Goal: Information Seeking & Learning: Check status

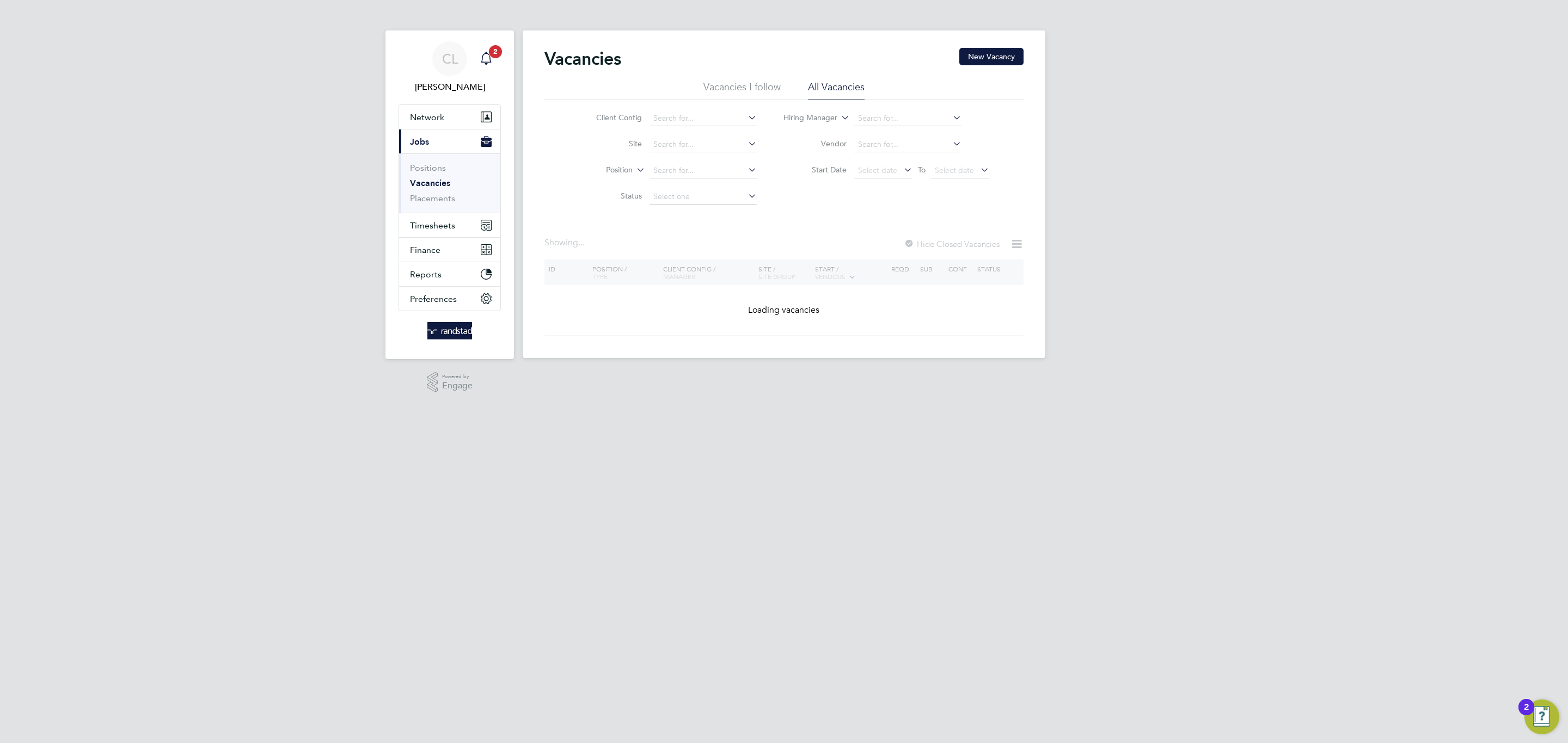
click at [491, 60] on icon "Main navigation" at bounding box center [486, 58] width 13 height 13
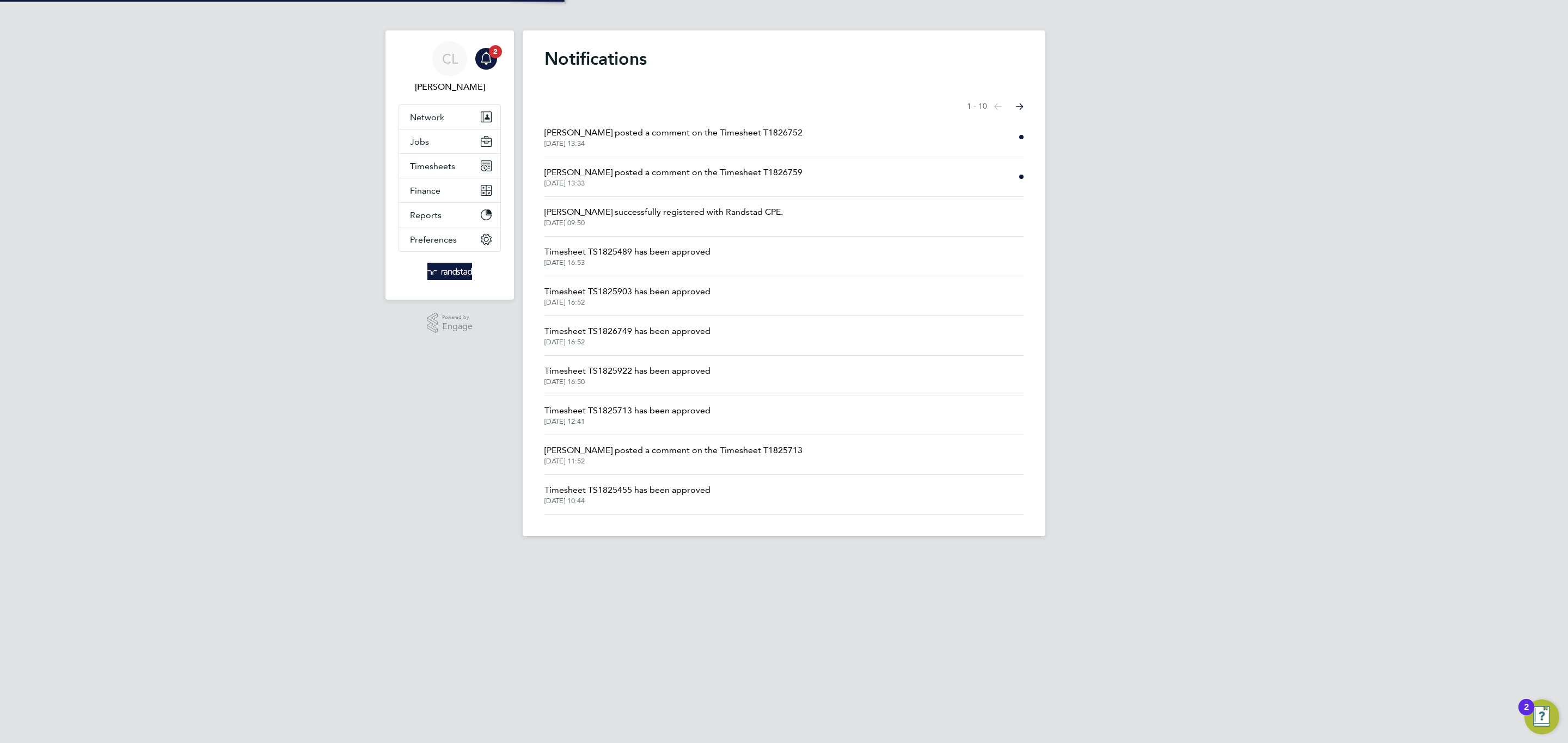
click at [760, 170] on span "Emma Wells posted a comment on the Timesheet T1826759" at bounding box center [674, 172] width 258 height 13
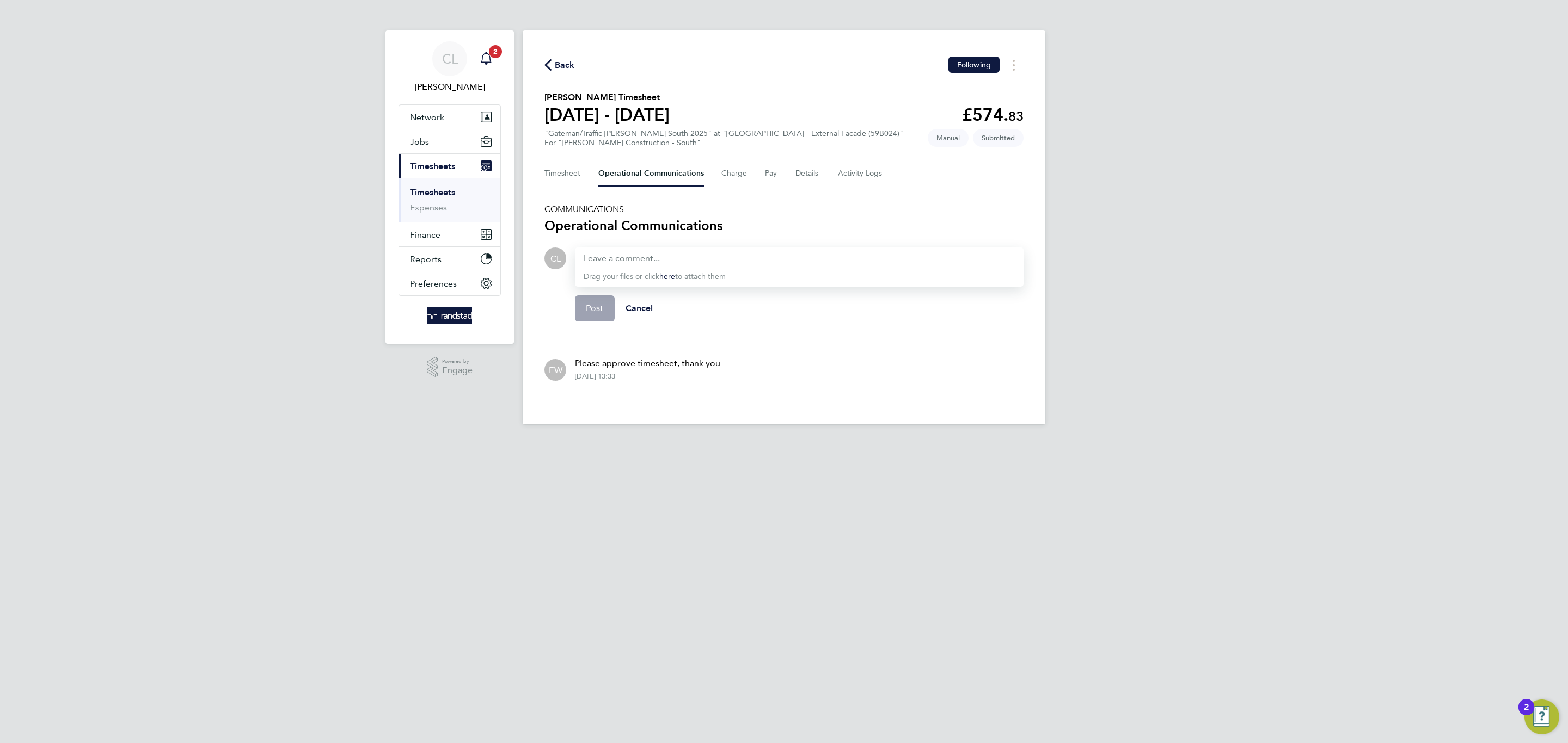
click at [489, 52] on span "2" at bounding box center [495, 52] width 13 height 13
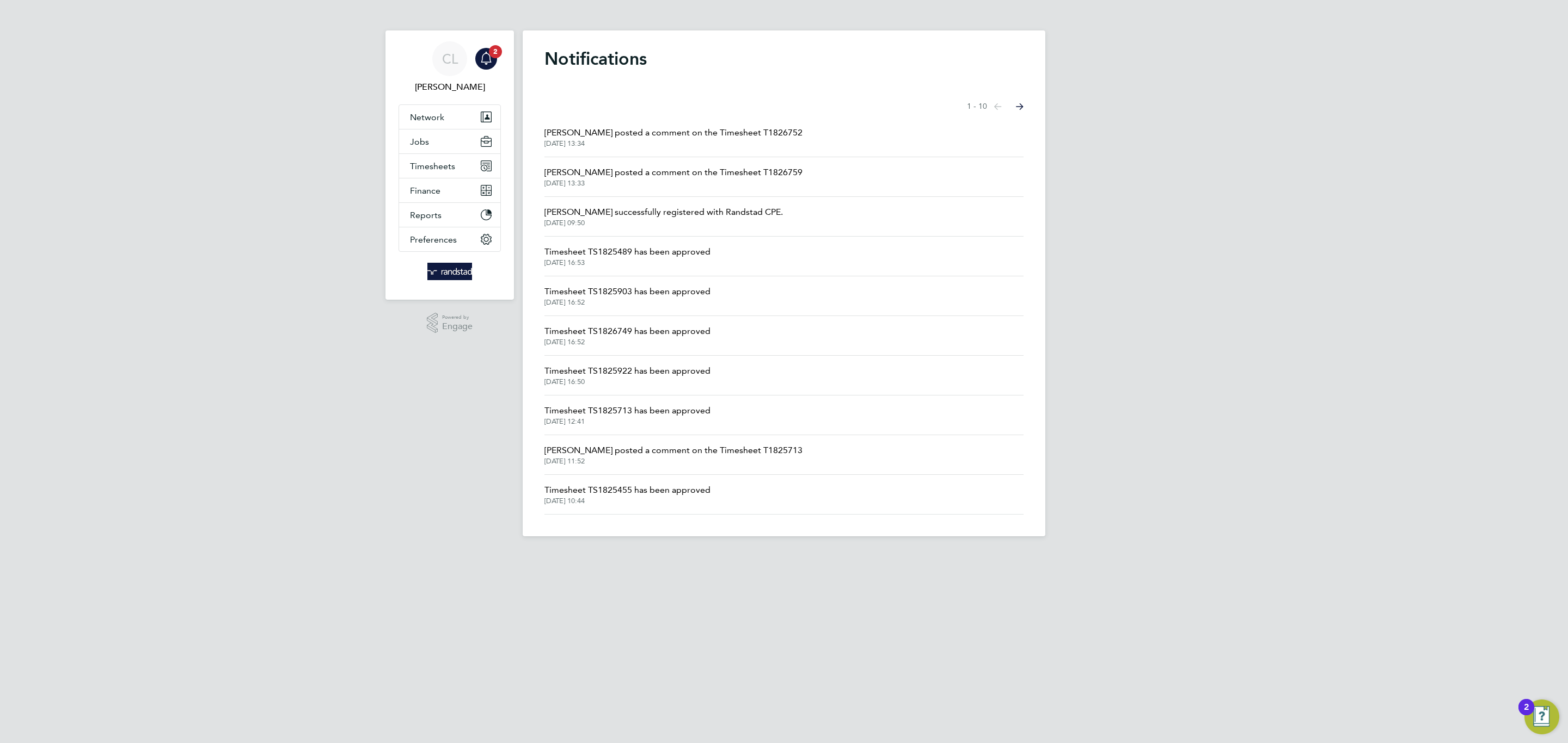
click at [643, 127] on span "Emma Wells posted a comment on the Timesheet T1826752" at bounding box center [674, 132] width 258 height 13
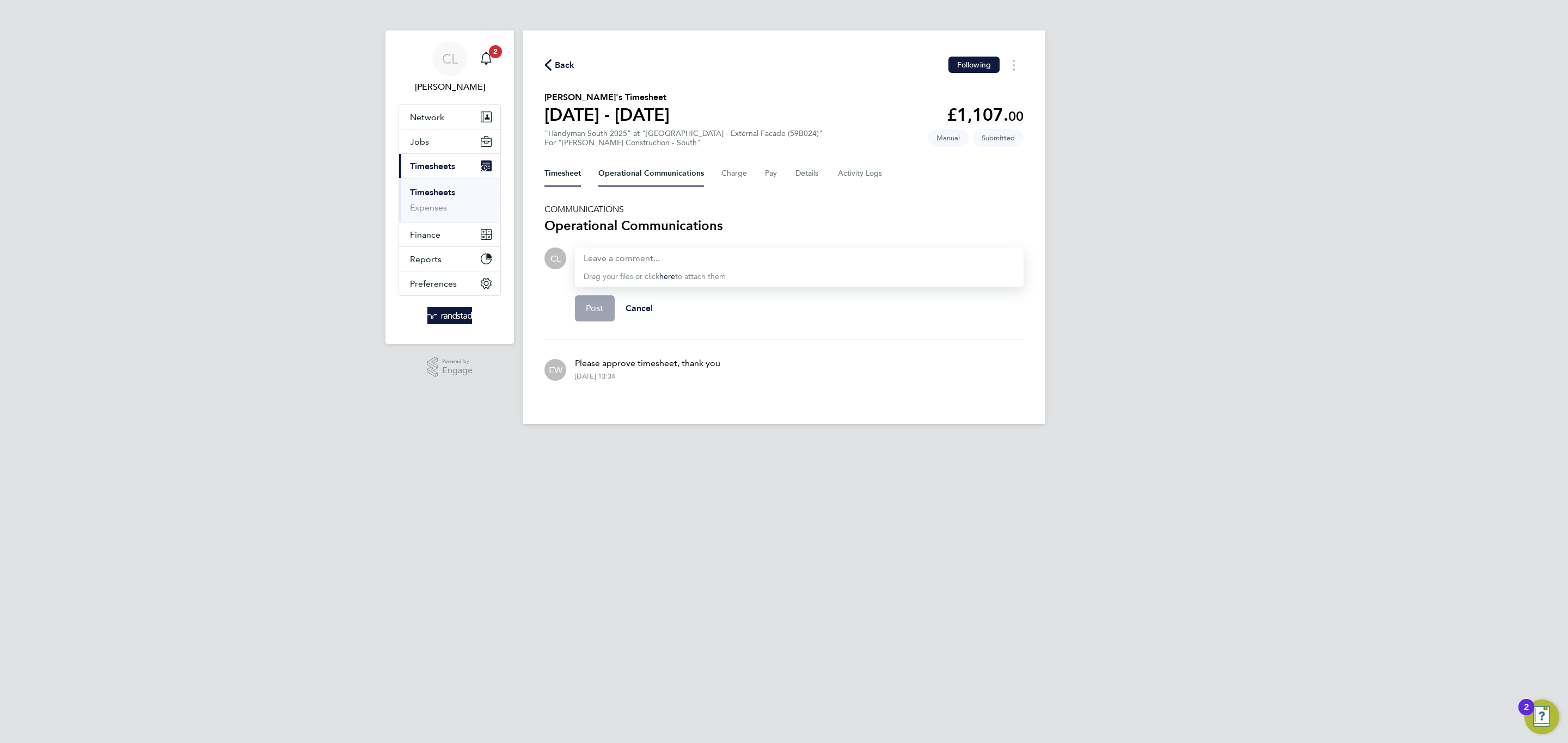
click at [558, 178] on button "Timesheet" at bounding box center [563, 173] width 37 height 26
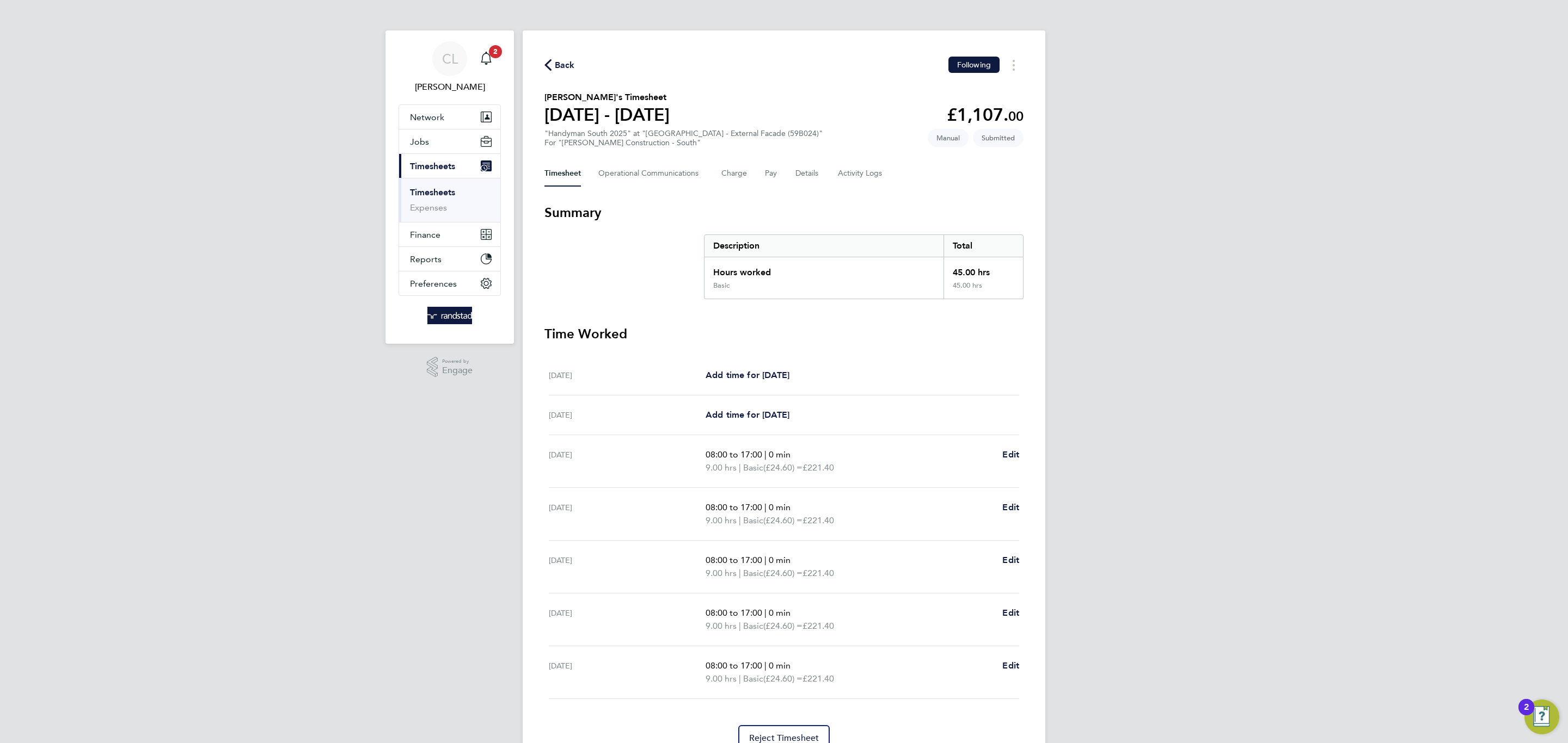
click at [504, 53] on app-nav-sections-wrapper "CL Charlotte Lockeridge Notifications 2 Applications: Network Team Members Busi…" at bounding box center [450, 187] width 128 height 314
click at [489, 63] on icon "Main navigation" at bounding box center [486, 58] width 13 height 13
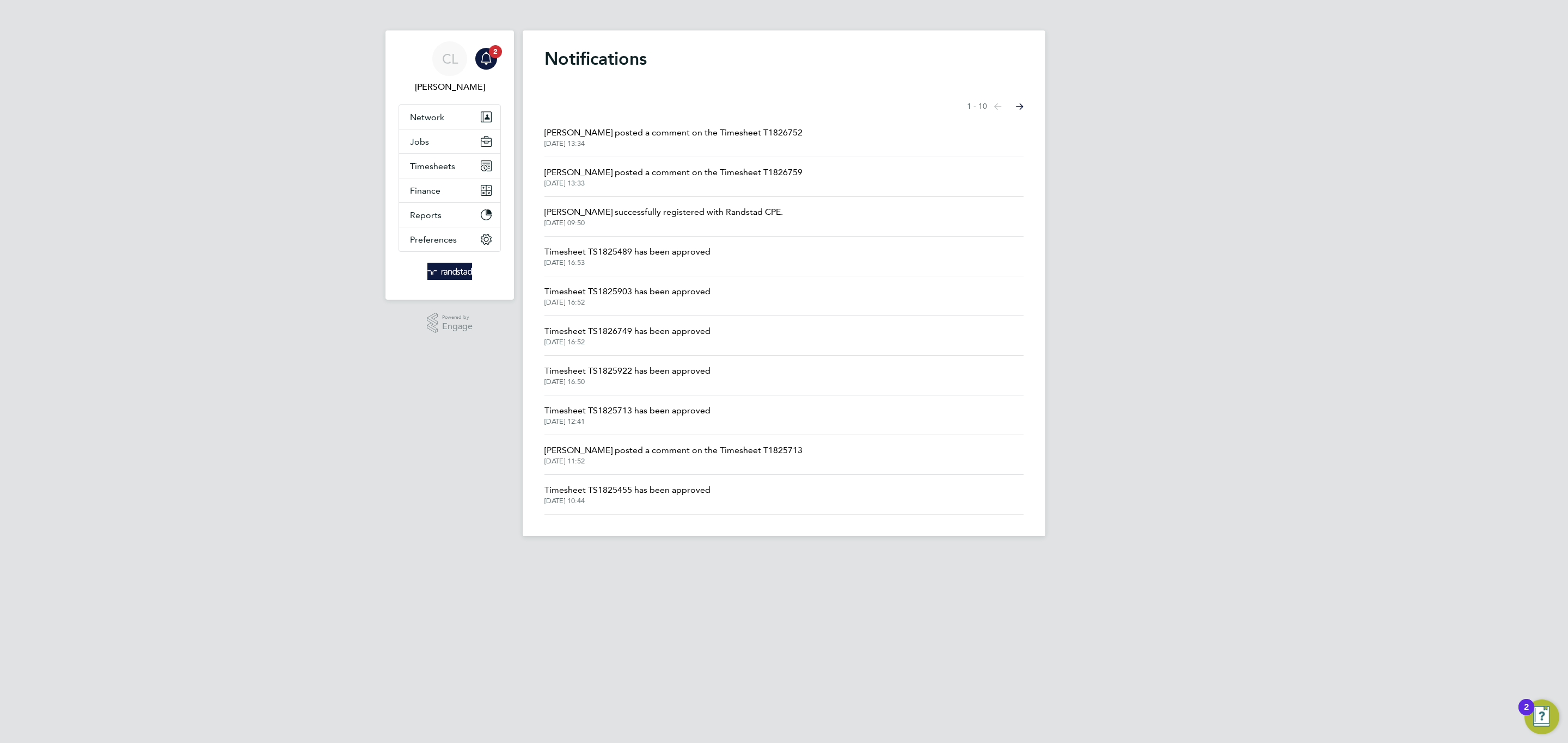
click at [616, 159] on li "Emma Wells posted a comment on the Timesheet T1826759 23 Sep 2025, 13:33" at bounding box center [784, 177] width 479 height 40
click at [617, 169] on span "Emma Wells posted a comment on the Timesheet T1826759" at bounding box center [674, 172] width 258 height 13
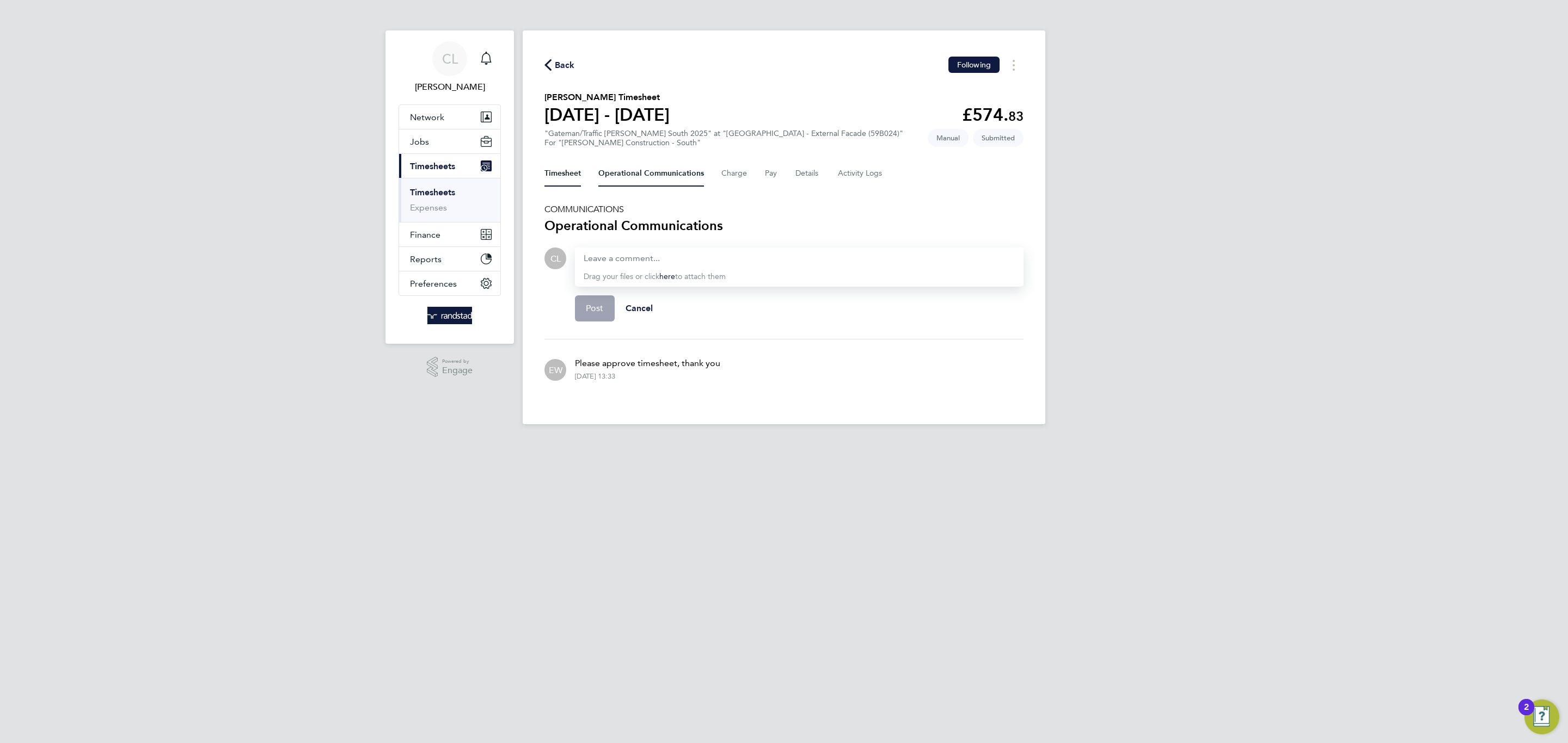
click at [563, 178] on button "Timesheet" at bounding box center [563, 173] width 37 height 26
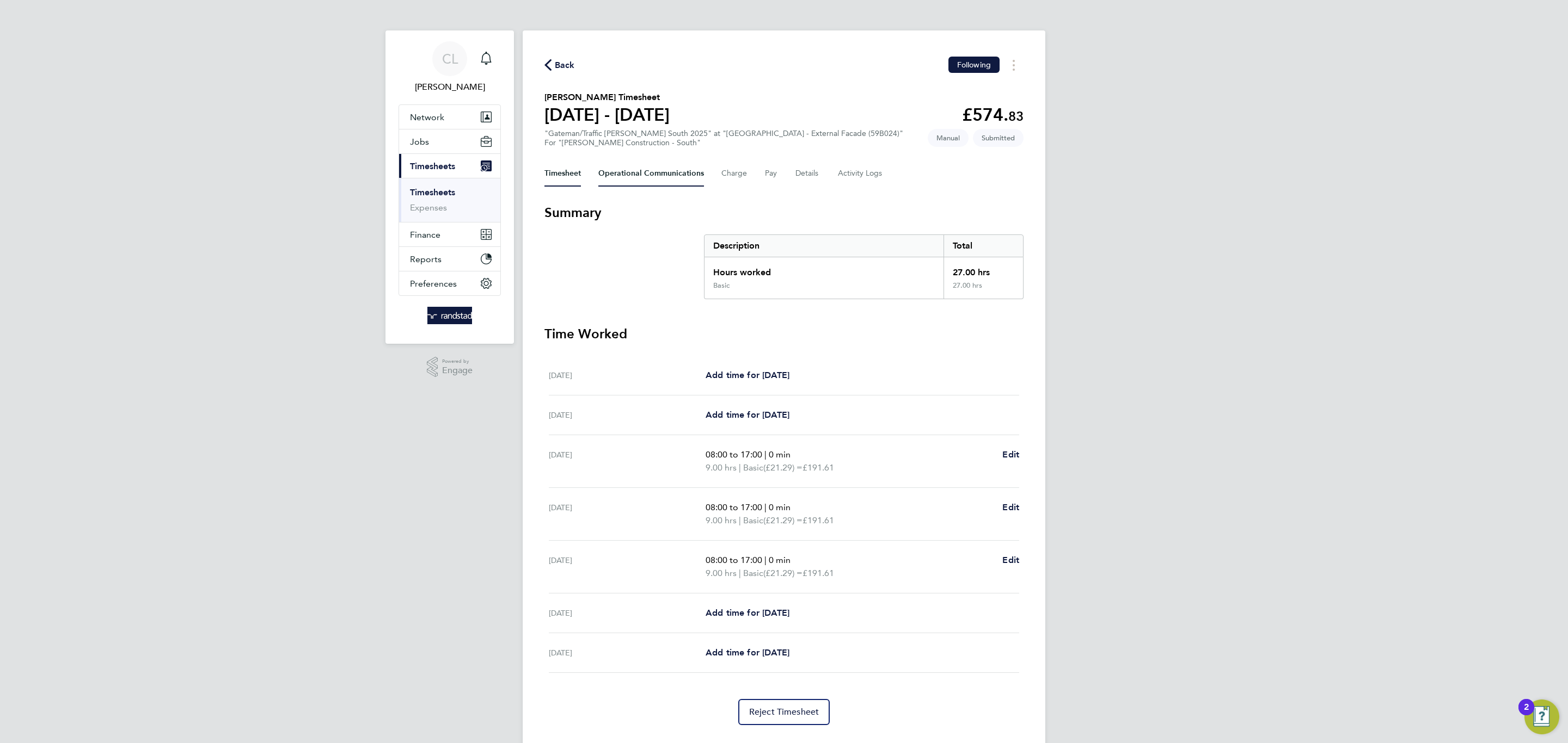
click at [607, 180] on Communications-tab "Operational Communications" at bounding box center [651, 173] width 106 height 26
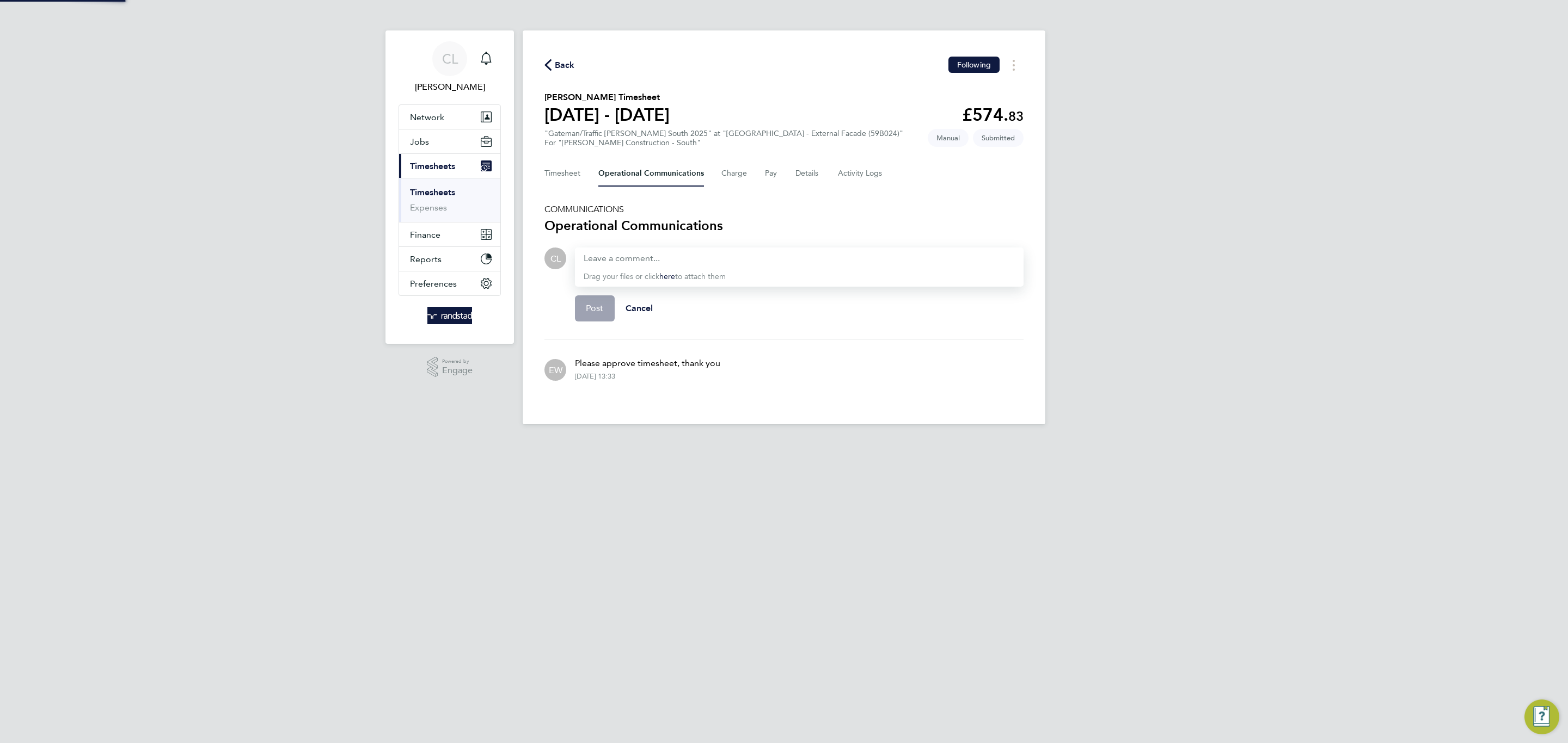
click at [541, 168] on div "Back Following Daniel Iancu's Timesheet 13 - 19 Sept 2025 £574. 83 "Gateman/Tra…" at bounding box center [784, 228] width 523 height 394
click at [552, 170] on button "Timesheet" at bounding box center [563, 173] width 37 height 26
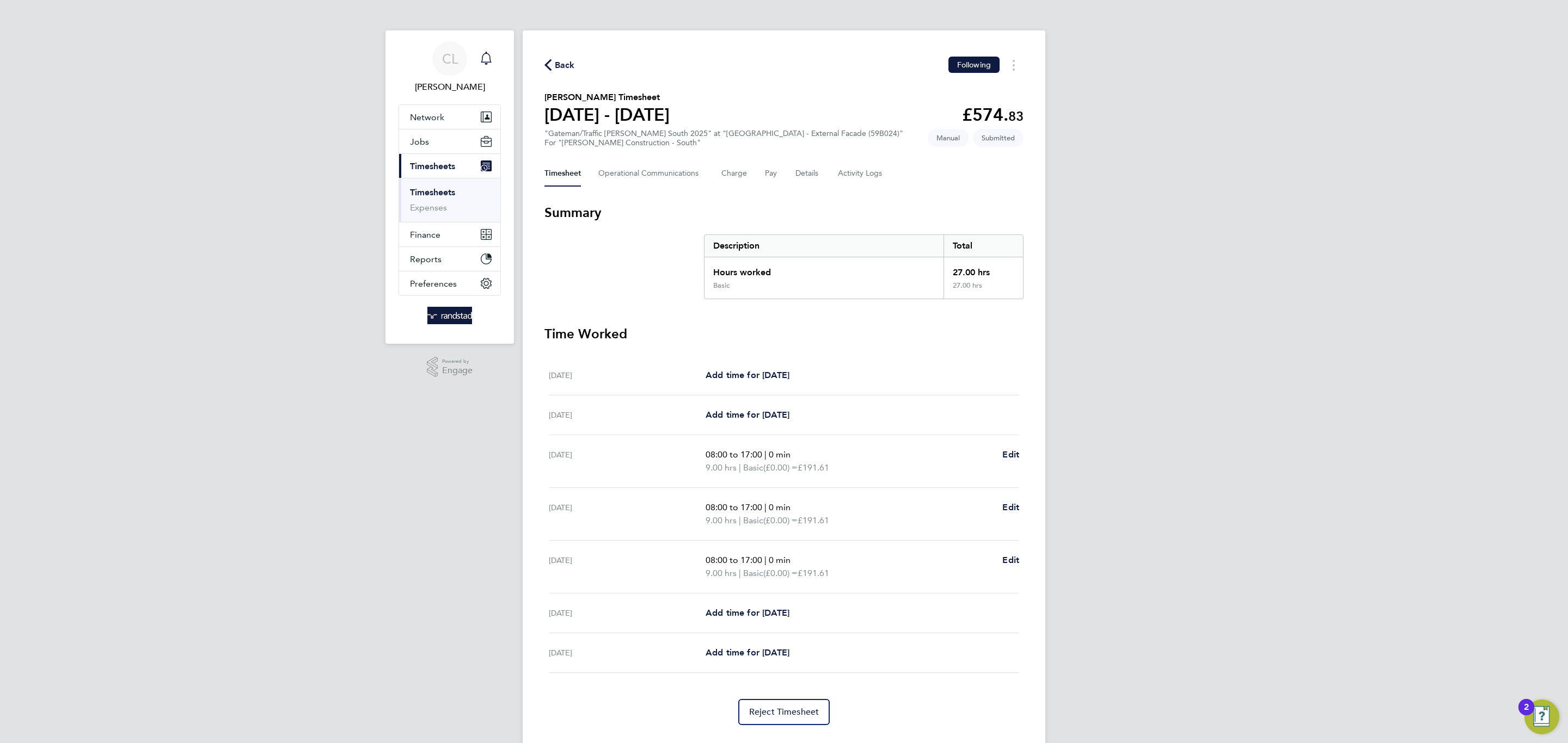
click at [486, 74] on link "Notifications" at bounding box center [486, 59] width 22 height 35
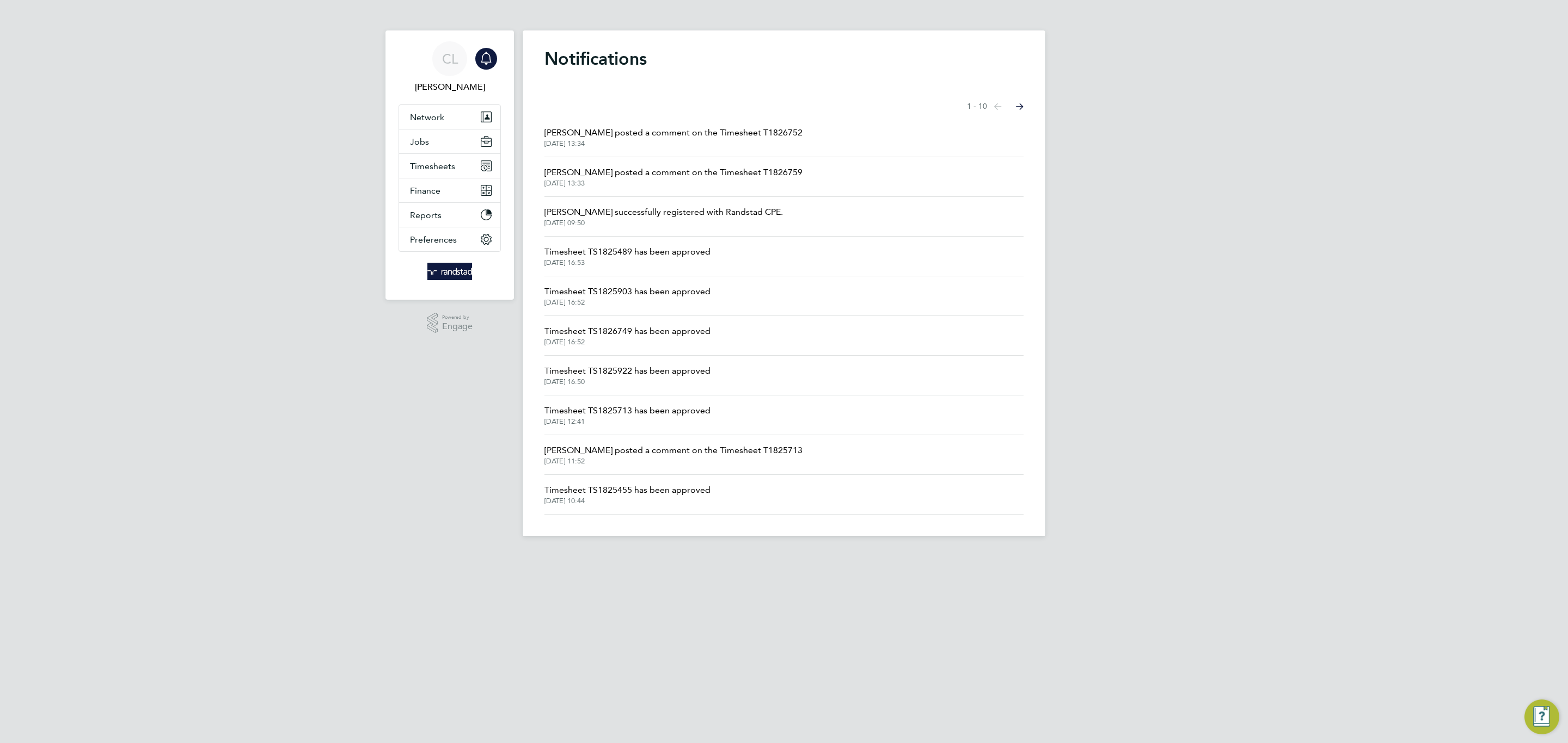
click at [645, 138] on span "Emma Wells posted a comment on the Timesheet T1826752" at bounding box center [674, 132] width 258 height 13
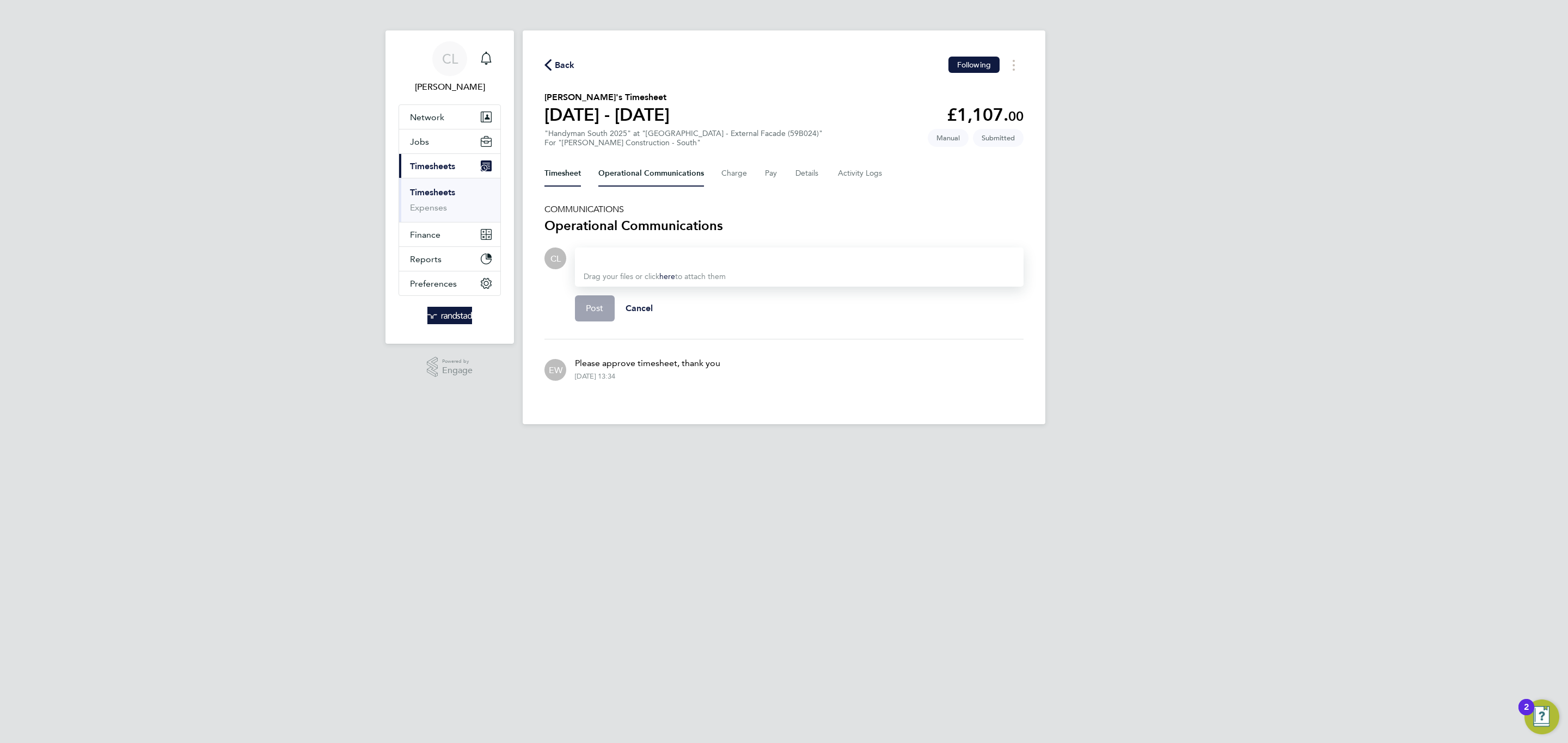
click at [566, 169] on button "Timesheet" at bounding box center [563, 173] width 37 height 26
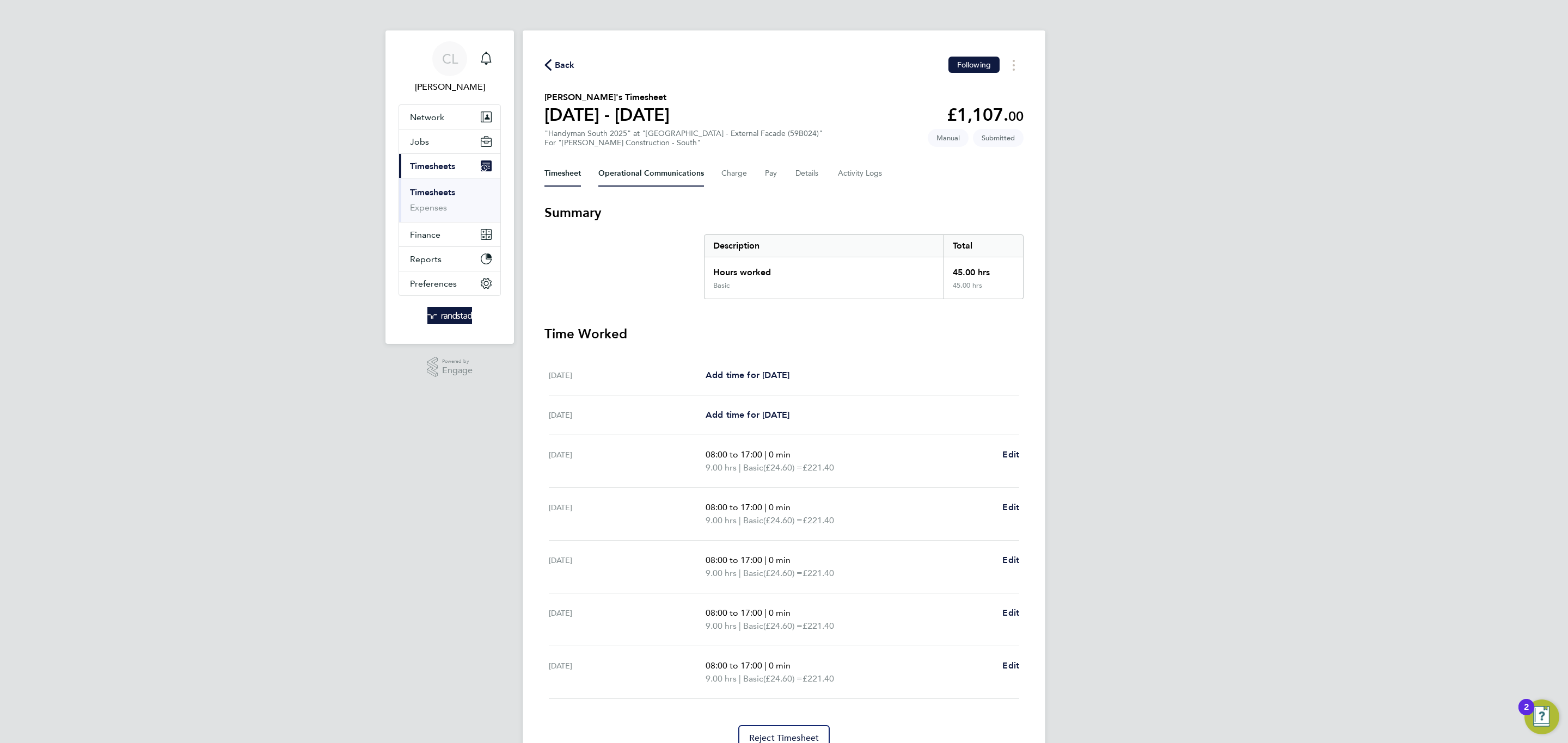
click at [671, 168] on Communications-tab "Operational Communications" at bounding box center [651, 173] width 106 height 26
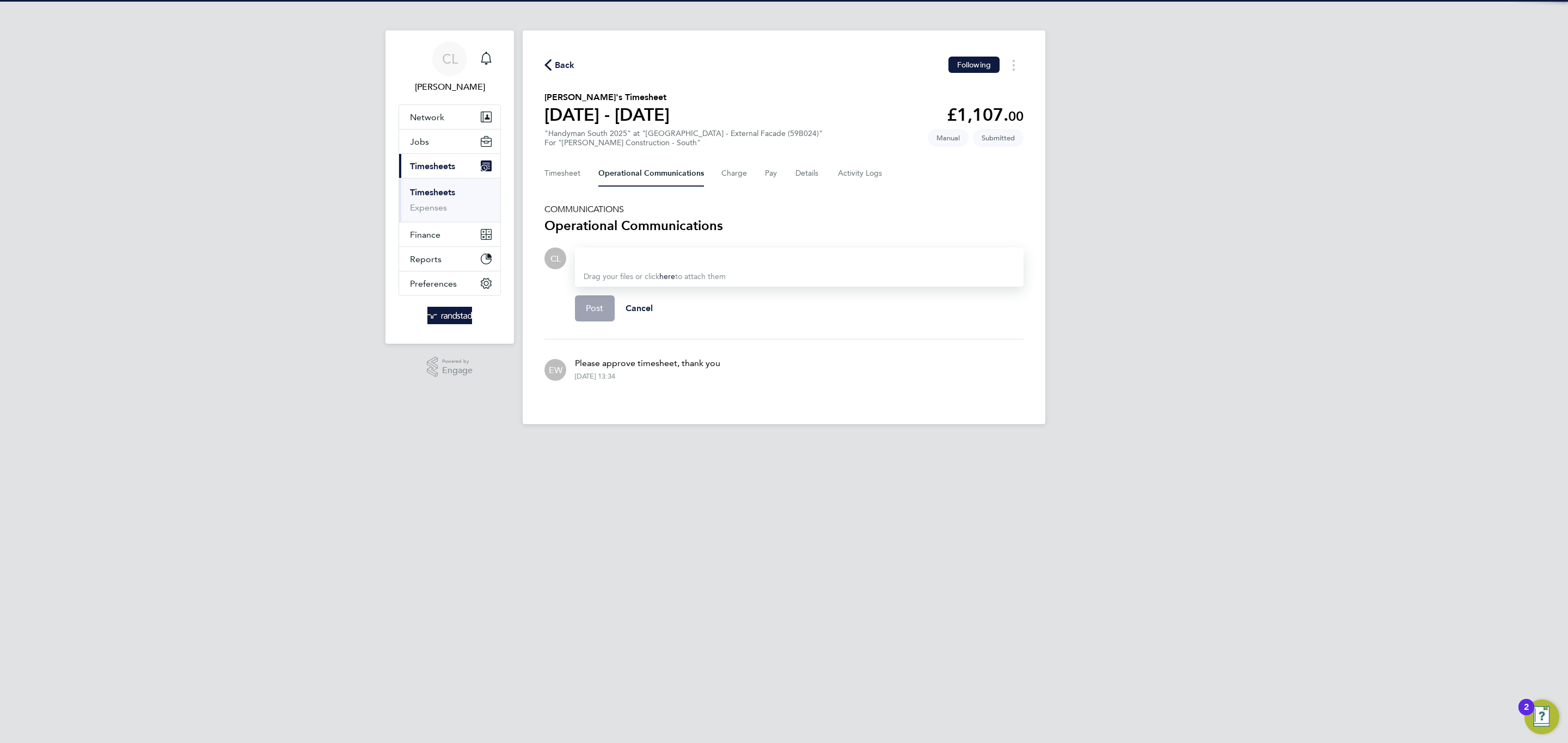
click at [818, 166] on div "Timesheet Operational Communications Charge Pay Details Activity Logs" at bounding box center [784, 173] width 479 height 26
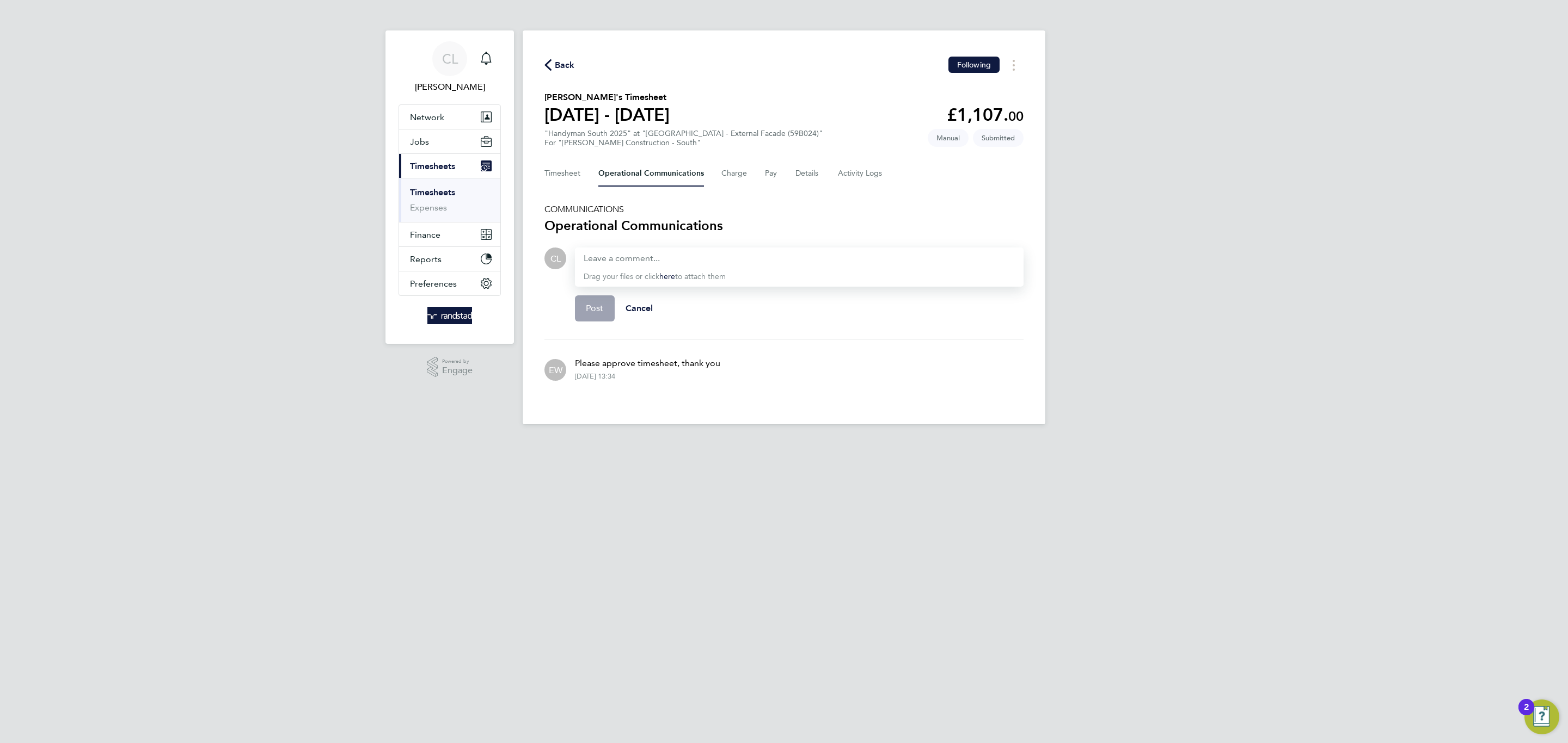
click at [830, 176] on div "Timesheet Operational Communications Charge Pay Details Activity Logs" at bounding box center [784, 173] width 479 height 26
click at [843, 174] on Logs-tab "Activity Logs" at bounding box center [861, 173] width 45 height 26
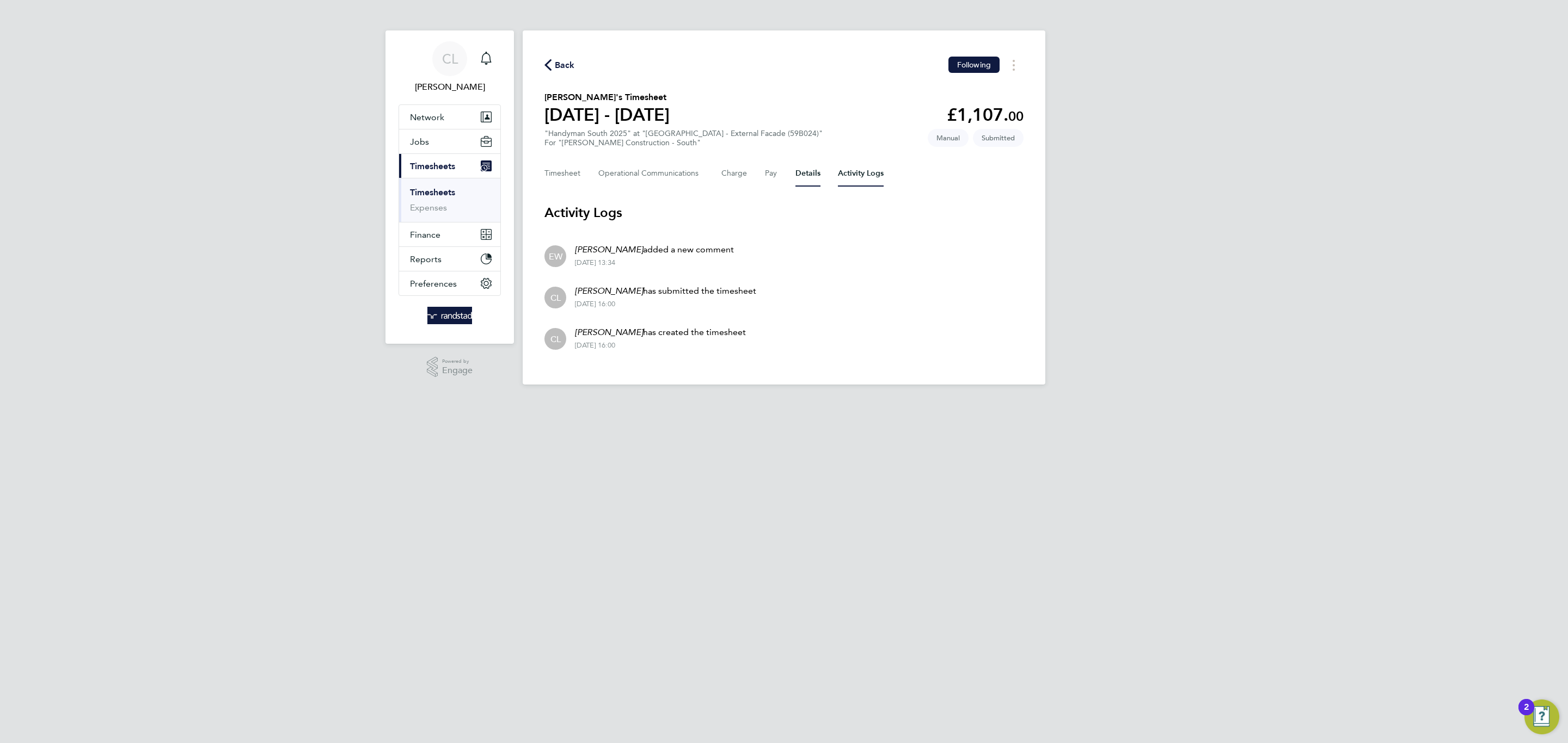
click at [817, 167] on button "Details" at bounding box center [807, 173] width 25 height 26
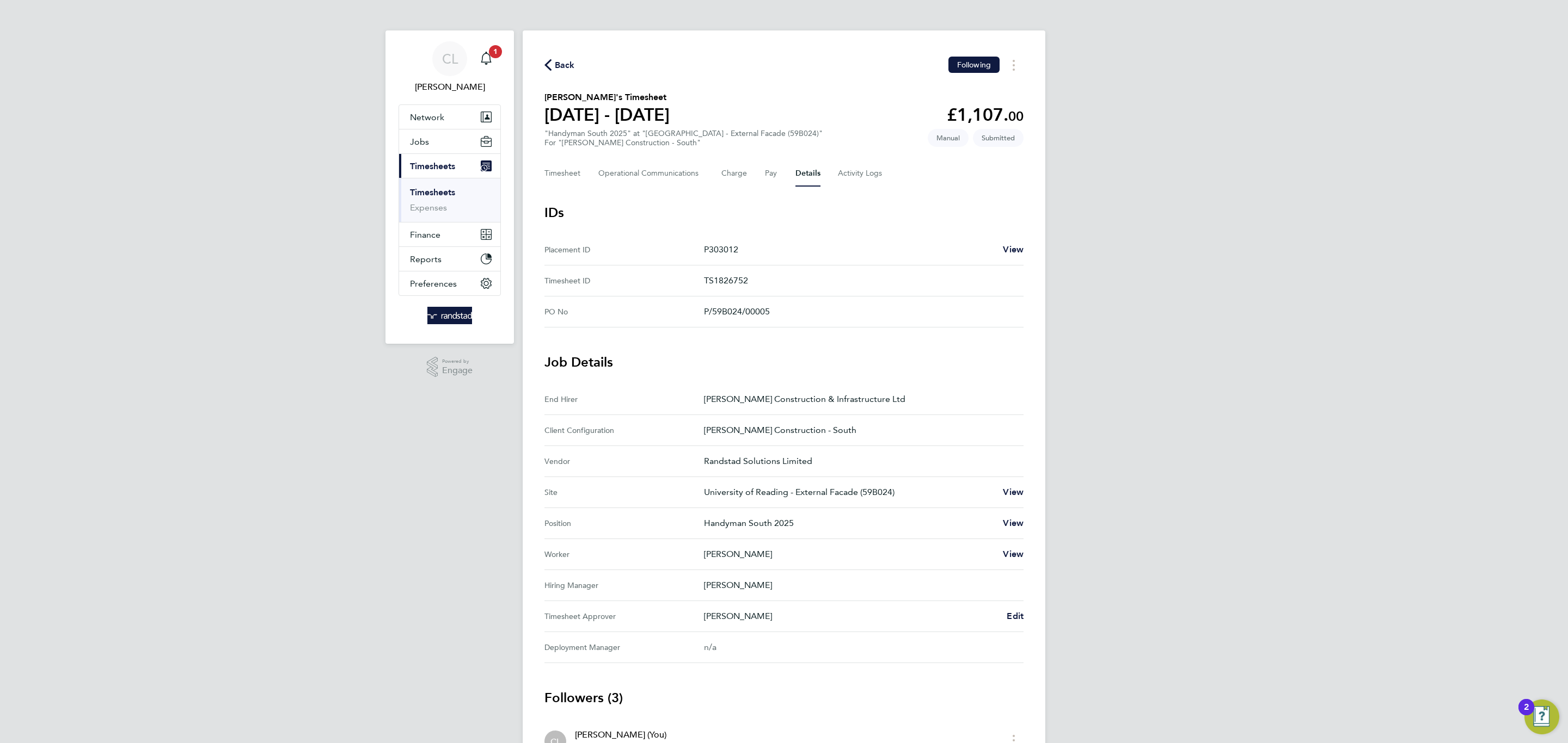
click at [504, 56] on app-nav-sections-wrapper "CL Charlotte Lockeridge Notifications 1 Applications: Network Team Members Busi…" at bounding box center [450, 187] width 128 height 314
click at [498, 51] on span "1" at bounding box center [495, 52] width 13 height 13
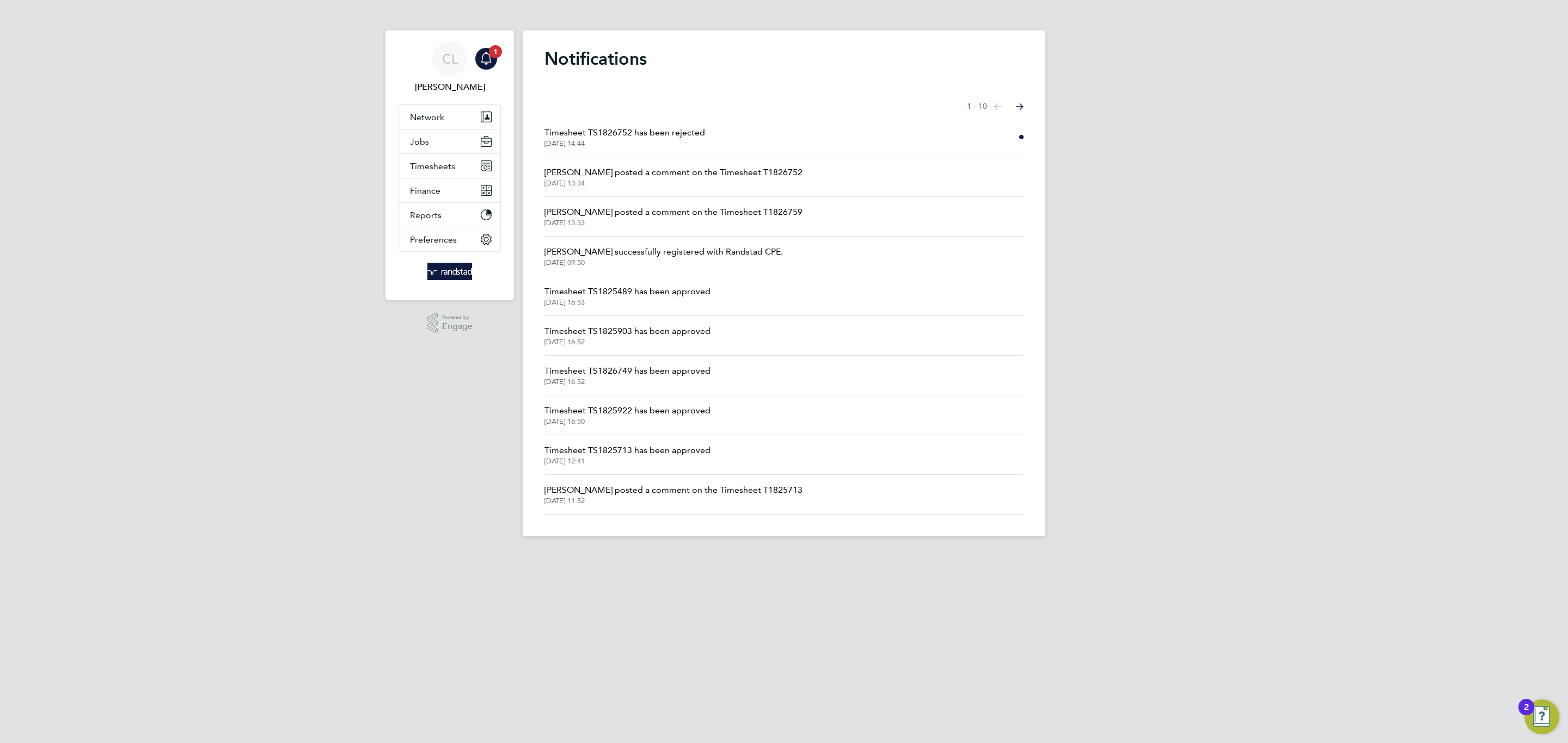
click at [646, 126] on span "Timesheet TS1826752 has been rejected" at bounding box center [624, 132] width 160 height 13
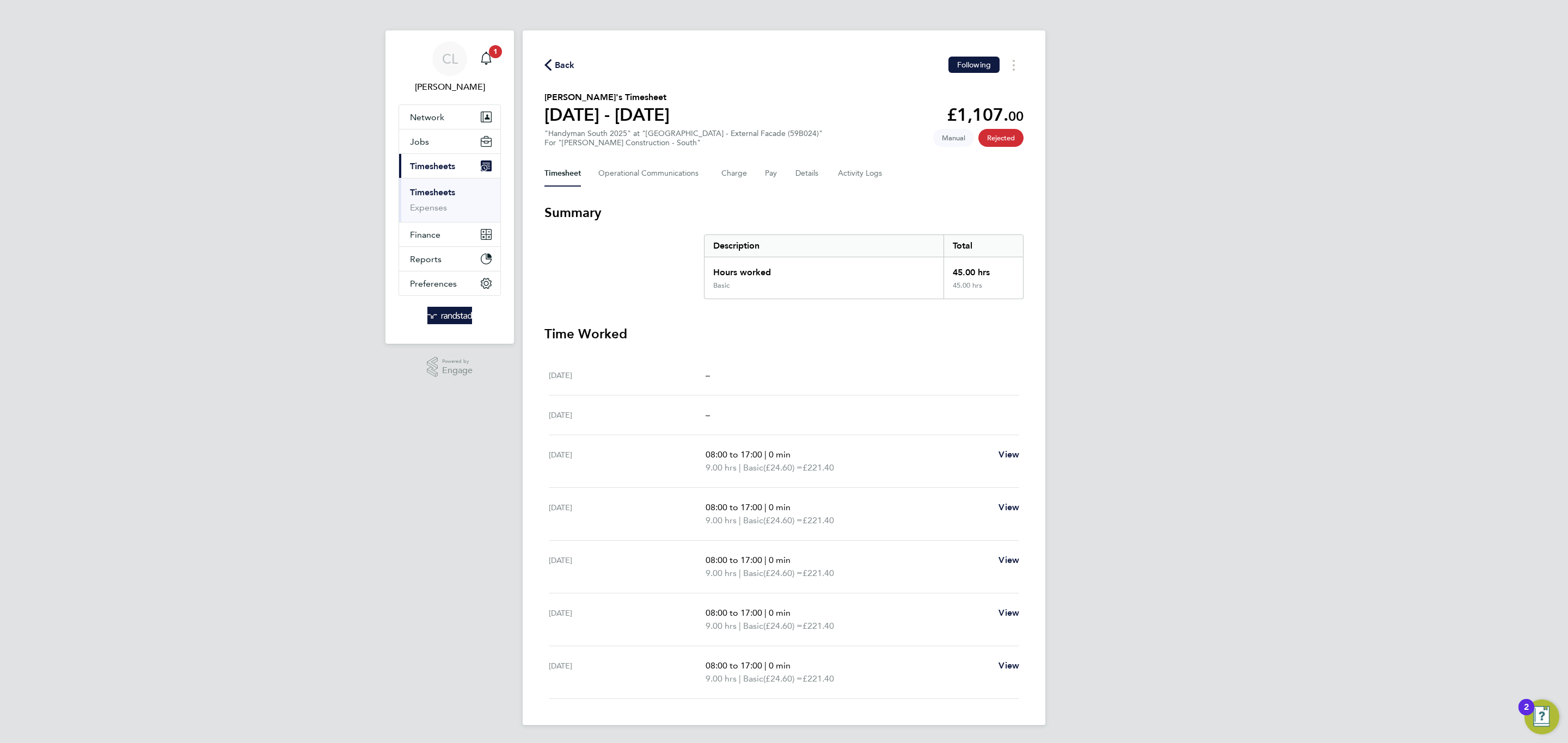
click at [423, 195] on link "Timesheets" at bounding box center [433, 192] width 45 height 10
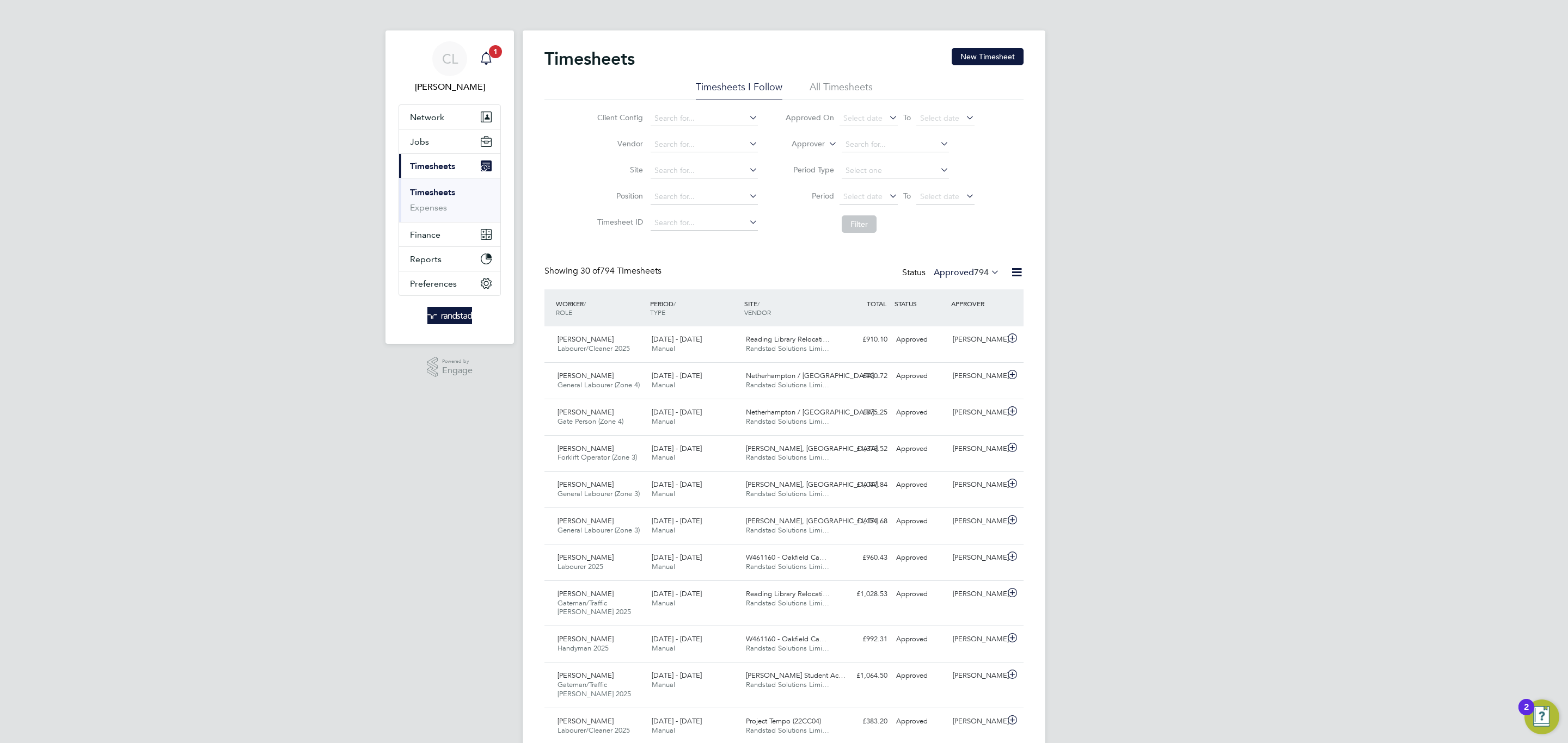
click at [493, 63] on div "Main navigation" at bounding box center [486, 59] width 22 height 22
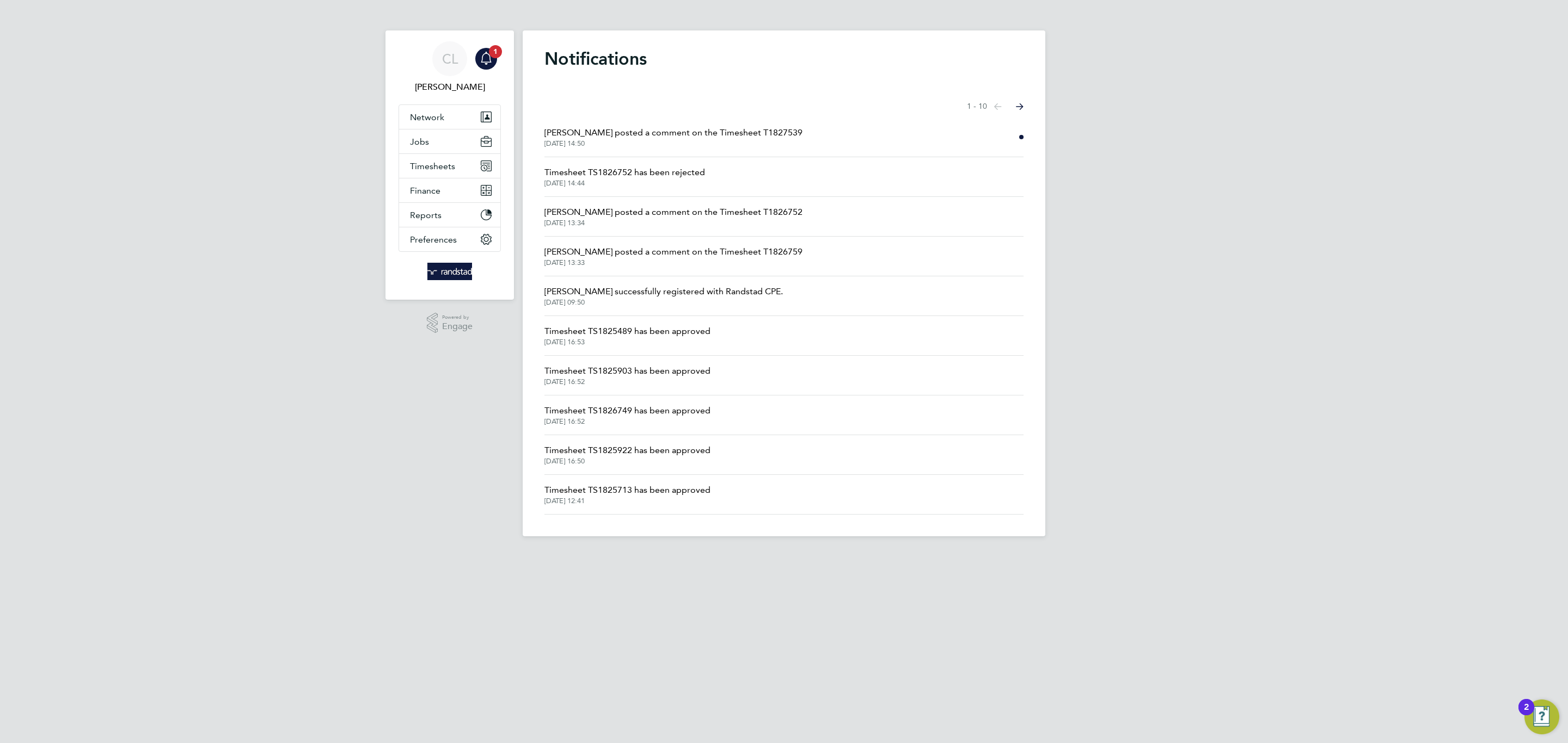
click at [643, 132] on span "Emma Wells posted a comment on the Timesheet T1827539" at bounding box center [674, 132] width 258 height 13
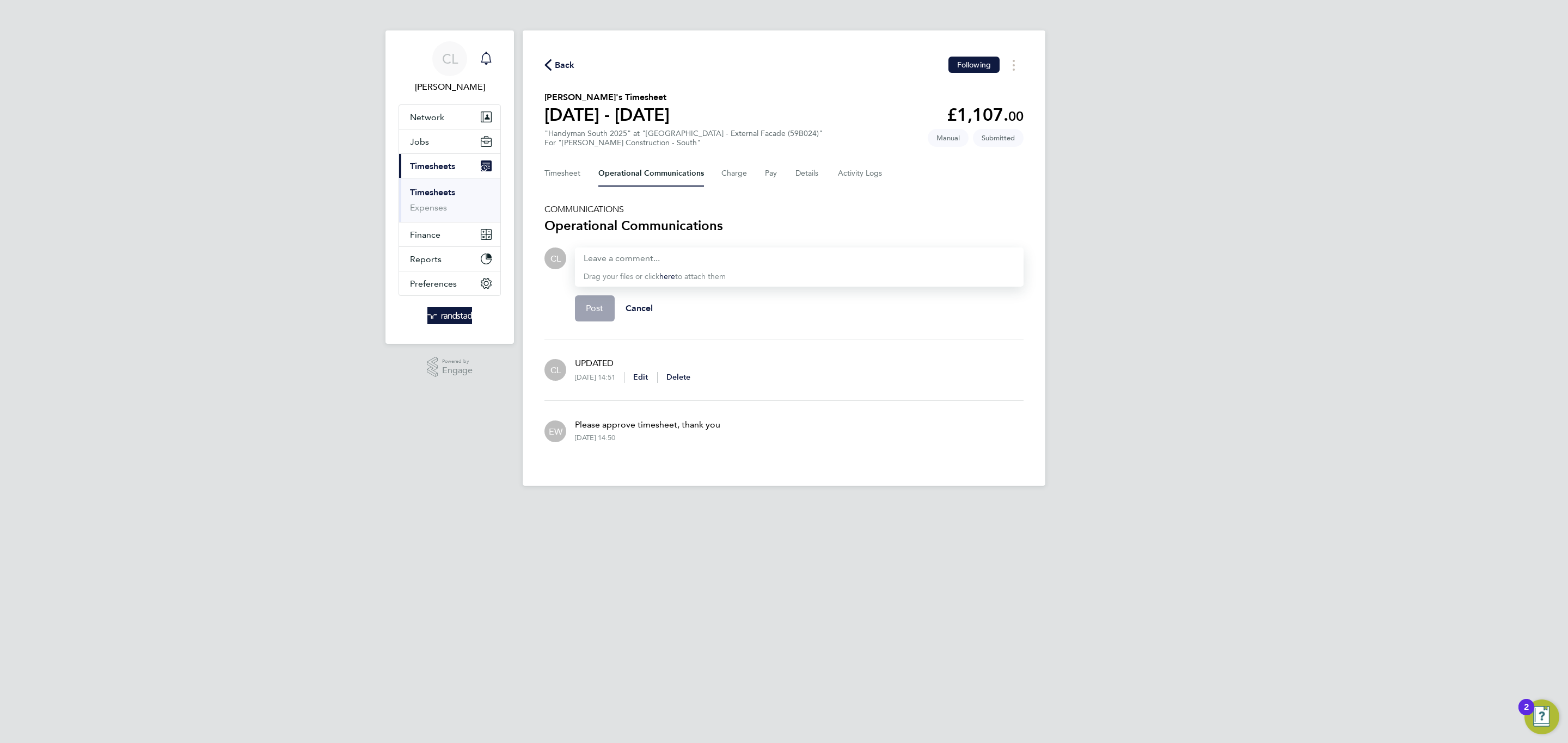
click at [480, 52] on icon "Main navigation" at bounding box center [486, 58] width 13 height 13
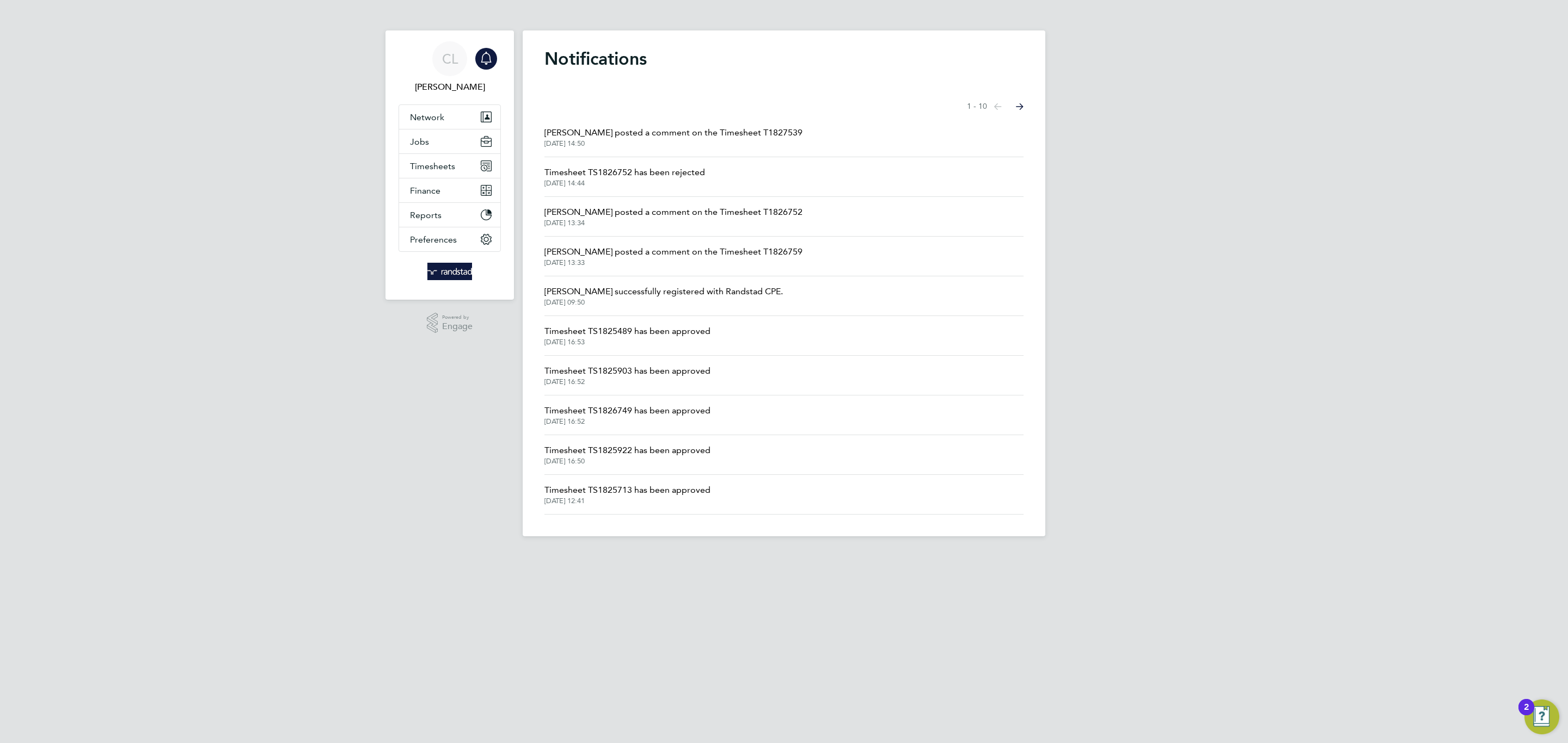
click at [615, 176] on span "Timesheet TS1826752 has been rejected" at bounding box center [624, 172] width 160 height 13
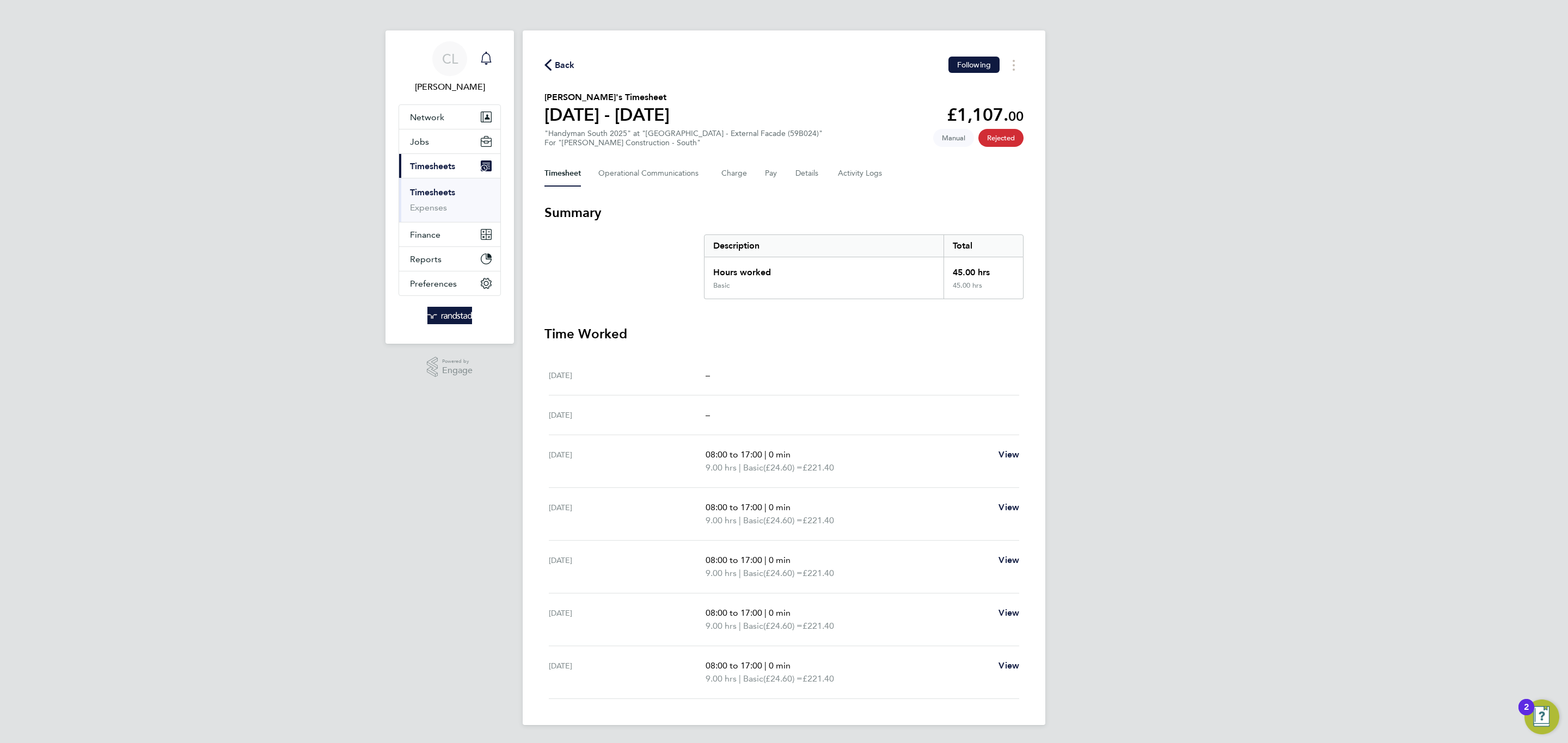
click at [487, 60] on icon "Main navigation" at bounding box center [486, 58] width 13 height 13
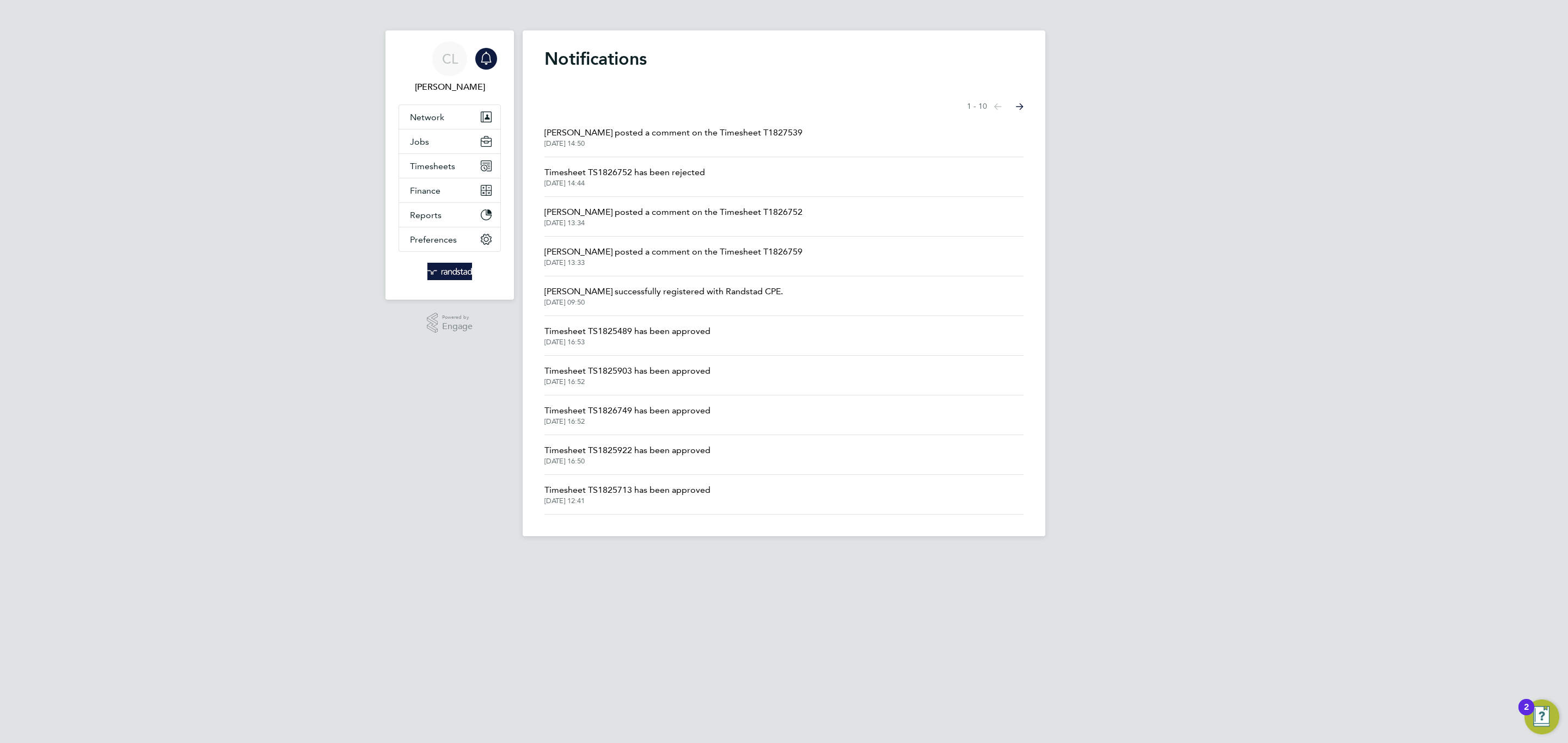
click at [589, 131] on span "Emma Wells posted a comment on the Timesheet T1827539" at bounding box center [674, 132] width 258 height 13
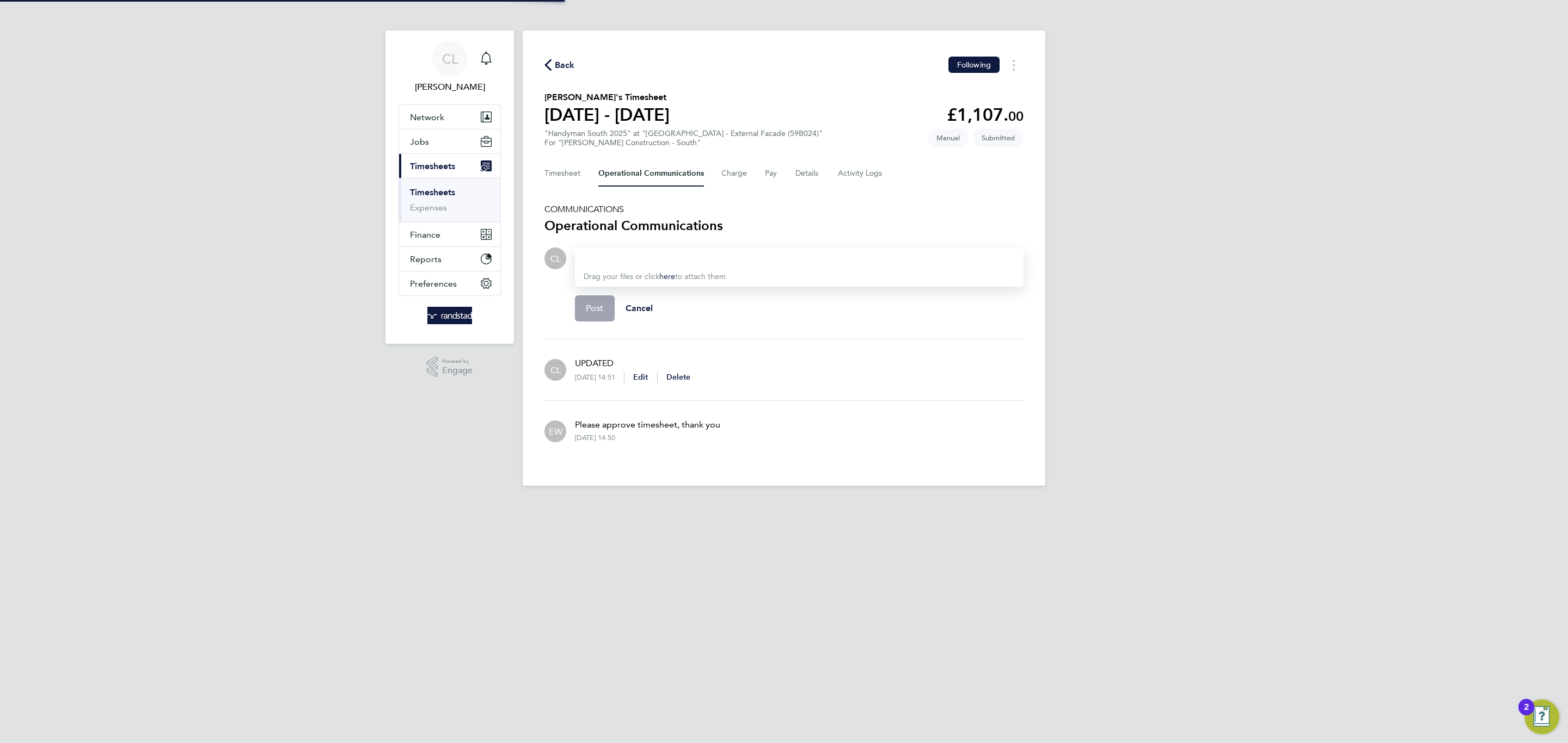
click at [599, 173] on Communications-tab "Operational Communications" at bounding box center [651, 173] width 106 height 26
click at [579, 170] on button "Timesheet" at bounding box center [563, 173] width 37 height 26
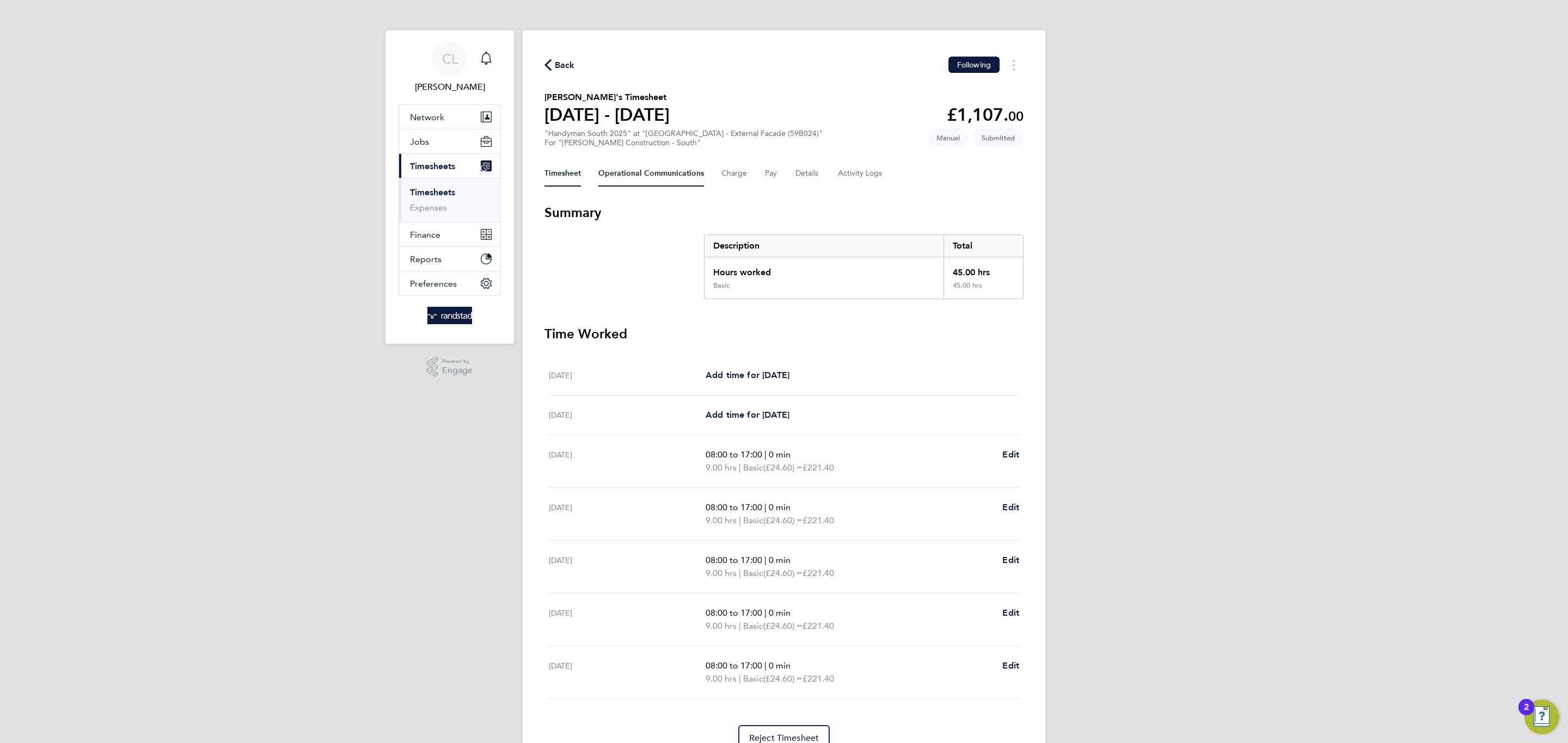
click at [604, 170] on Communications-tab "Operational Communications" at bounding box center [651, 173] width 106 height 26
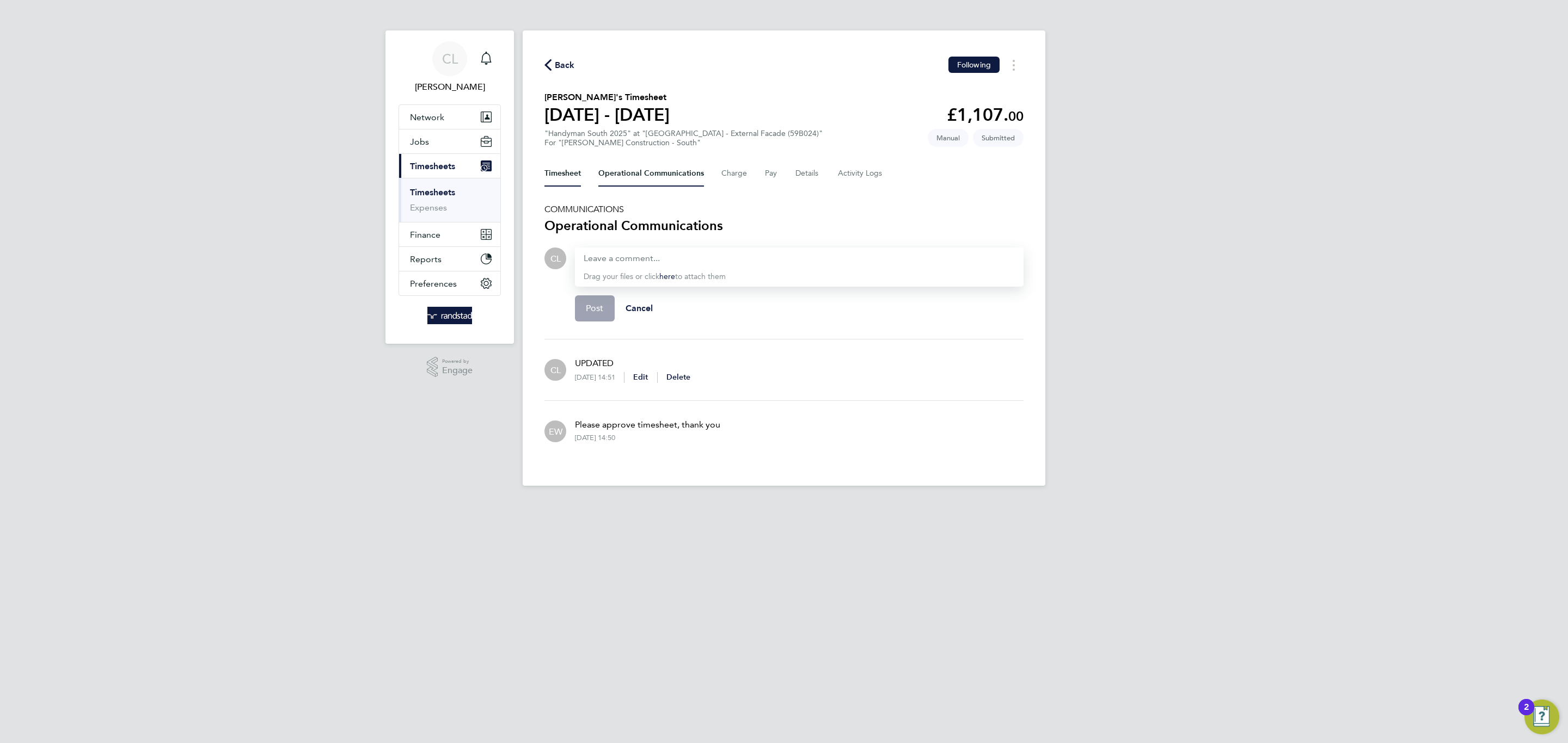
click at [574, 177] on button "Timesheet" at bounding box center [563, 173] width 37 height 26
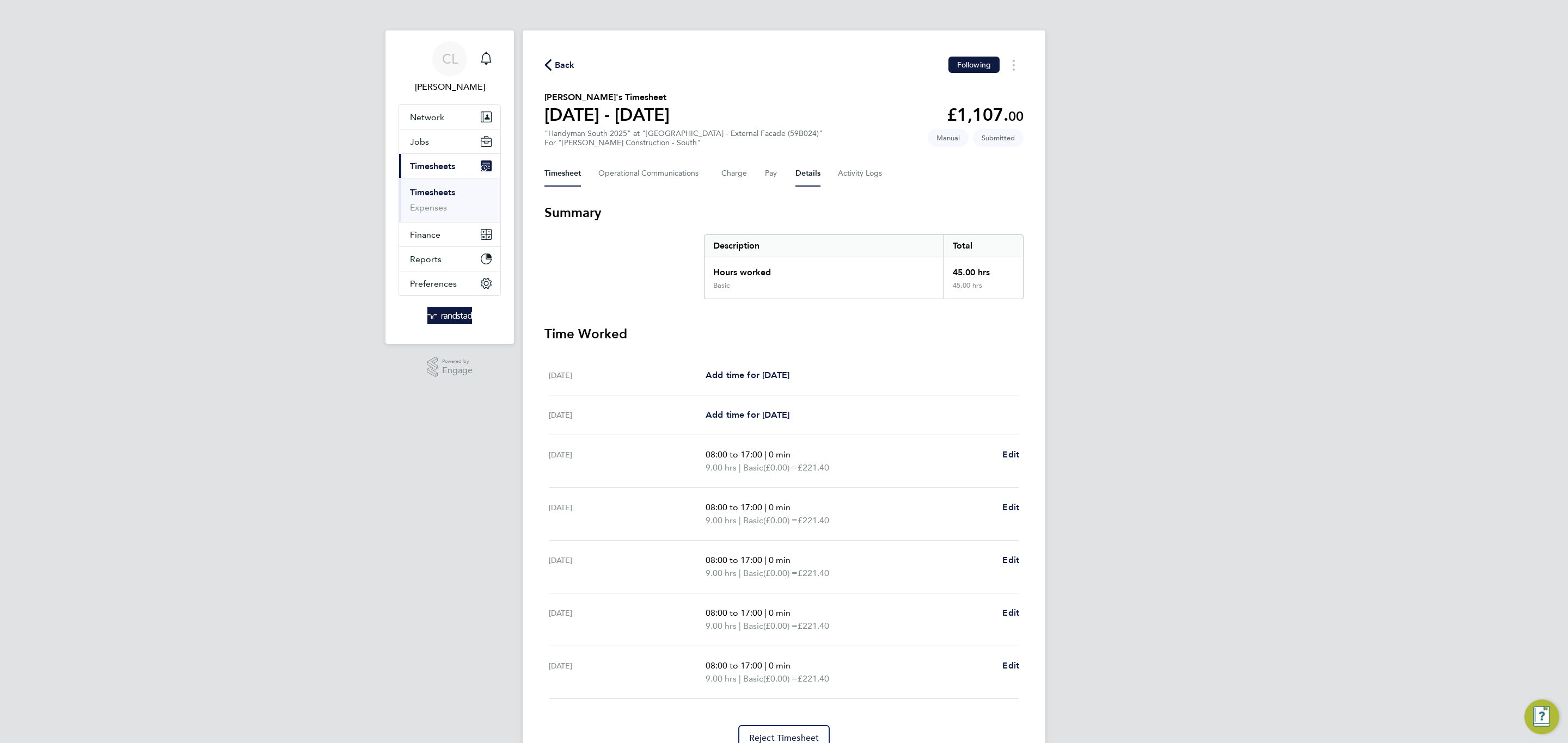
click at [799, 182] on button "Details" at bounding box center [807, 173] width 25 height 26
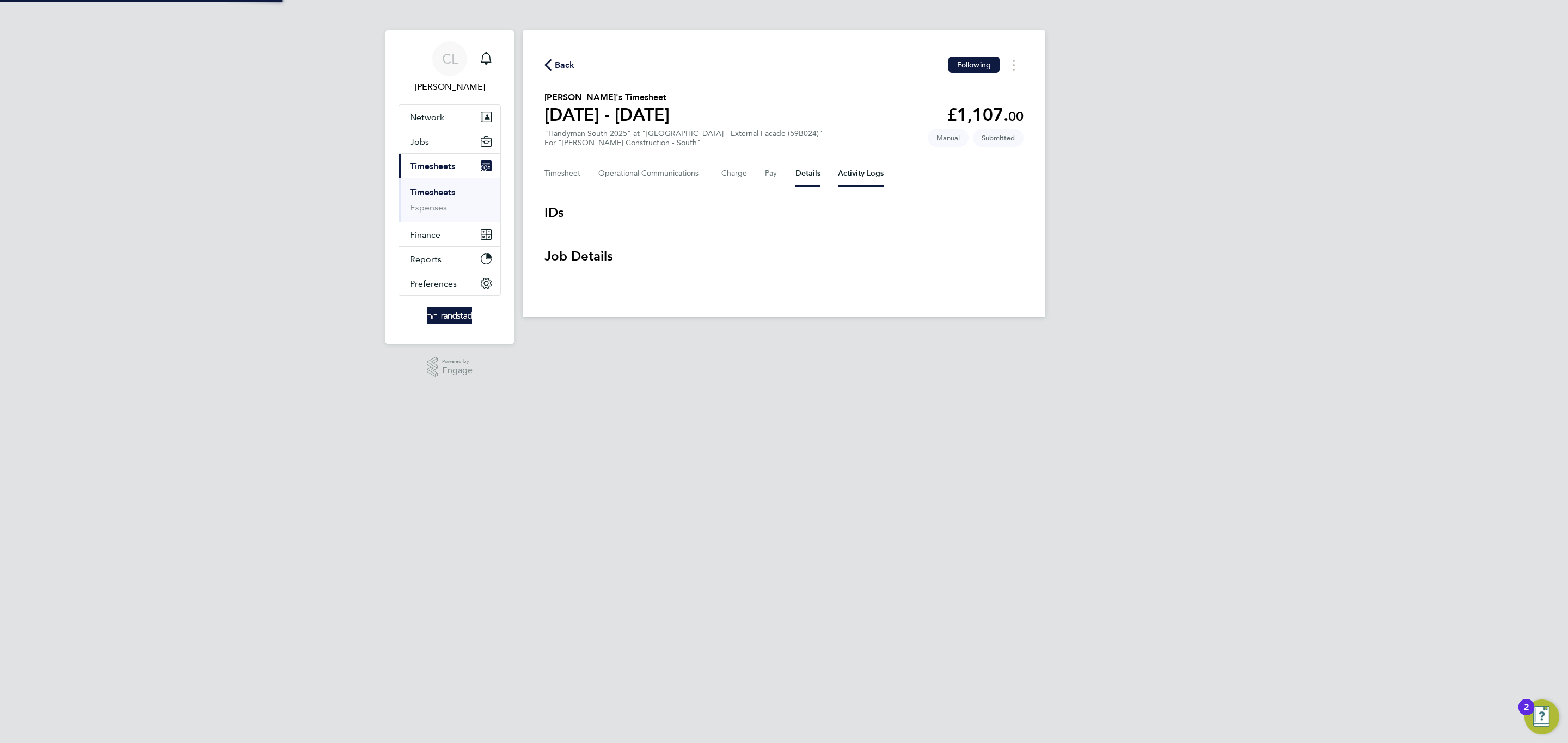
click at [865, 175] on Logs-tab "Activity Logs" at bounding box center [861, 173] width 45 height 26
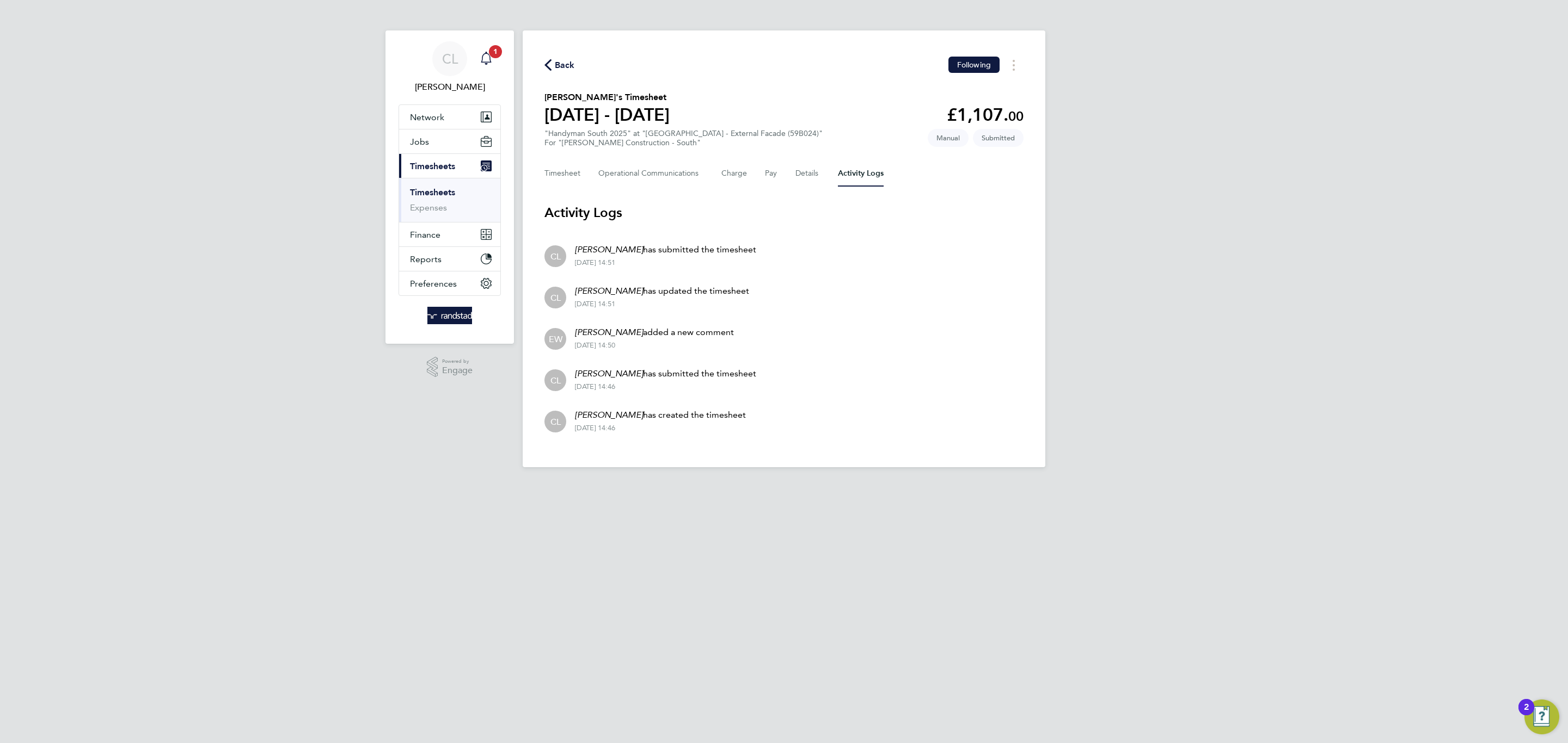
click at [491, 56] on span "1" at bounding box center [495, 52] width 13 height 13
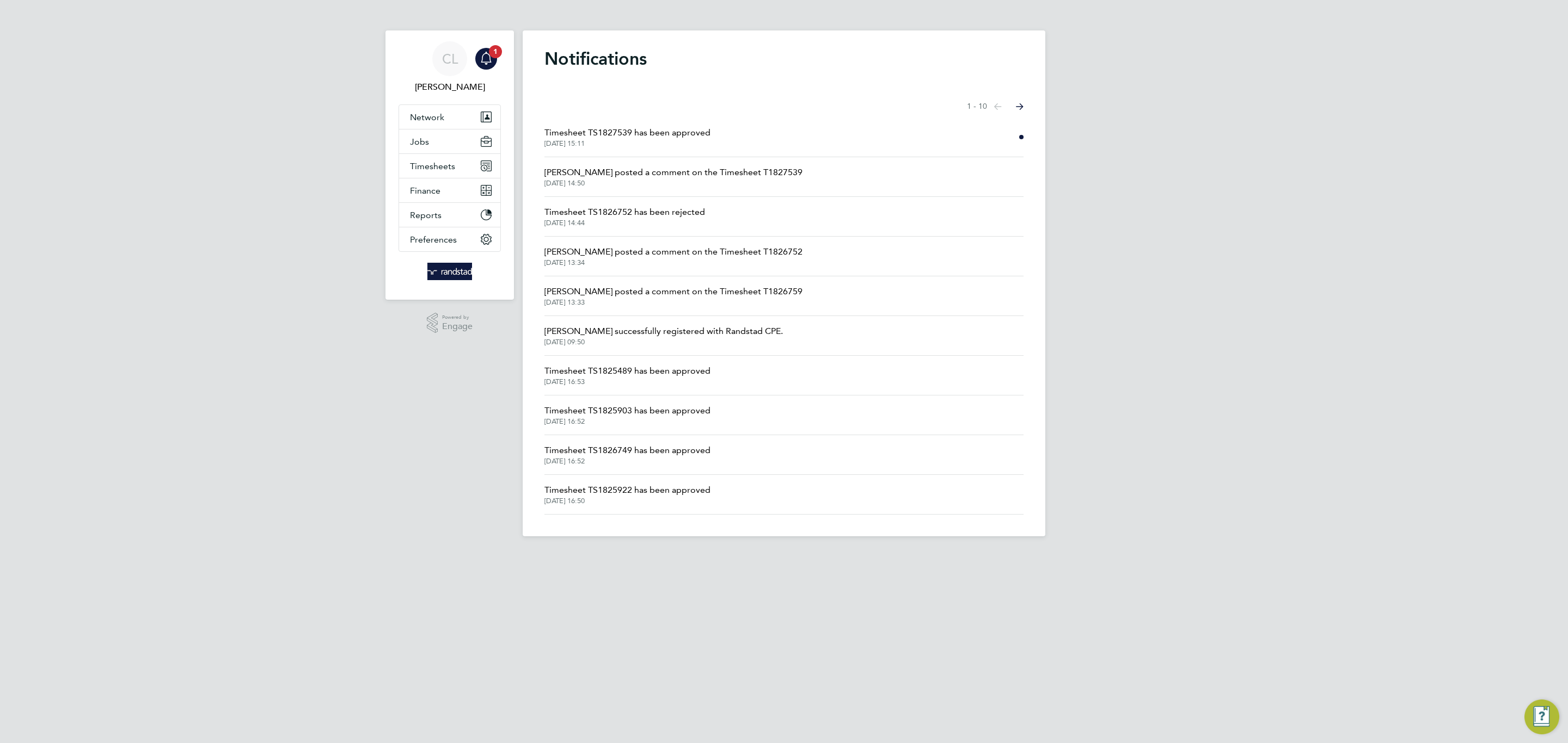
click at [632, 147] on span "23 Sep 2025, 15:11" at bounding box center [628, 143] width 166 height 9
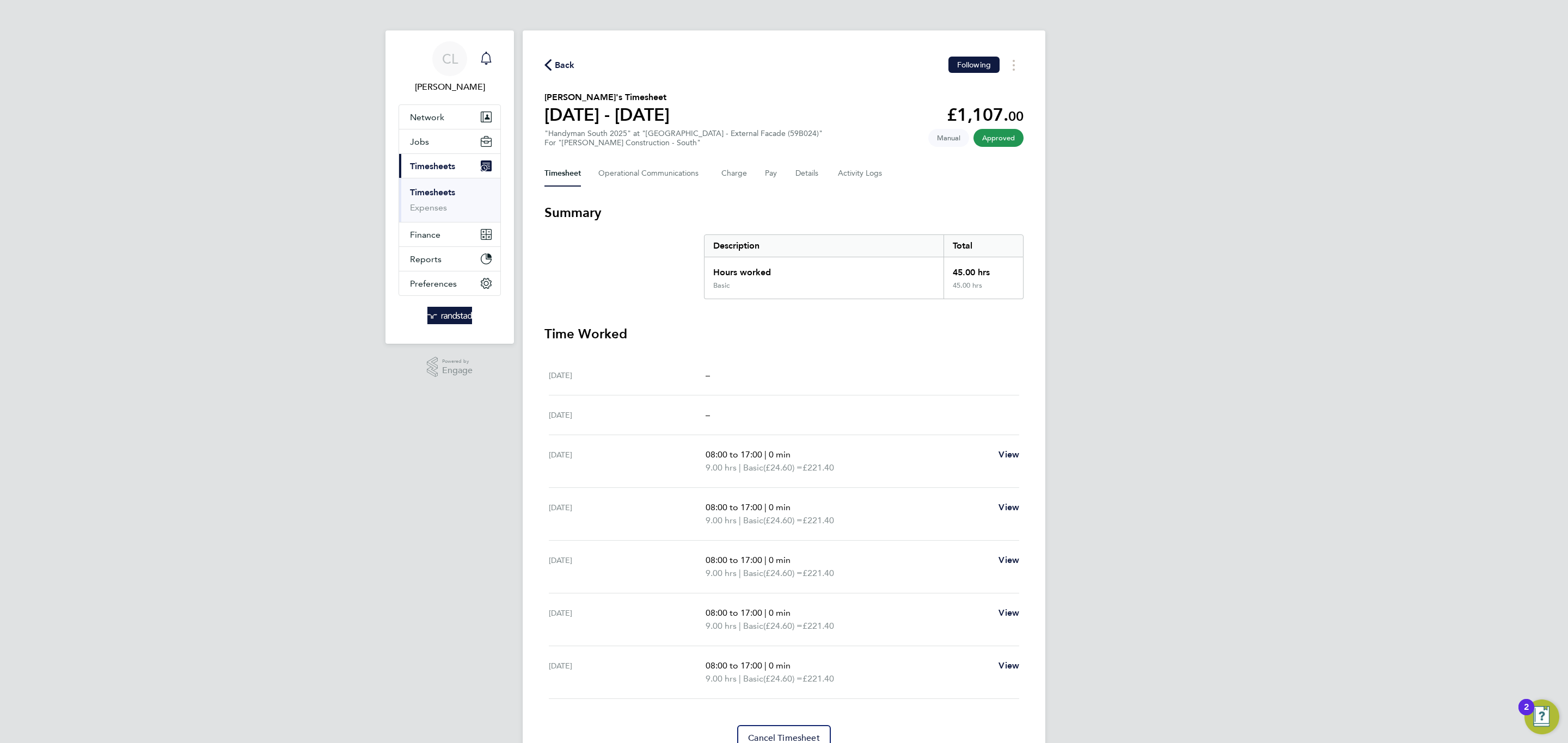
click at [493, 70] on link "Notifications" at bounding box center [486, 59] width 22 height 35
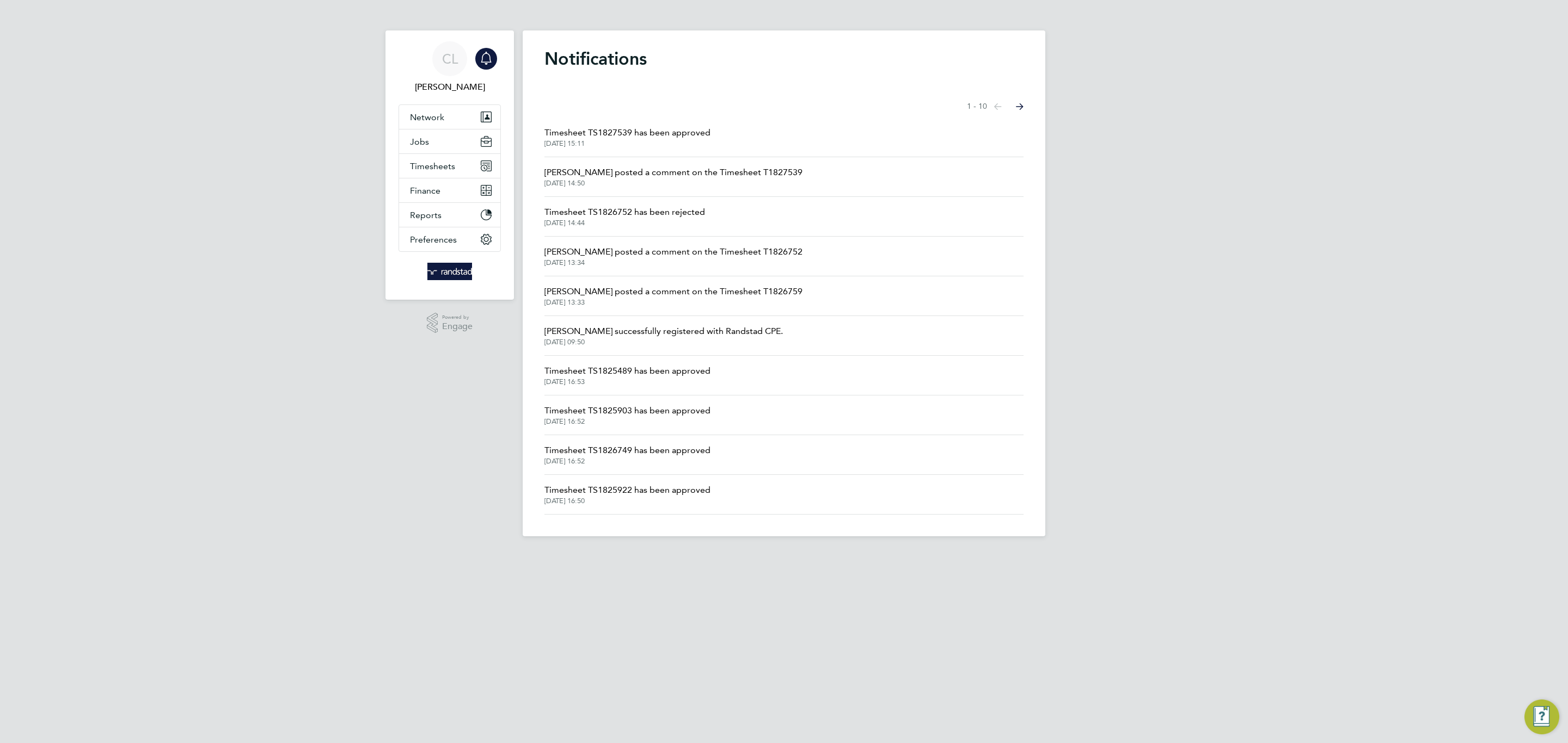
click at [610, 151] on li "Timesheet TS1827539 has been approved 23 Sep 2025, 15:11" at bounding box center [784, 137] width 479 height 40
click at [576, 198] on li "Timesheet TS1826752 has been rejected 23 Sep 2025, 14:44" at bounding box center [784, 217] width 479 height 40
click at [455, 176] on button "Timesheets" at bounding box center [449, 166] width 101 height 24
click at [442, 202] on li "Timesheets" at bounding box center [451, 194] width 81 height 15
click at [437, 172] on button "Timesheets" at bounding box center [449, 166] width 101 height 24
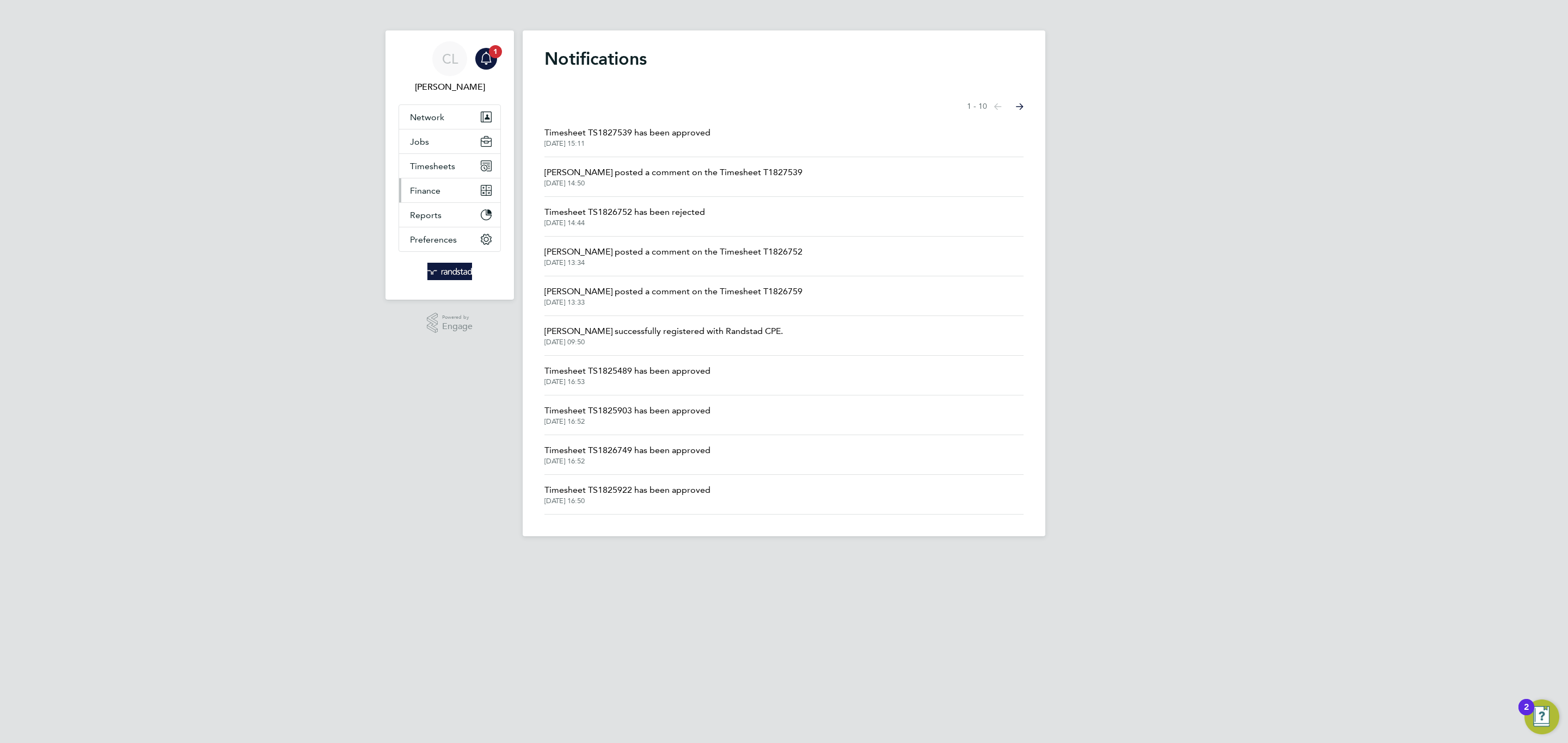
click at [436, 197] on button "Finance" at bounding box center [449, 190] width 101 height 24
click at [434, 170] on span "Timesheets" at bounding box center [433, 166] width 45 height 10
click at [442, 188] on link "Timesheets" at bounding box center [433, 192] width 45 height 10
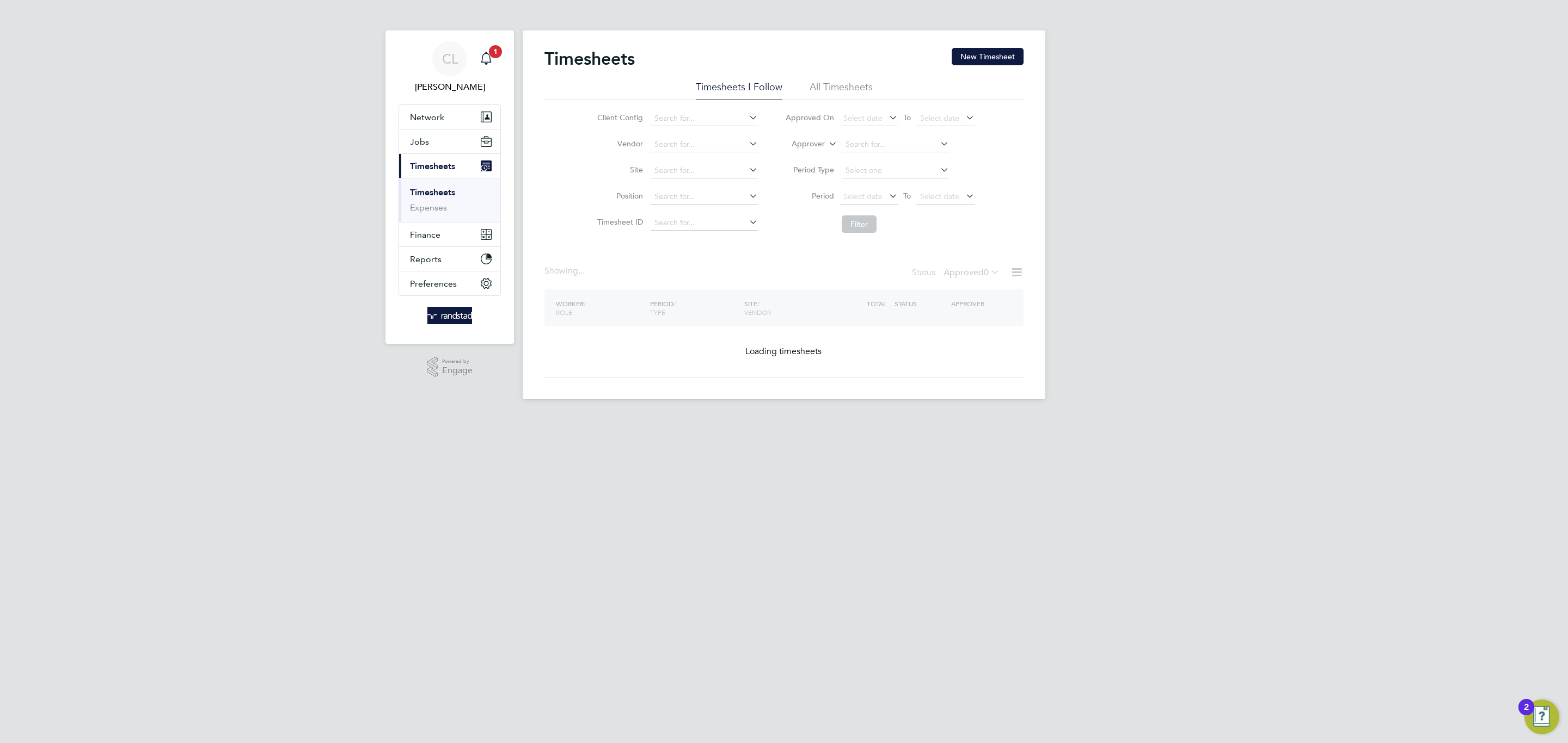
click at [487, 56] on icon "Main navigation" at bounding box center [486, 58] width 13 height 13
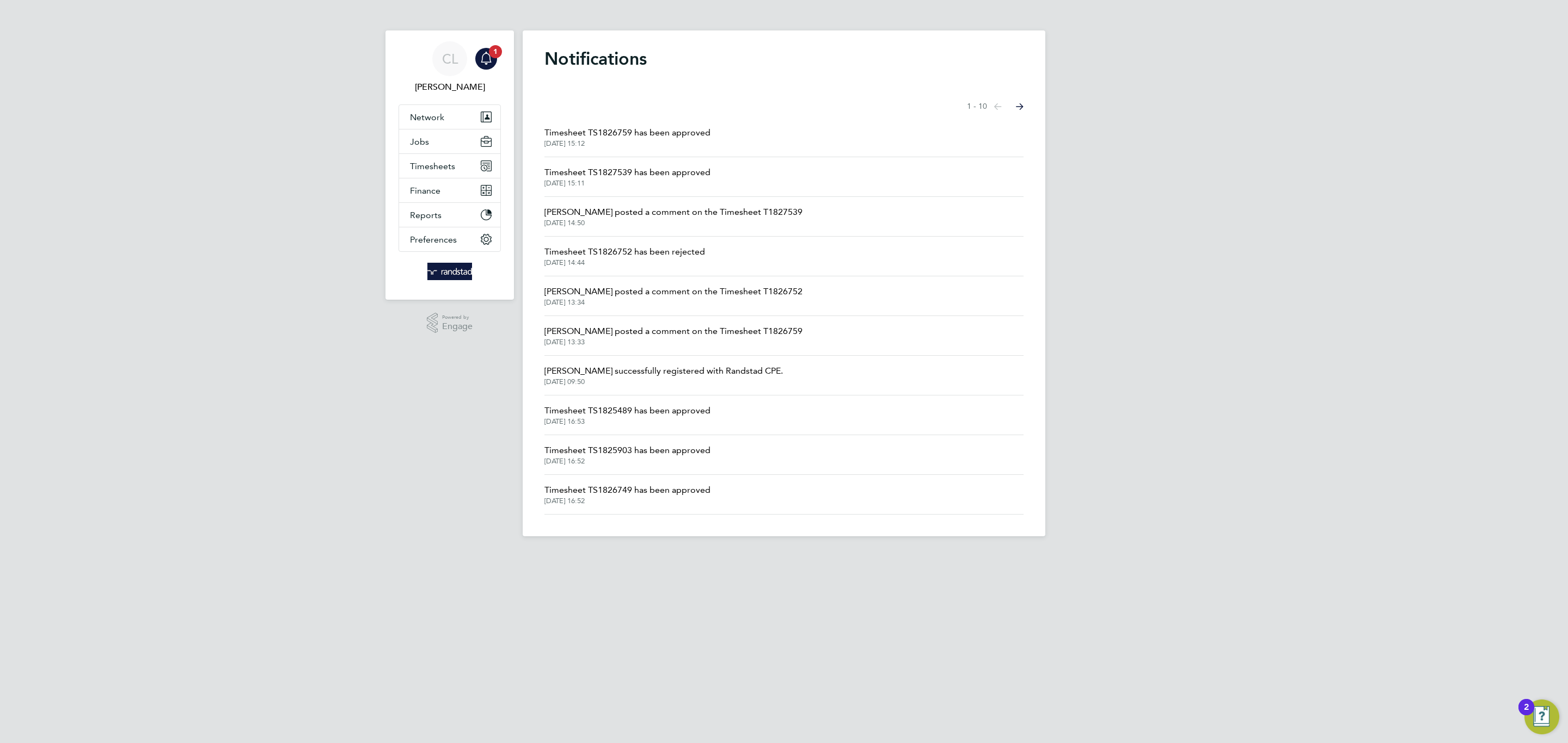
click at [588, 133] on span "Timesheet TS1826759 has been approved" at bounding box center [628, 132] width 166 height 13
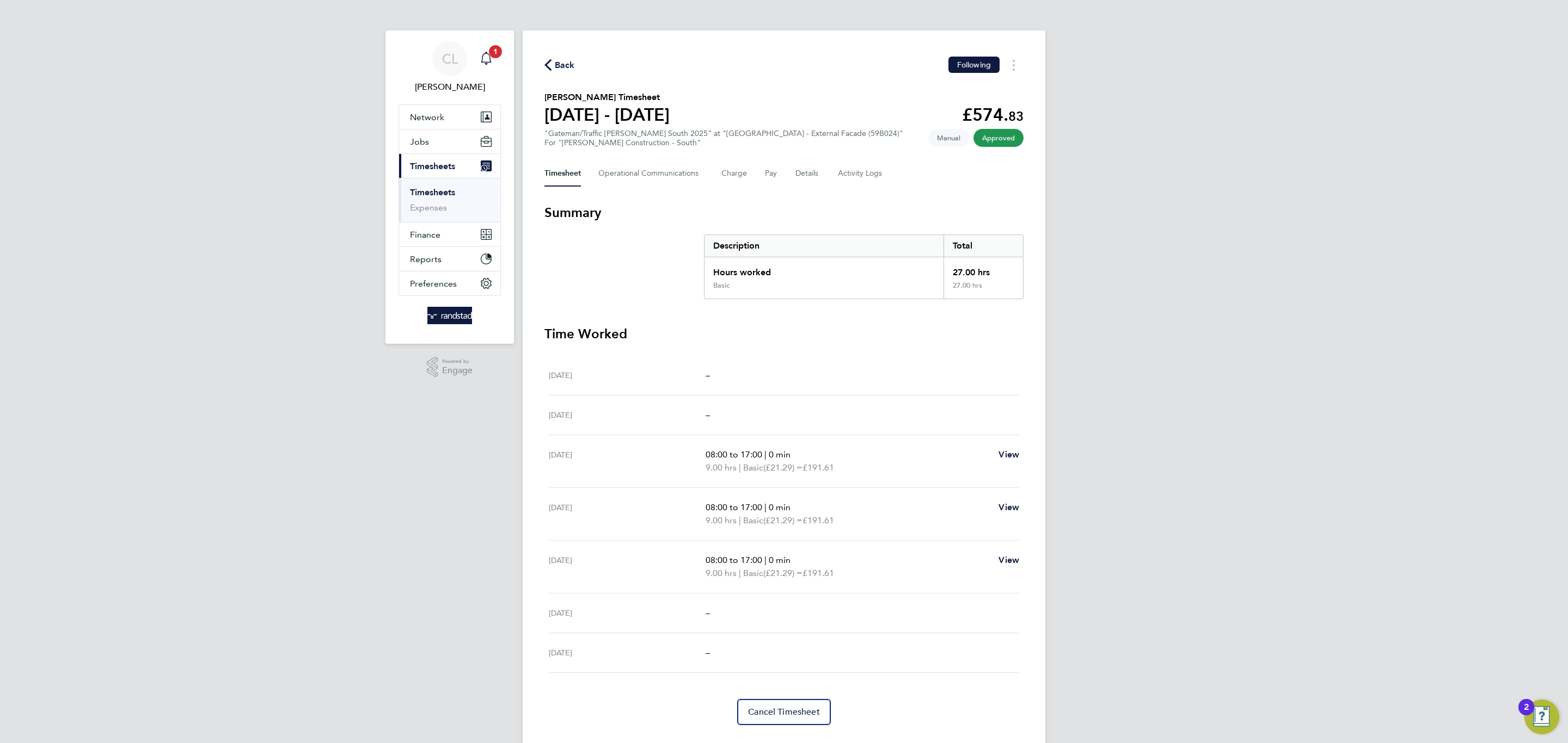
click at [500, 55] on app-badge "1" at bounding box center [495, 50] width 13 height 10
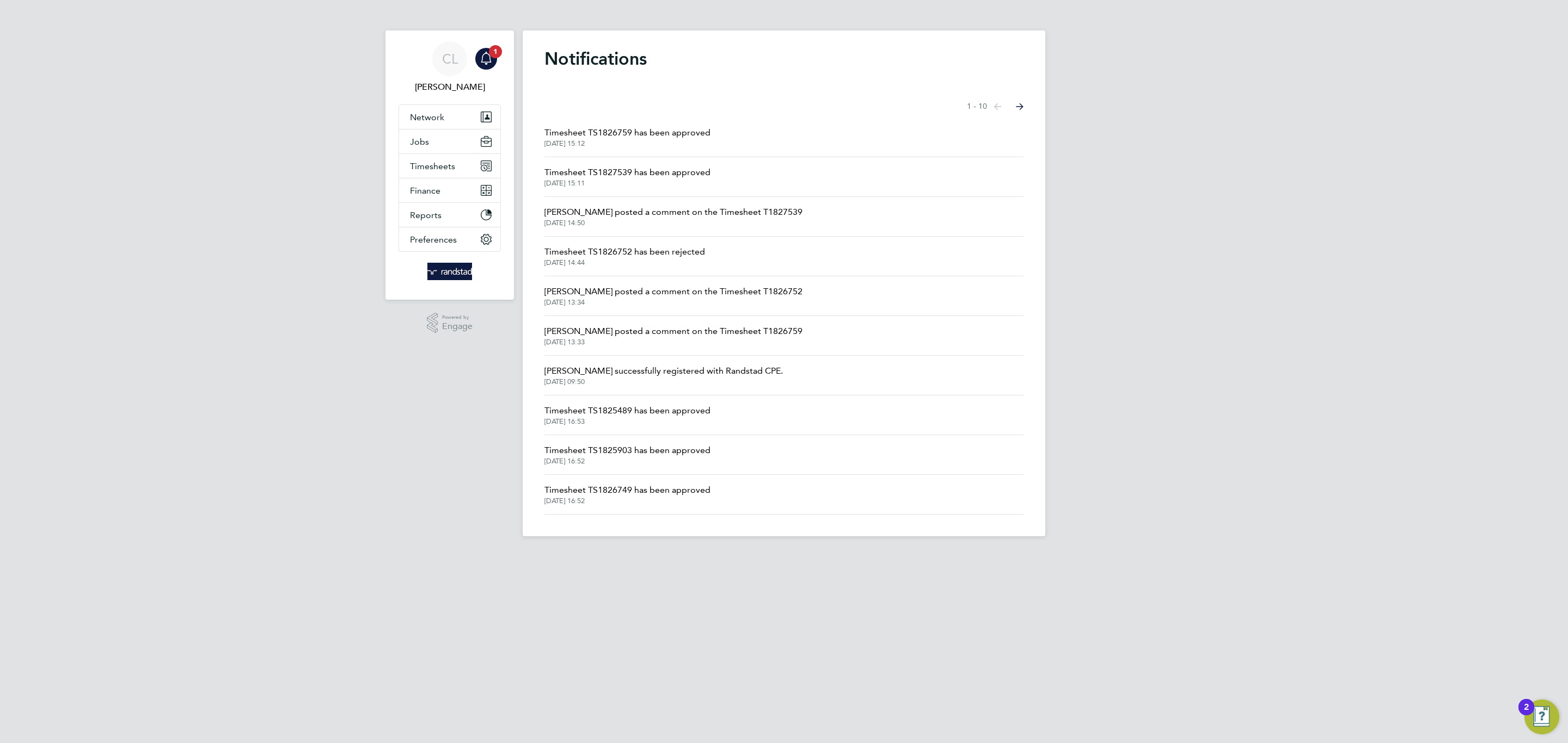
click at [593, 167] on span "Timesheet TS1827539 has been approved" at bounding box center [628, 172] width 166 height 13
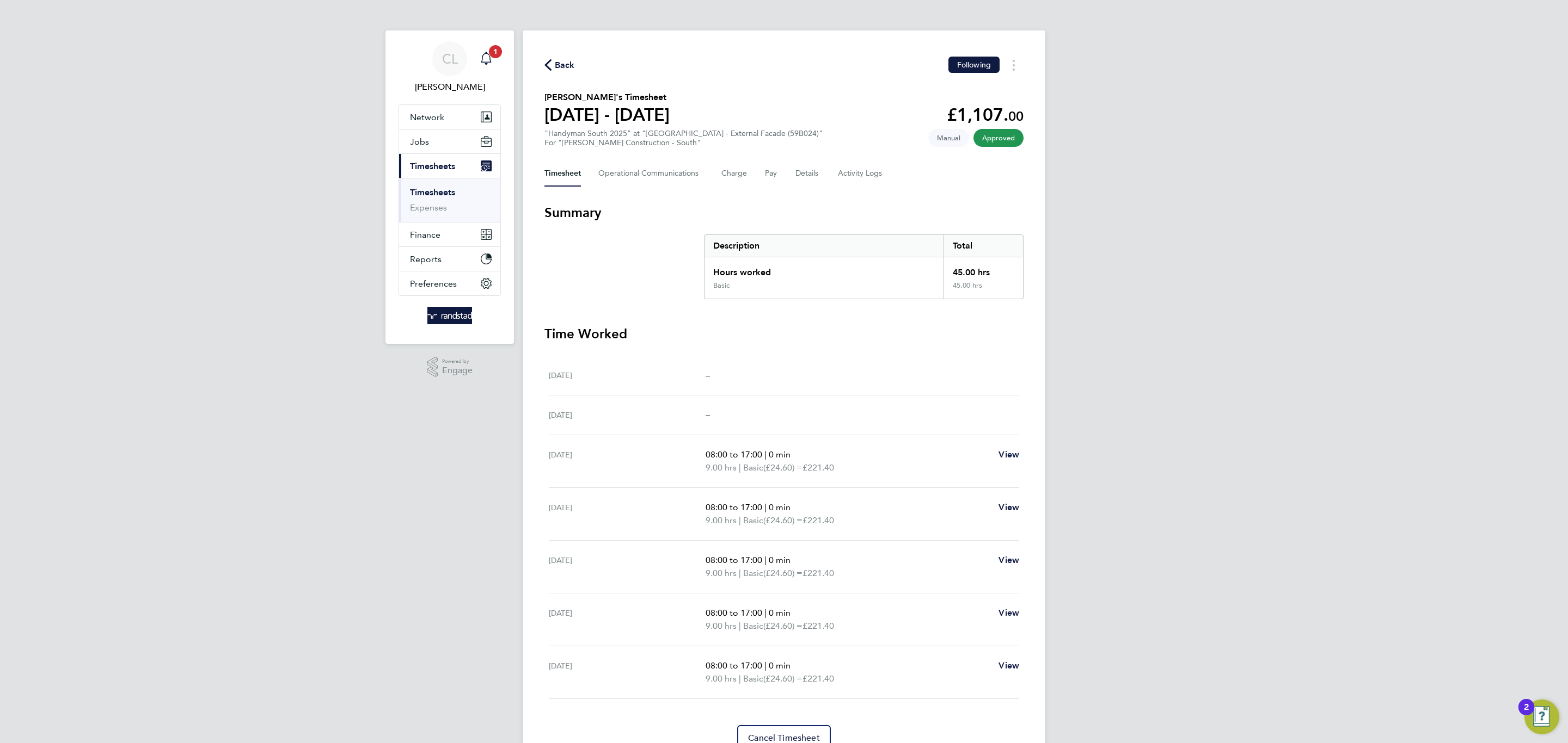
click at [498, 48] on span "1" at bounding box center [495, 52] width 13 height 13
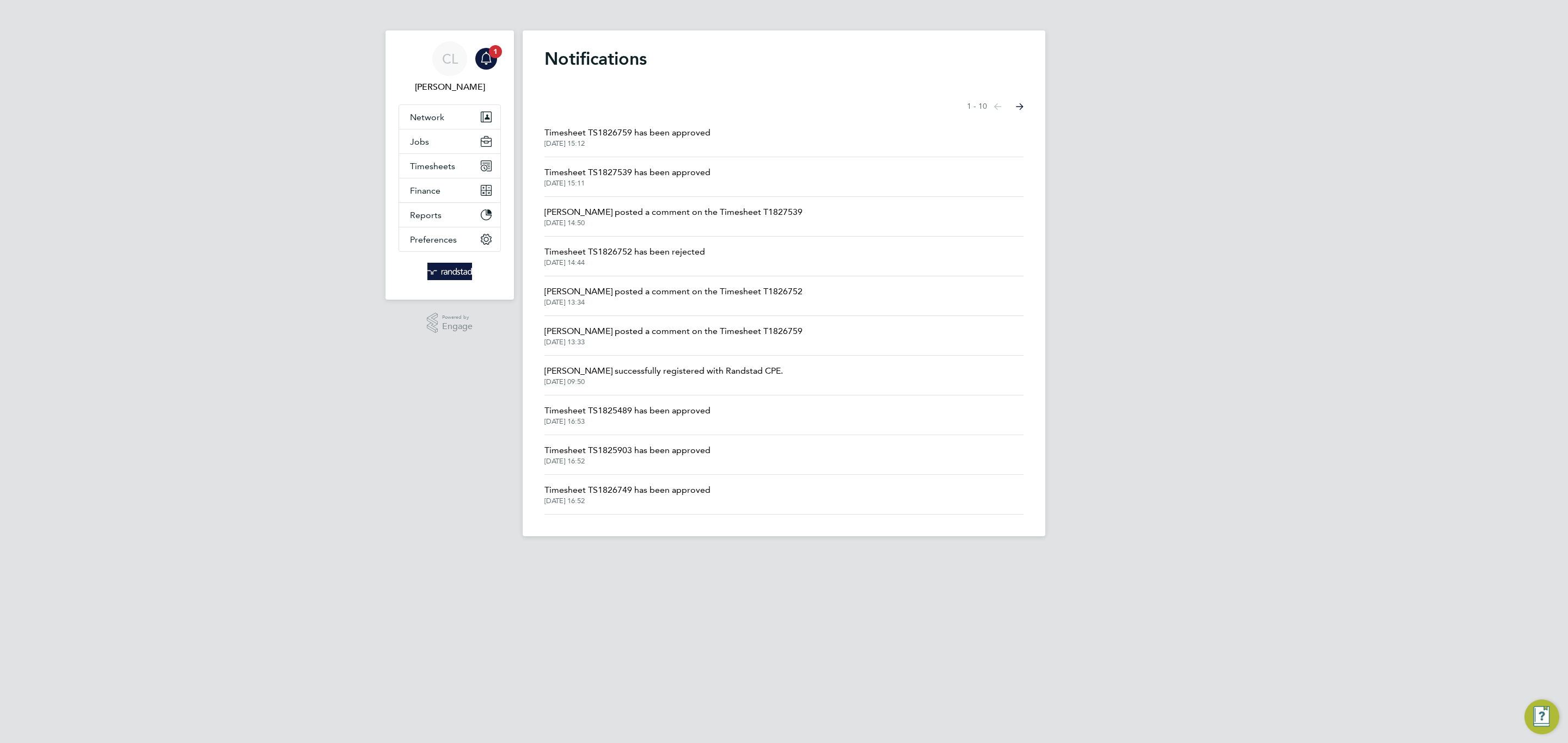
click at [586, 123] on li "Timesheet TS1826759 has been approved 23 Sep 2025, 15:12" at bounding box center [784, 137] width 479 height 40
click at [589, 127] on span "Timesheet TS1826759 has been approved" at bounding box center [628, 132] width 166 height 13
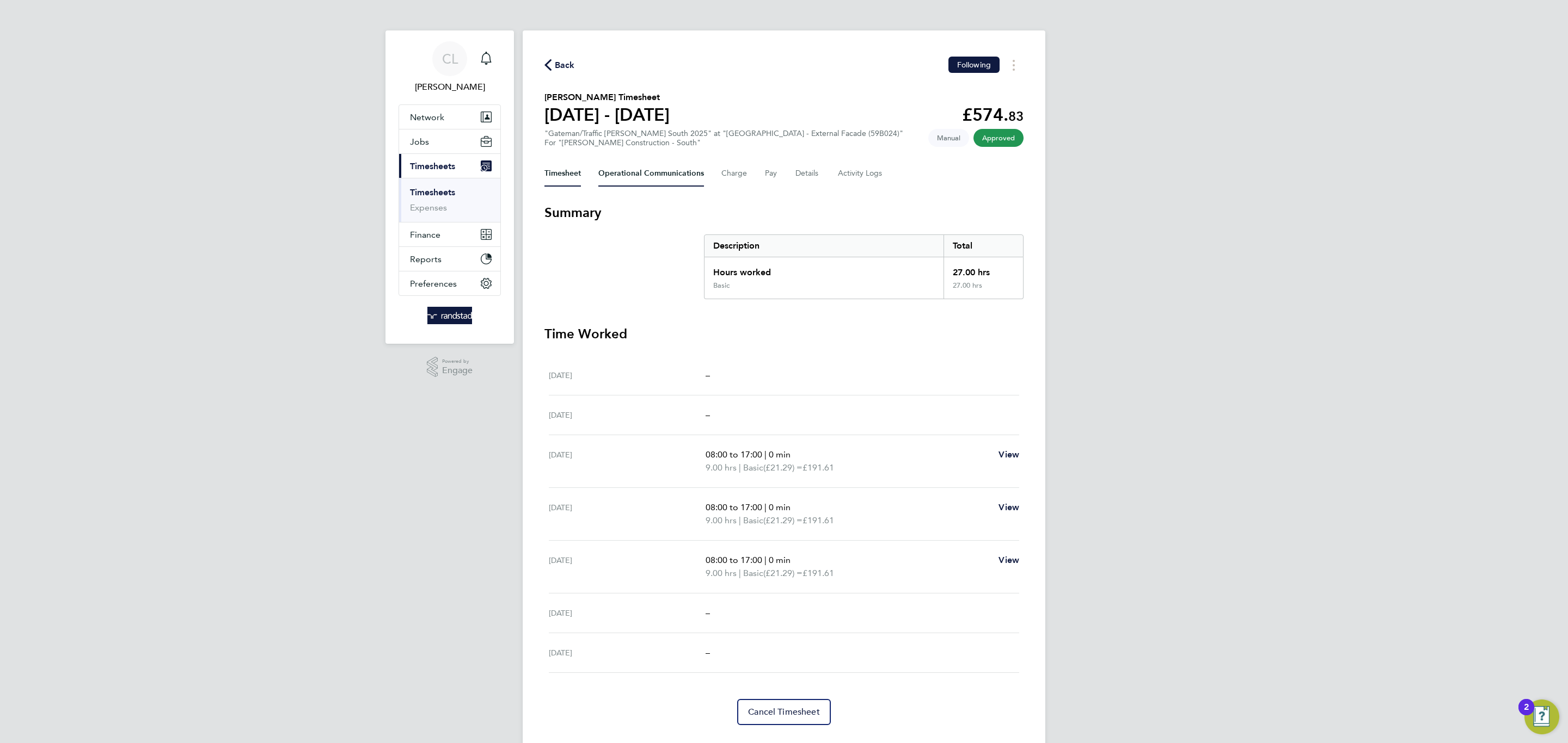
click at [611, 165] on Communications-tab "Operational Communications" at bounding box center [651, 173] width 106 height 26
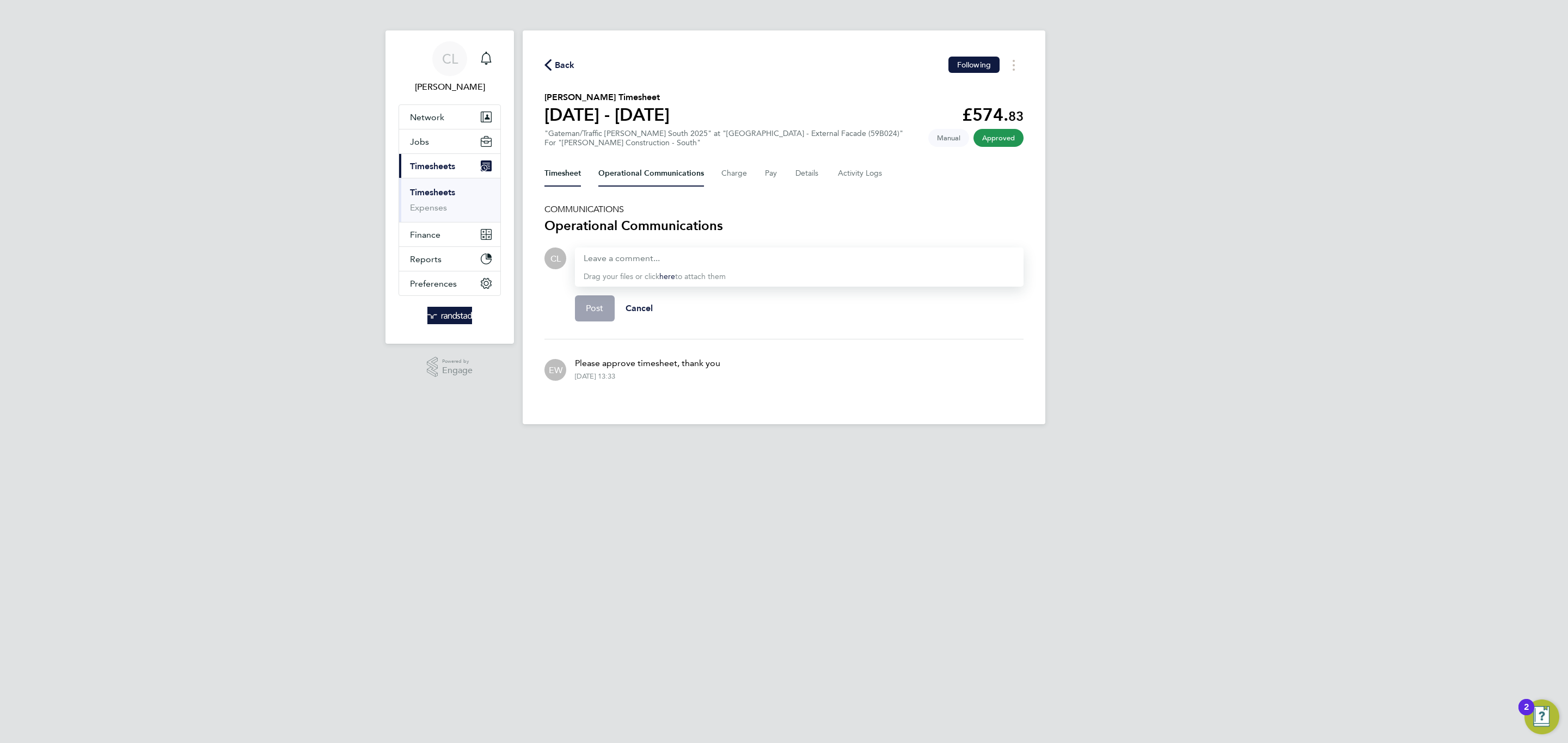
click at [559, 180] on button "Timesheet" at bounding box center [563, 173] width 37 height 26
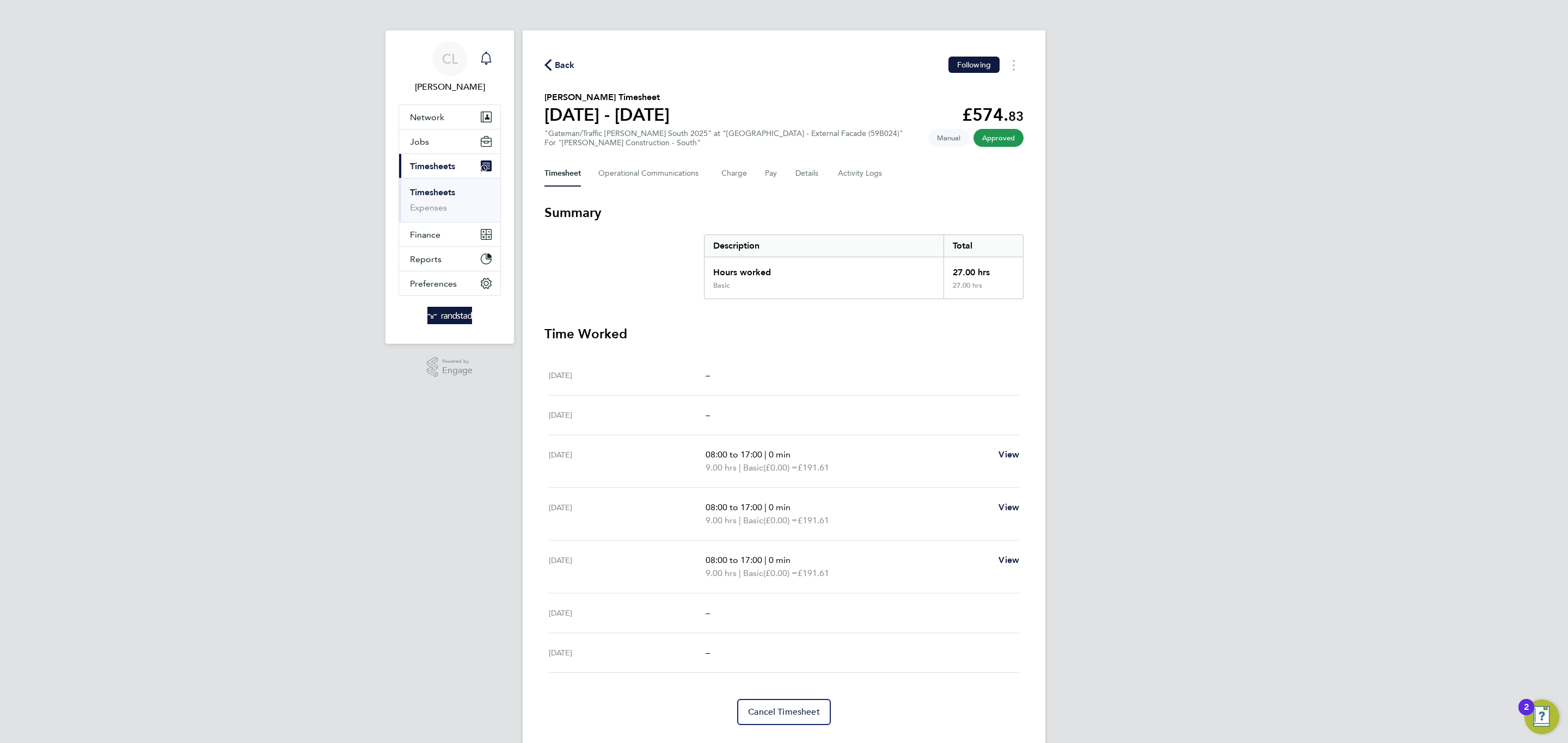
click at [489, 64] on icon "Main navigation" at bounding box center [486, 58] width 13 height 13
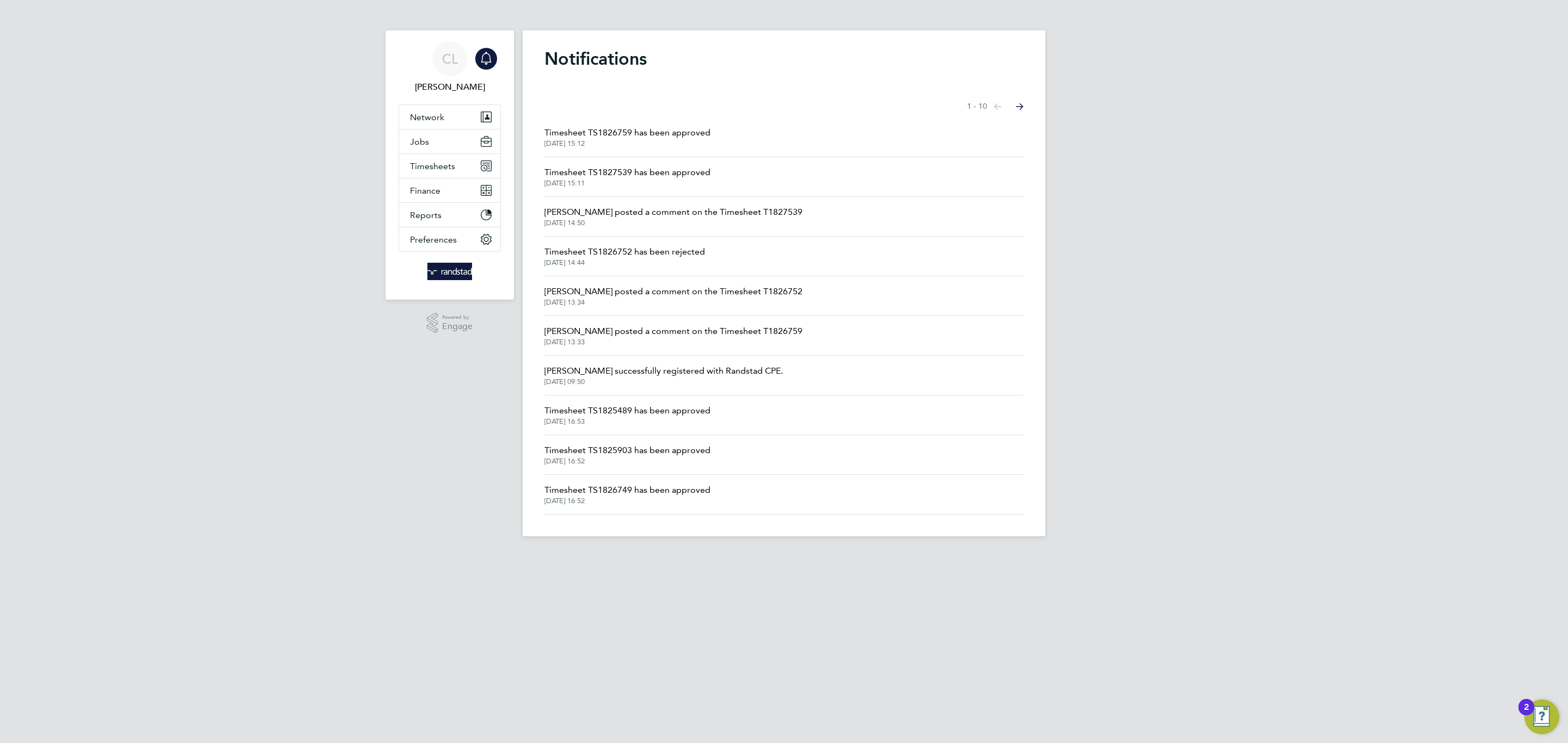
click at [628, 190] on li "Timesheet TS1827539 has been approved 23 Sep 2025, 15:11" at bounding box center [784, 177] width 479 height 40
click at [625, 182] on span "23 Sep 2025, 15:11" at bounding box center [628, 183] width 166 height 9
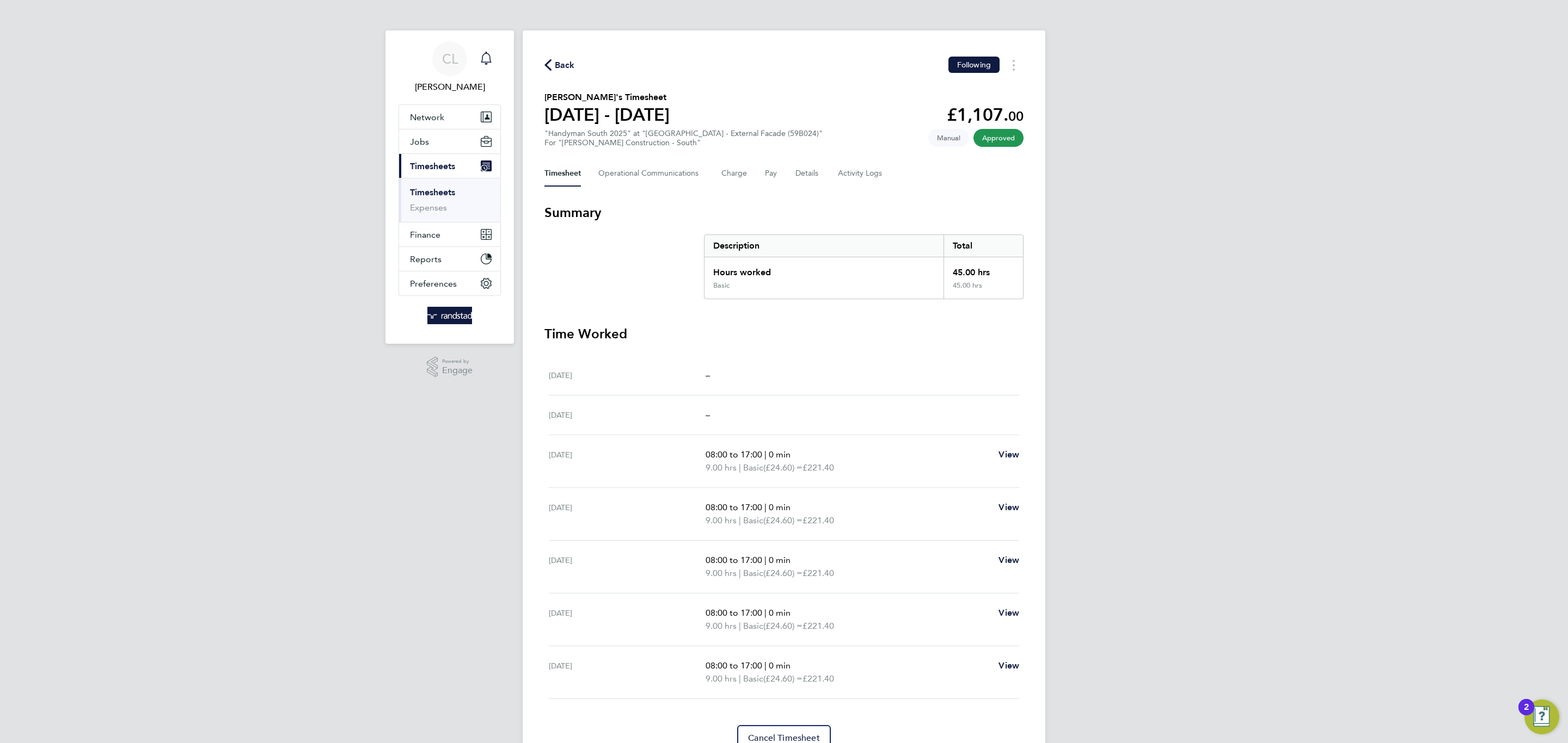
click at [479, 67] on div "Main navigation" at bounding box center [486, 59] width 22 height 22
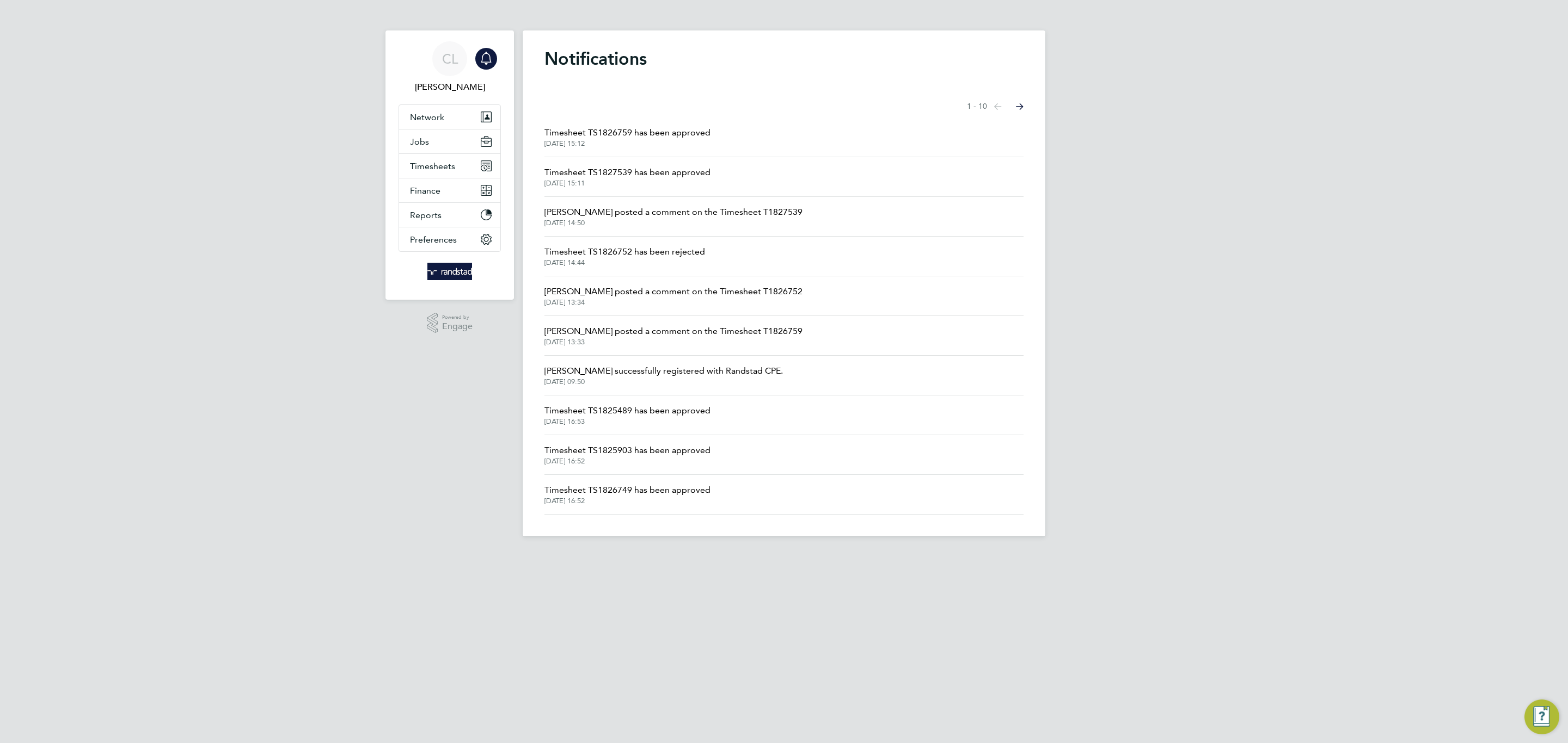
click at [630, 138] on span "Timesheet TS1826759 has been approved" at bounding box center [628, 132] width 166 height 13
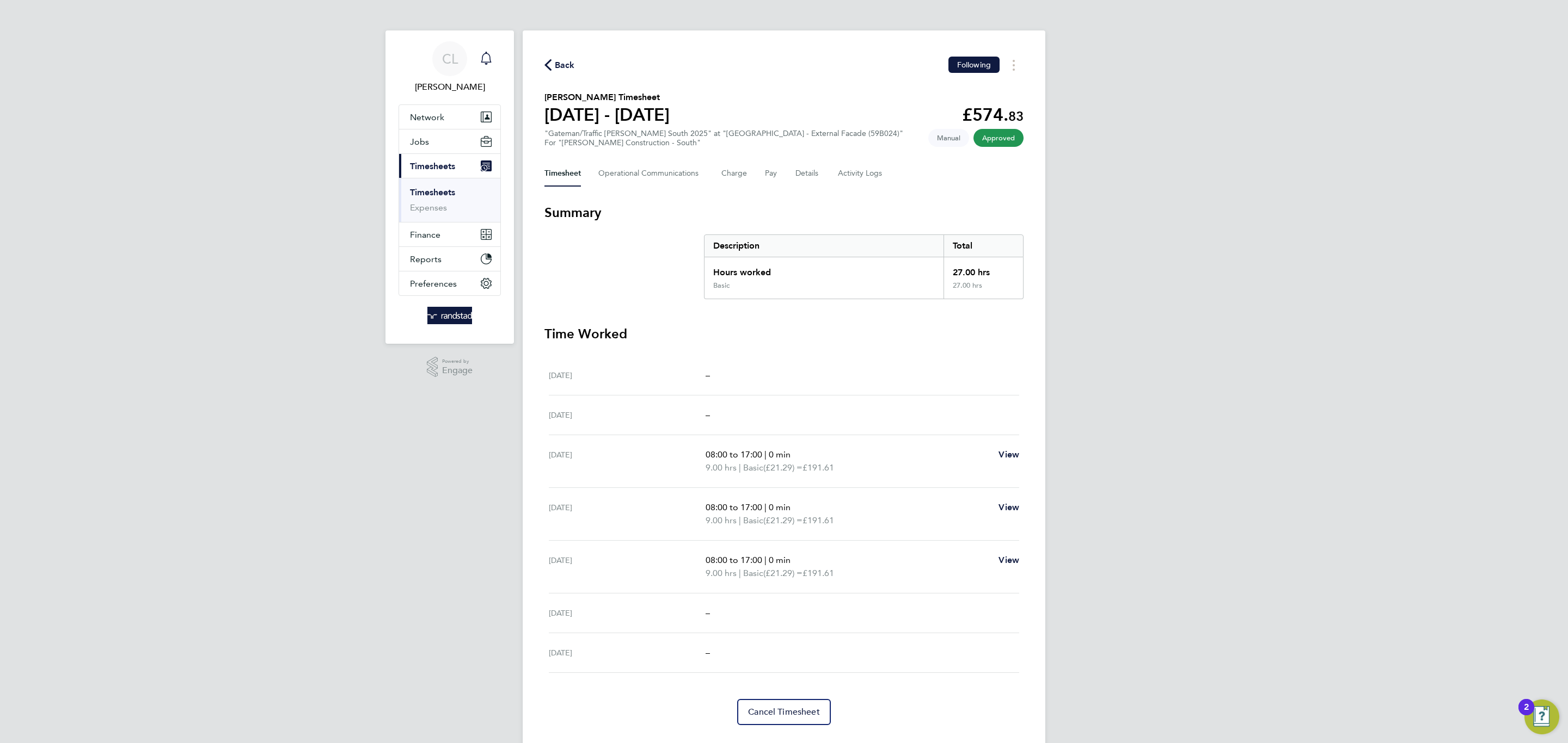
click at [490, 62] on icon "Main navigation" at bounding box center [486, 58] width 13 height 13
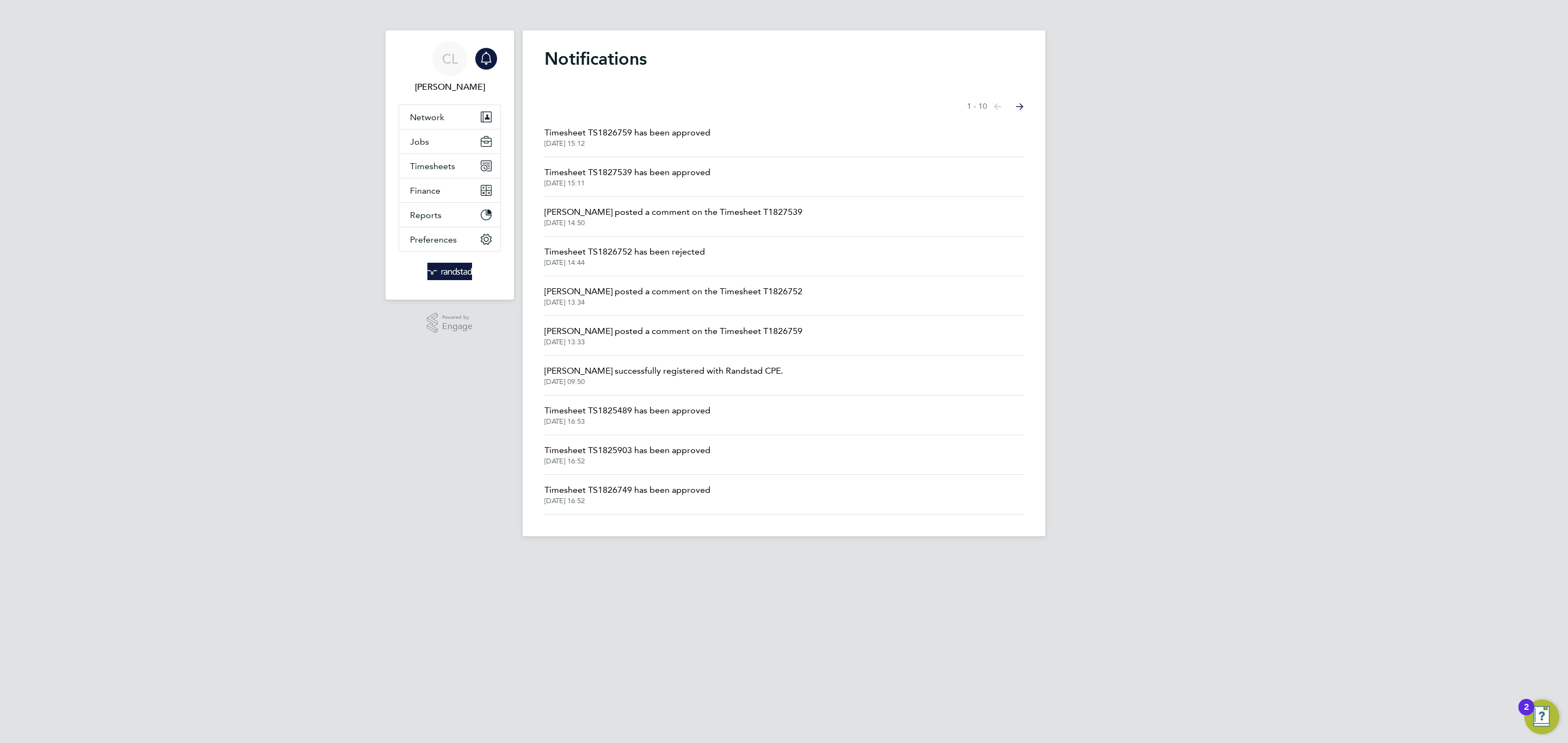
click at [621, 162] on li "Timesheet TS1827539 has been approved 23 Sep 2025, 15:11" at bounding box center [784, 177] width 479 height 40
click at [627, 172] on span "Timesheet TS1827539 has been approved" at bounding box center [628, 172] width 166 height 13
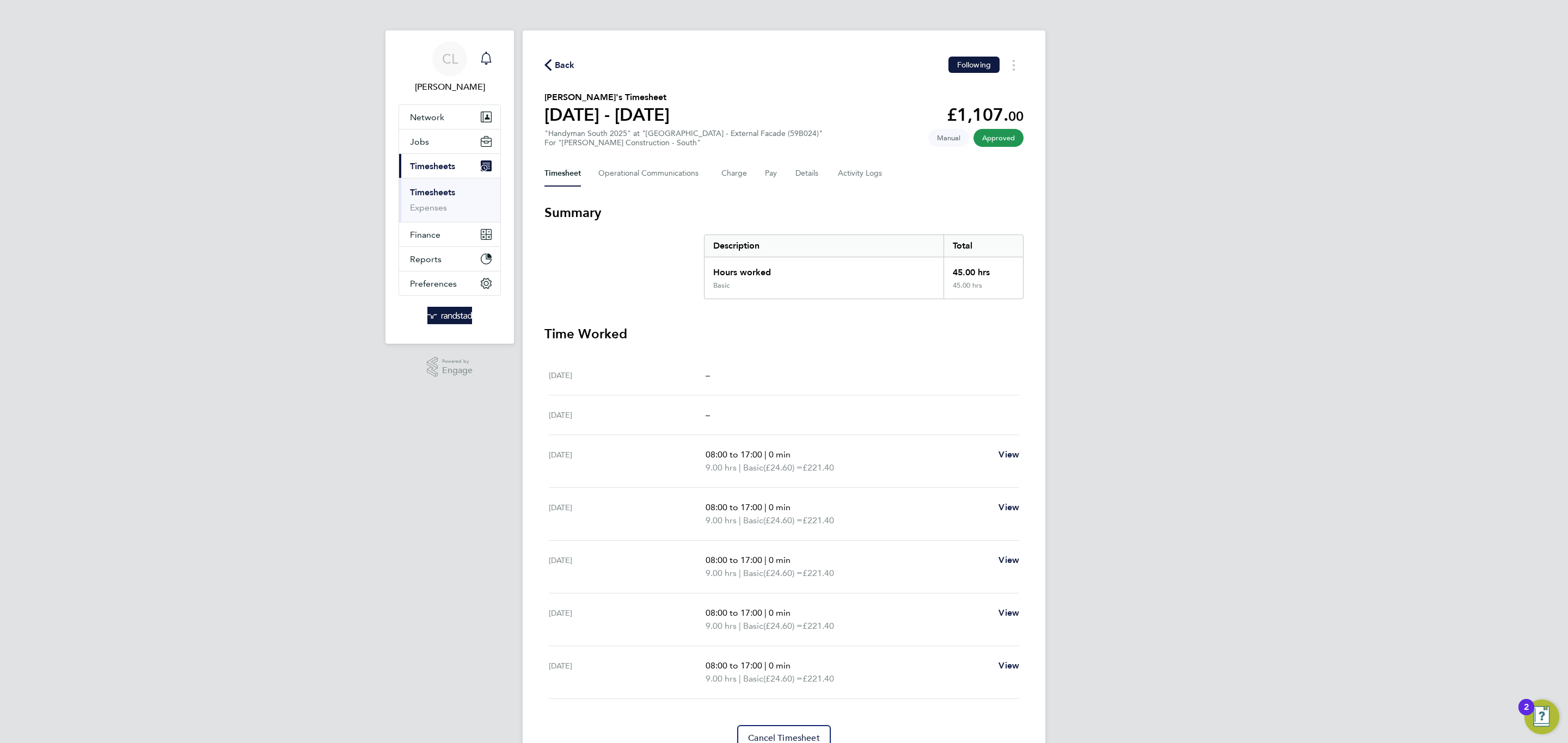
click at [495, 61] on div "Main navigation" at bounding box center [486, 59] width 22 height 22
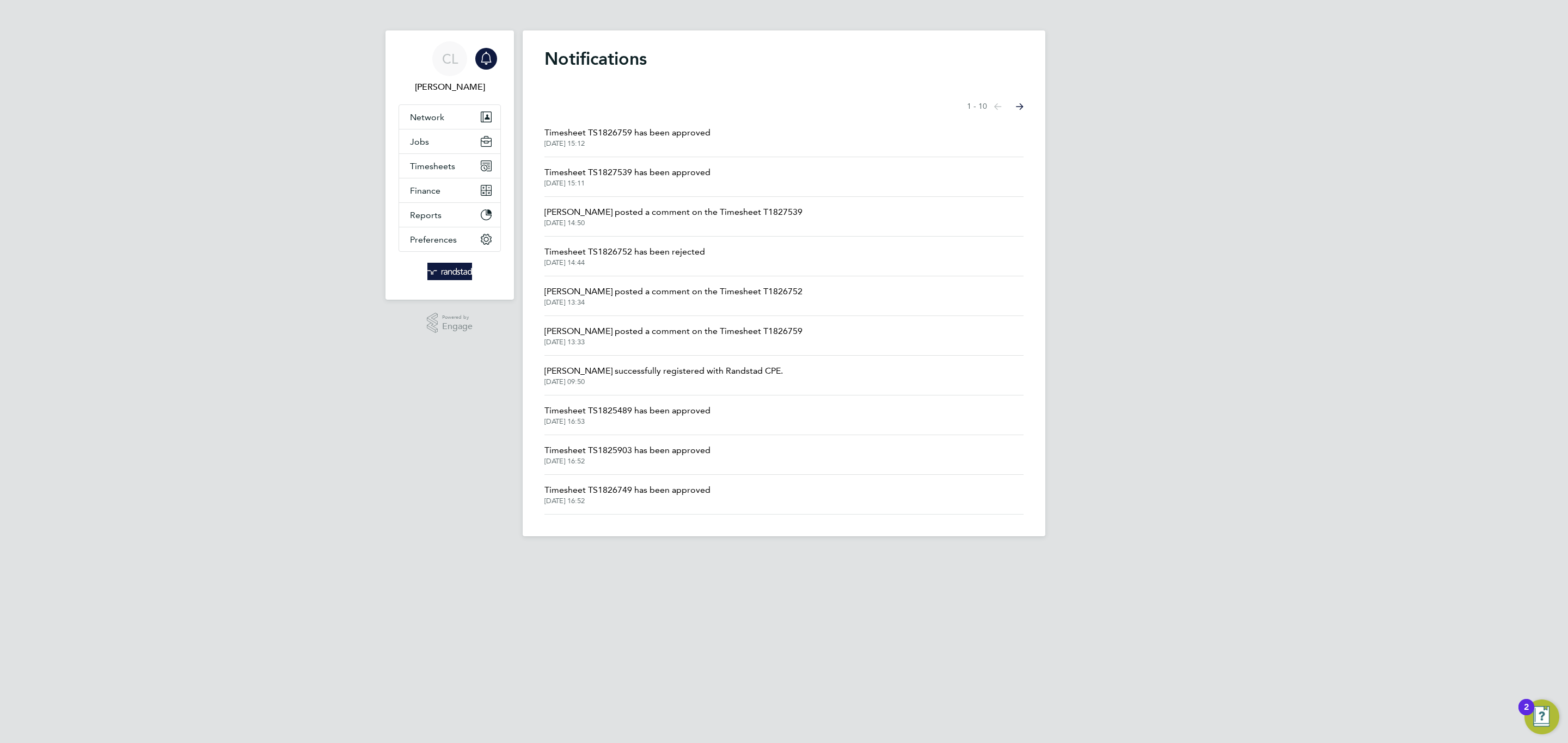
click at [595, 170] on span "Timesheet TS1827539 has been approved" at bounding box center [628, 172] width 166 height 13
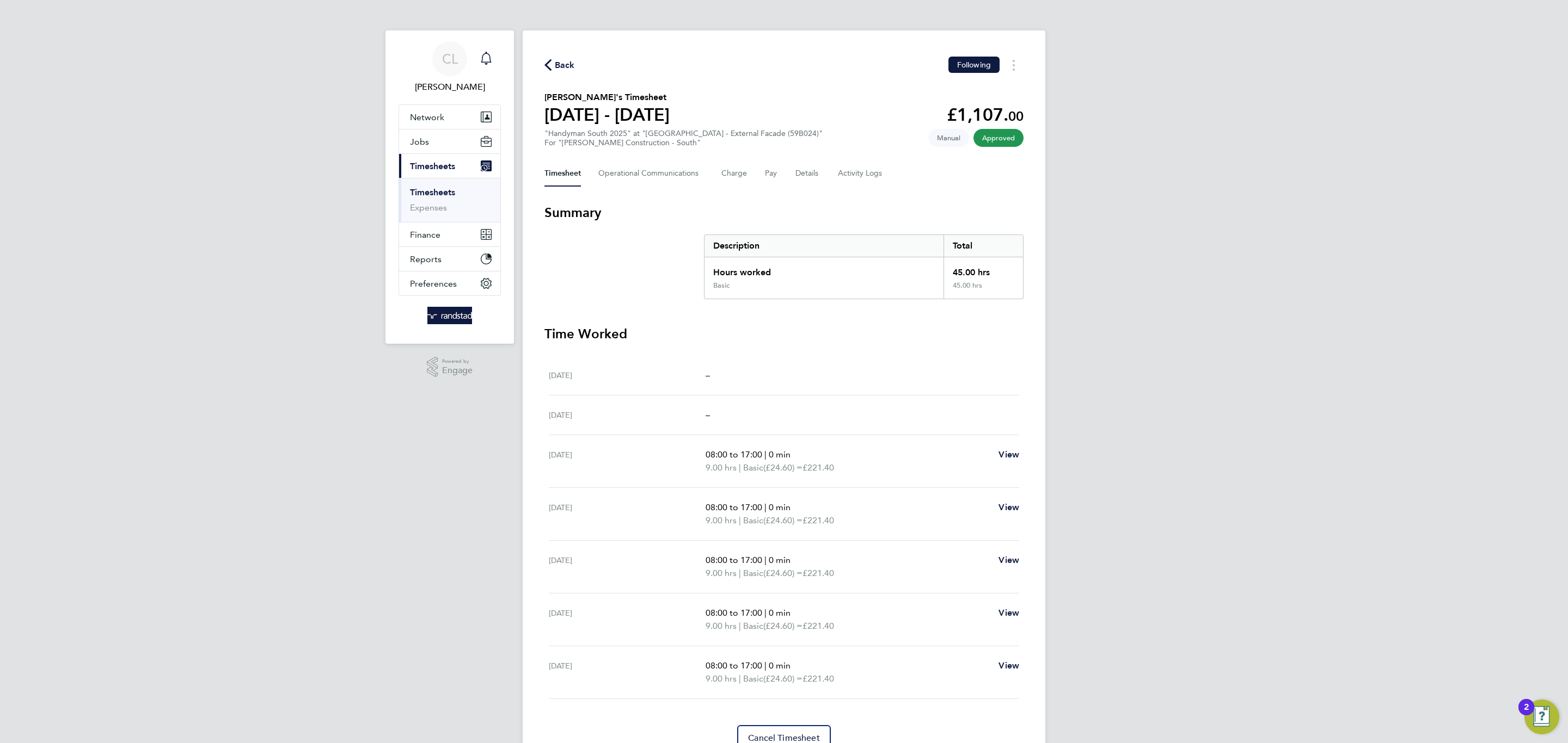
click at [493, 63] on div "Main navigation" at bounding box center [486, 59] width 22 height 22
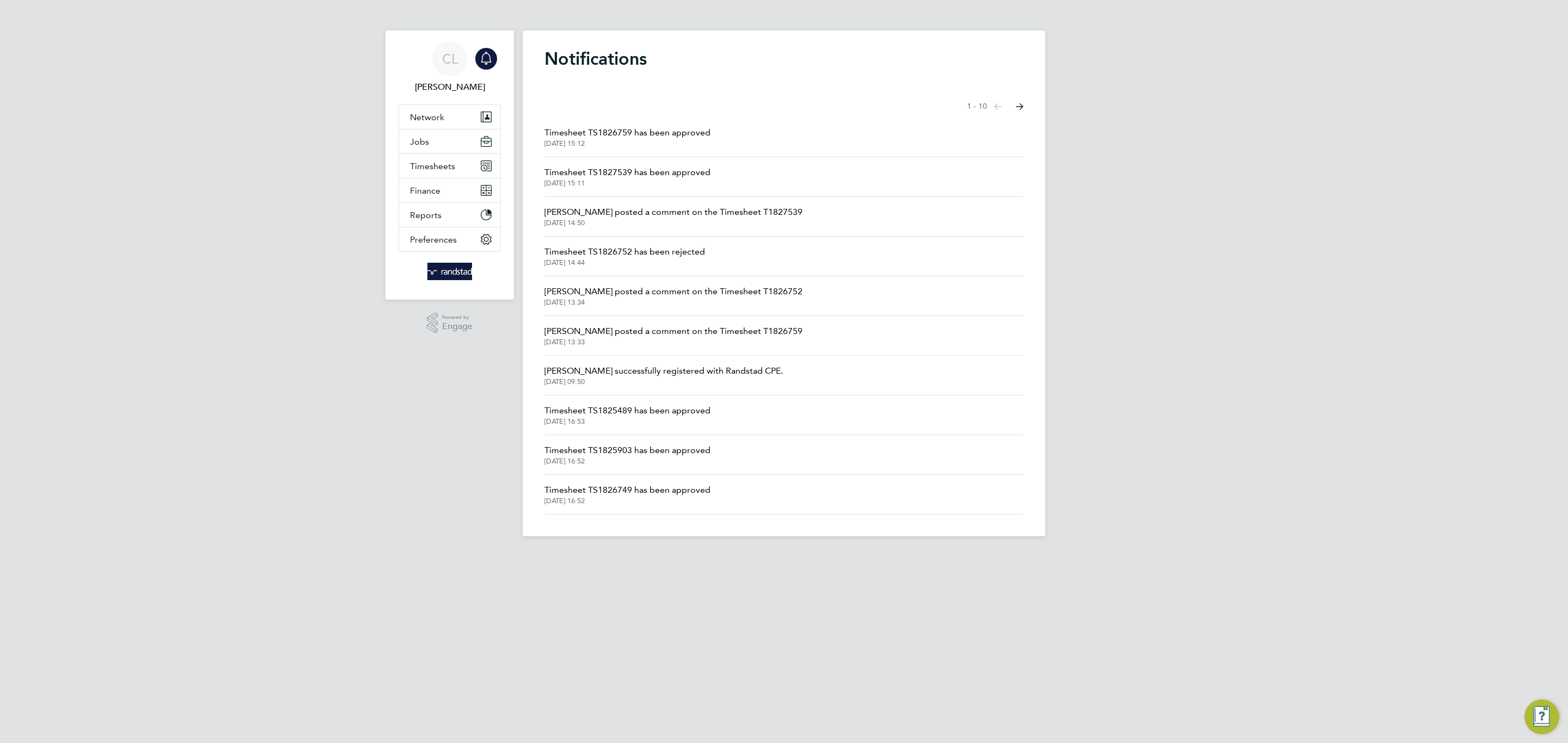
click at [597, 142] on span "23 Sep 2025, 15:12" at bounding box center [628, 143] width 166 height 9
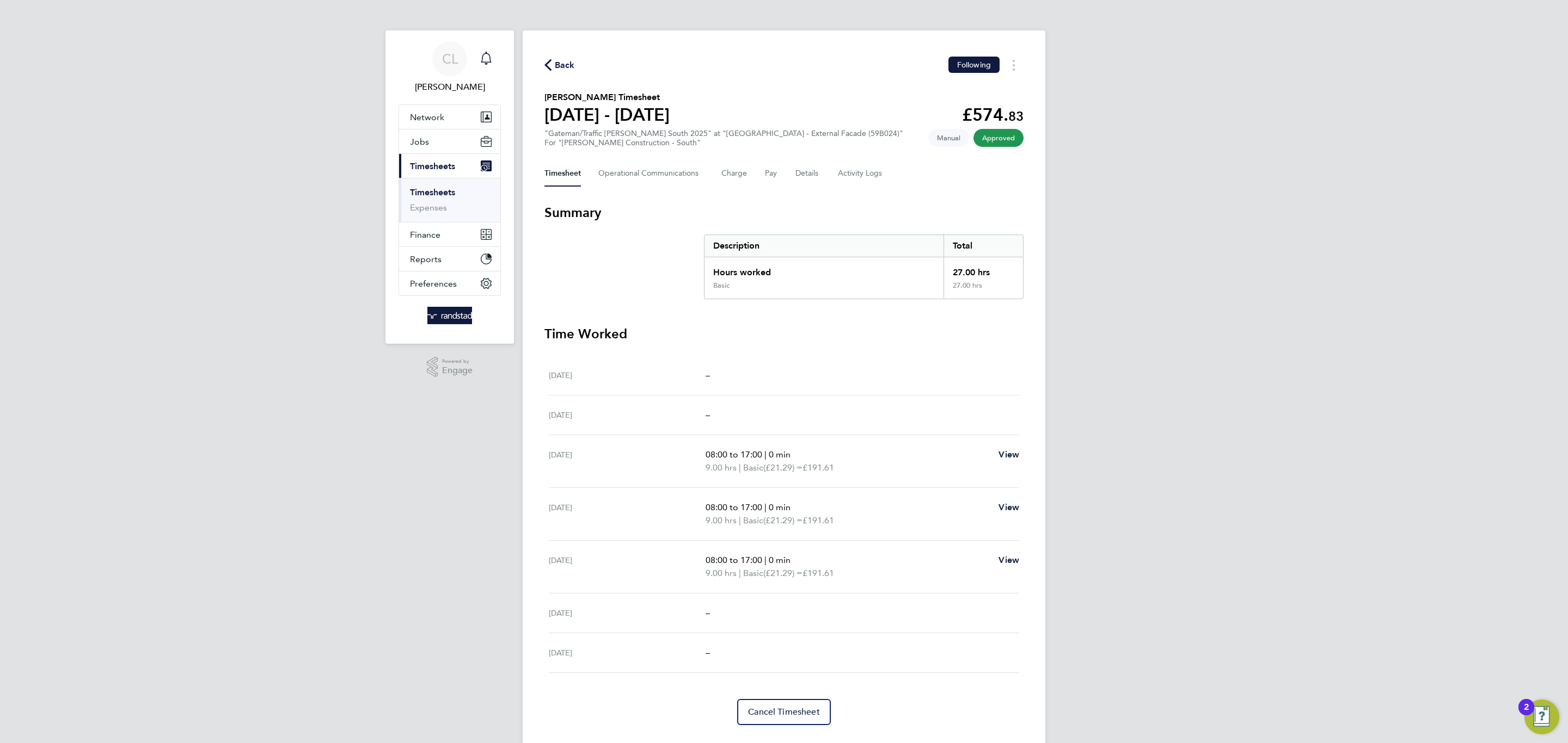
click at [496, 52] on div "Main navigation" at bounding box center [486, 59] width 22 height 22
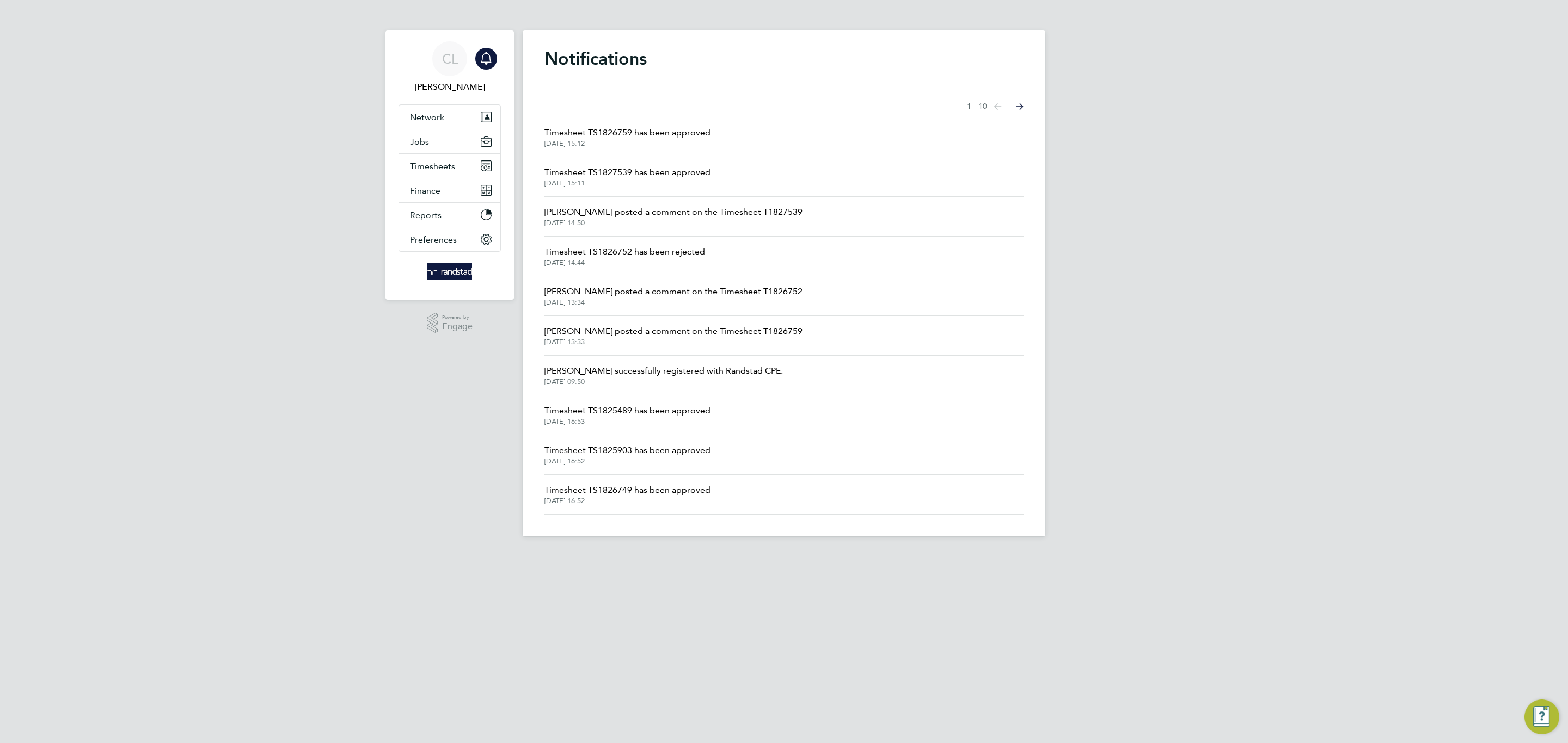
click at [631, 174] on span "Timesheet TS1827539 has been approved" at bounding box center [628, 172] width 166 height 13
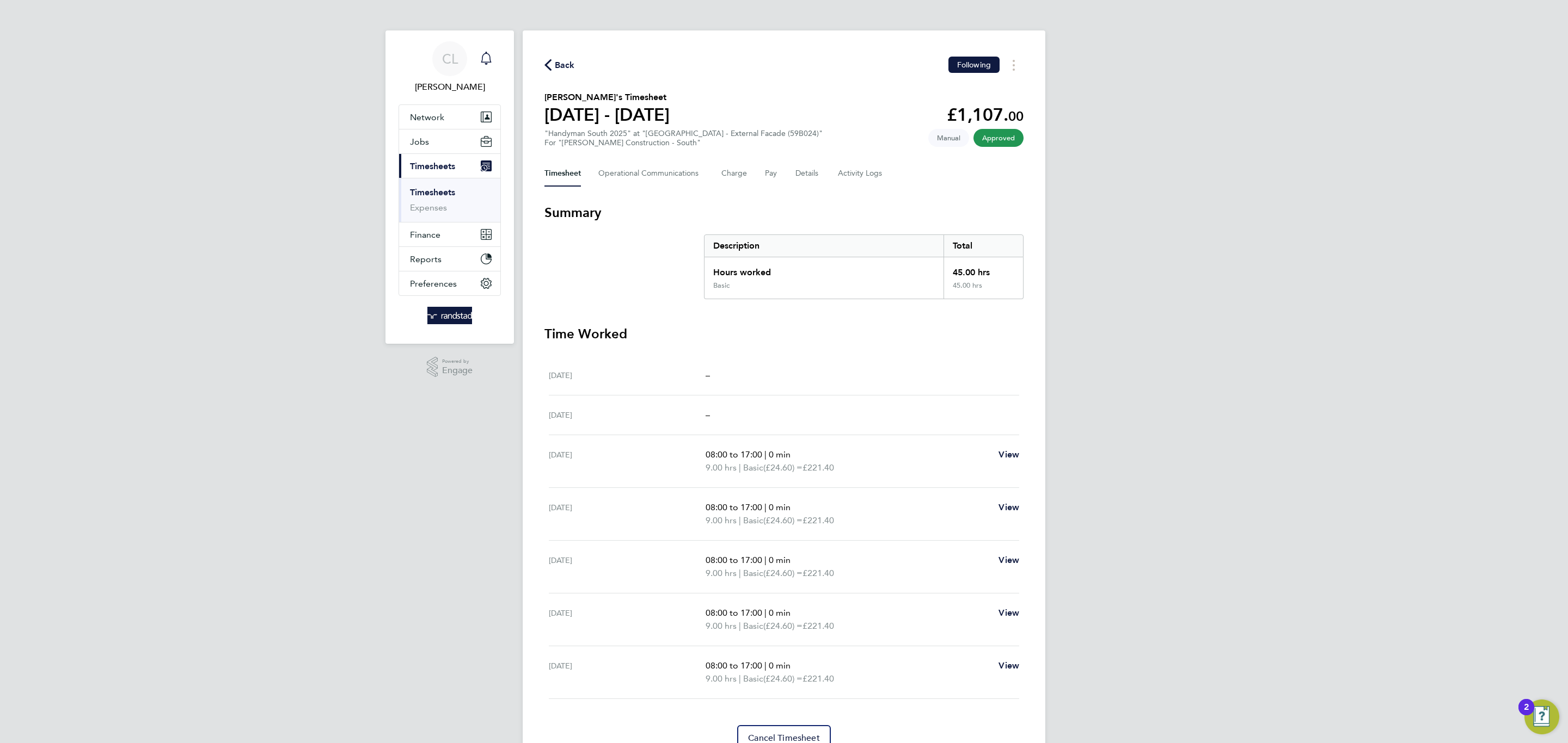
click at [494, 60] on div "Main navigation" at bounding box center [486, 59] width 22 height 22
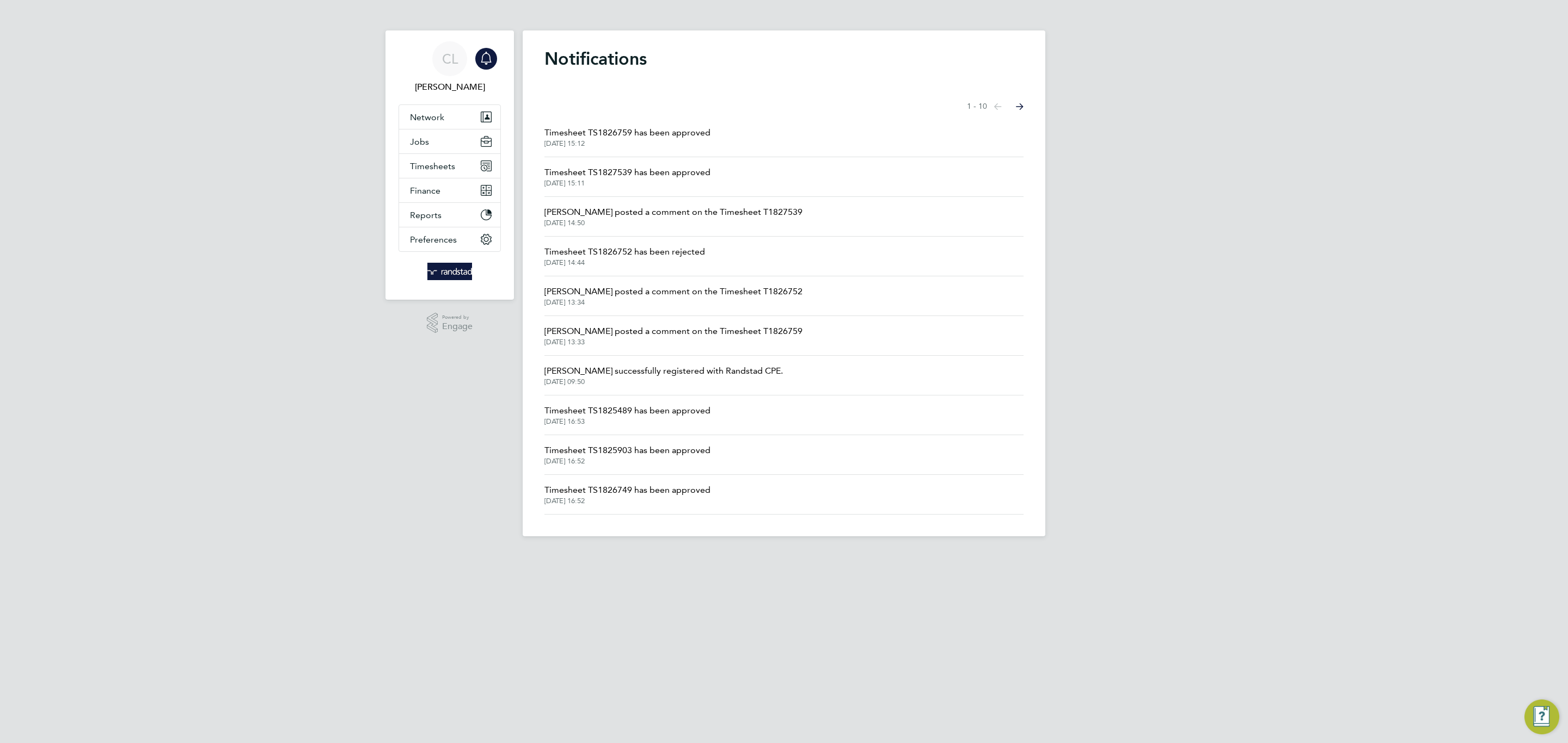
click at [588, 126] on li "Timesheet TS1826759 has been approved 23 Sep 2025, 15:12" at bounding box center [784, 137] width 479 height 40
click at [588, 126] on span "Timesheet TS1826759 has been approved" at bounding box center [628, 132] width 166 height 13
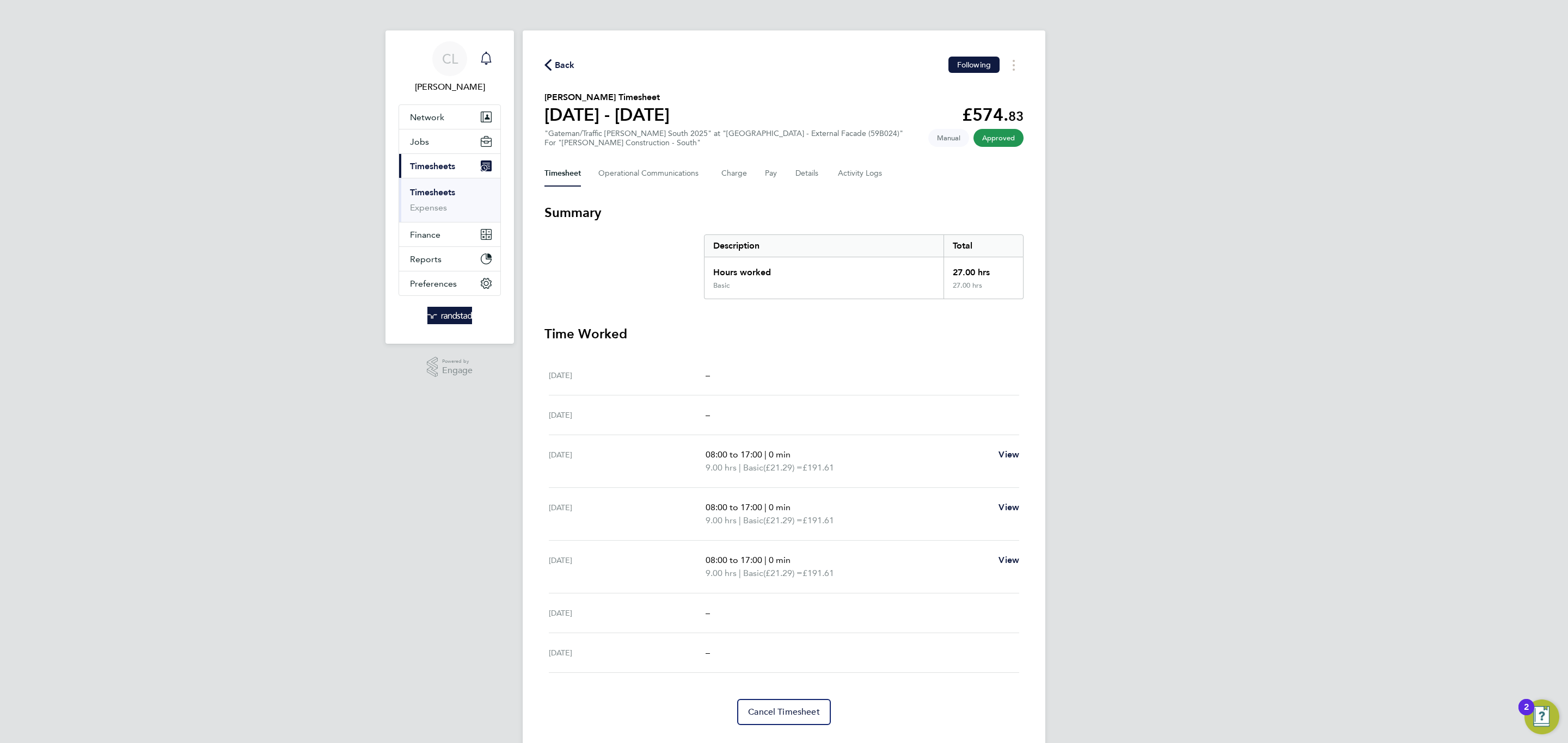
click at [482, 47] on link "Notifications" at bounding box center [486, 59] width 22 height 35
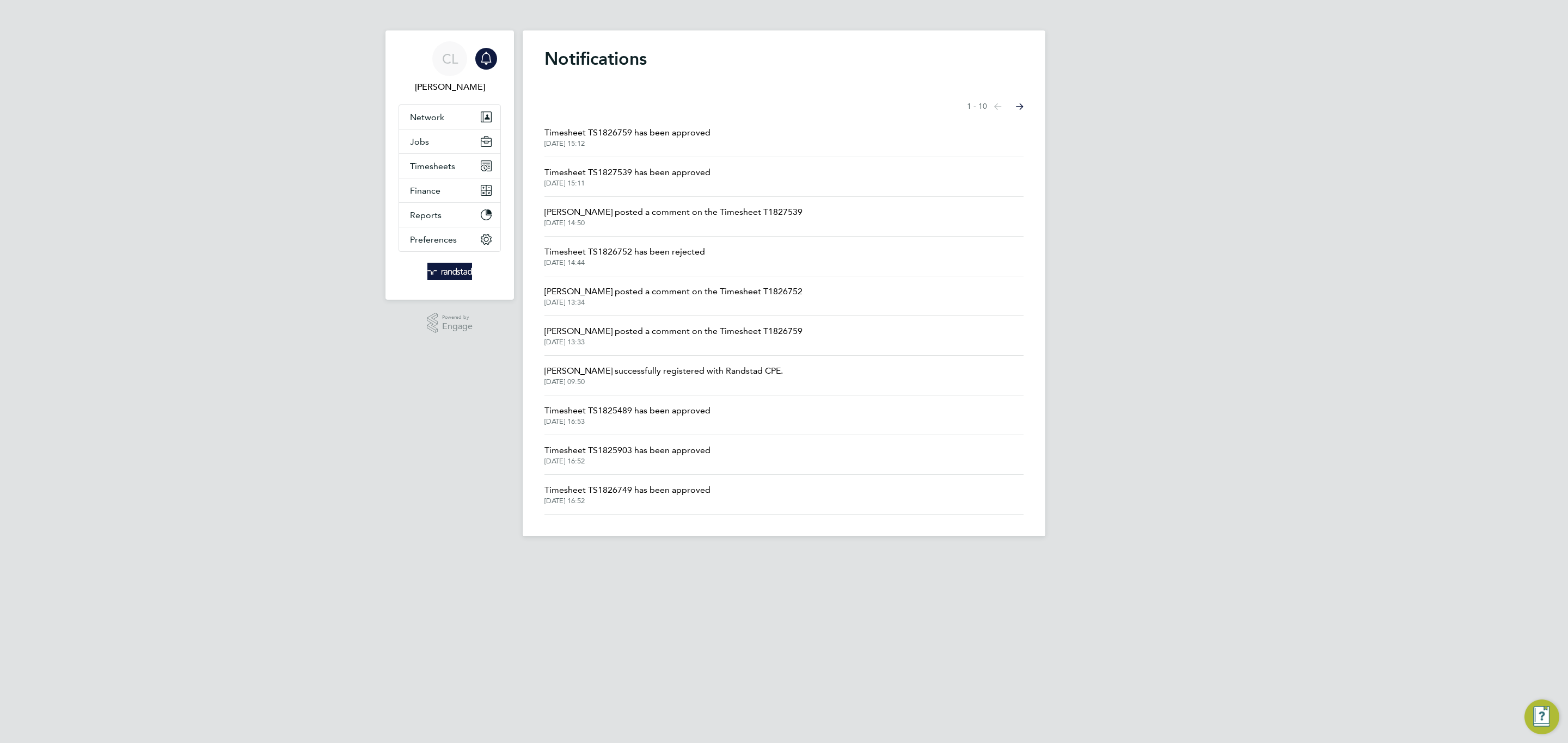
click at [662, 134] on span "Timesheet TS1826759 has been approved" at bounding box center [628, 132] width 166 height 13
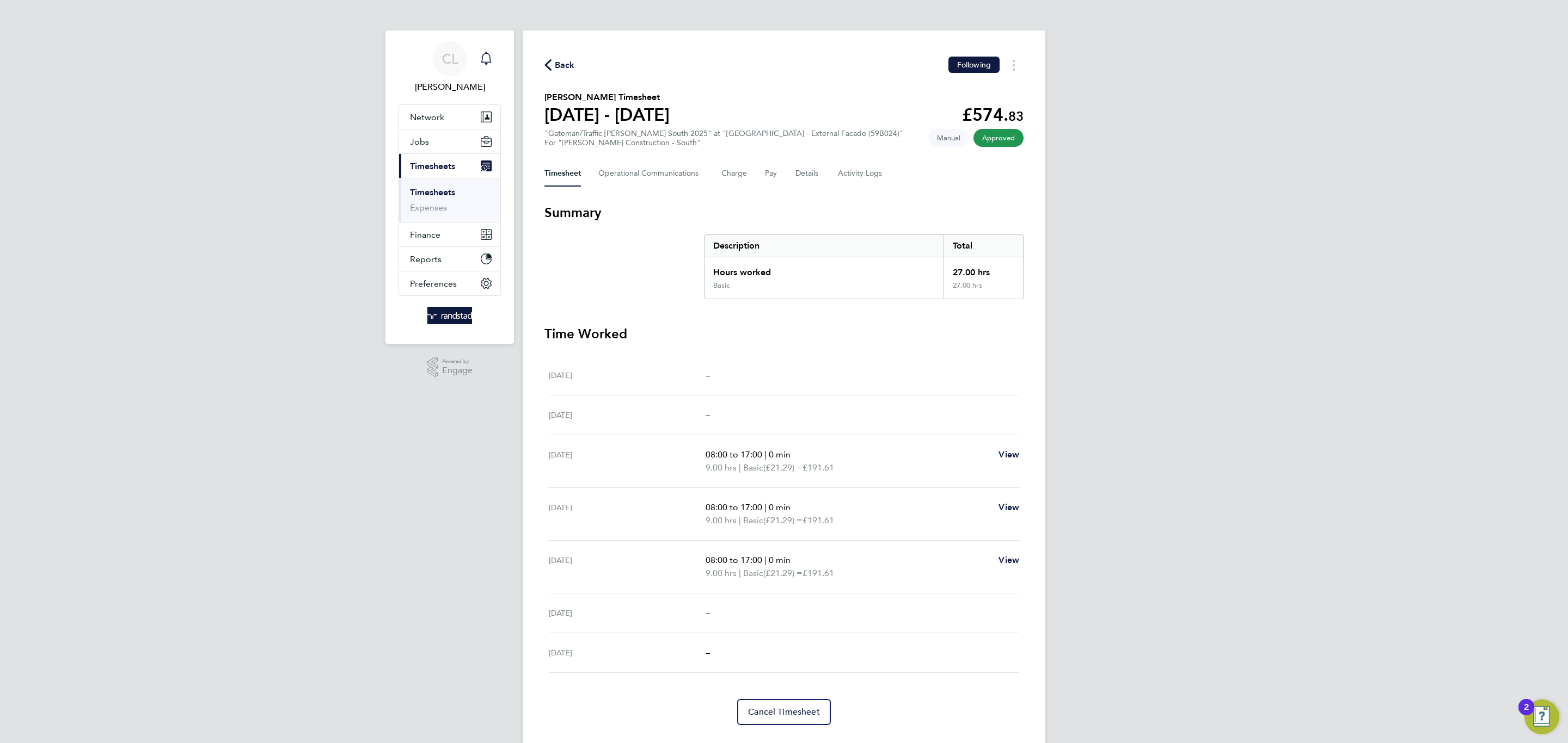
click at [494, 54] on div "Main navigation" at bounding box center [486, 59] width 22 height 22
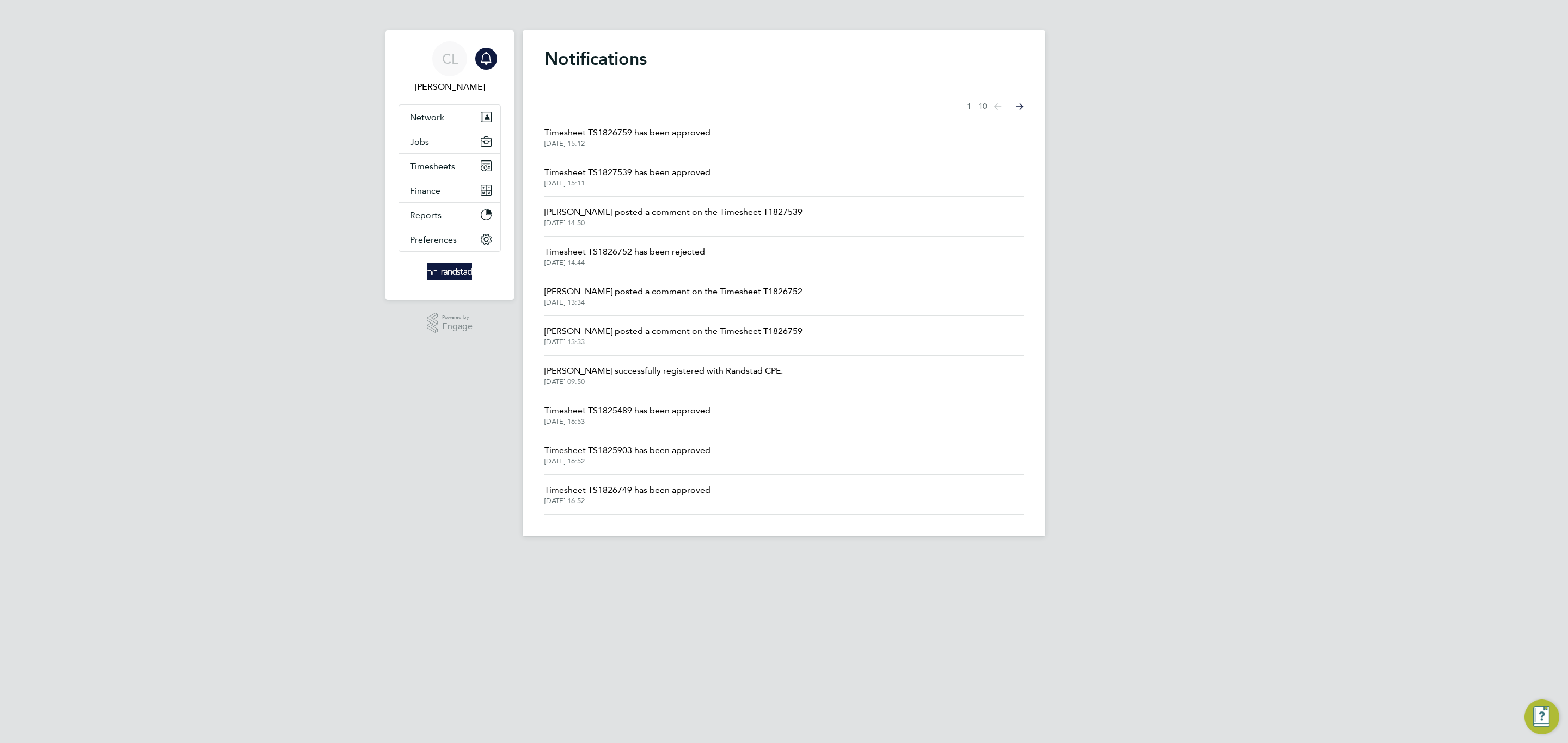
click at [607, 187] on span "23 Sep 2025, 15:11" at bounding box center [628, 183] width 166 height 9
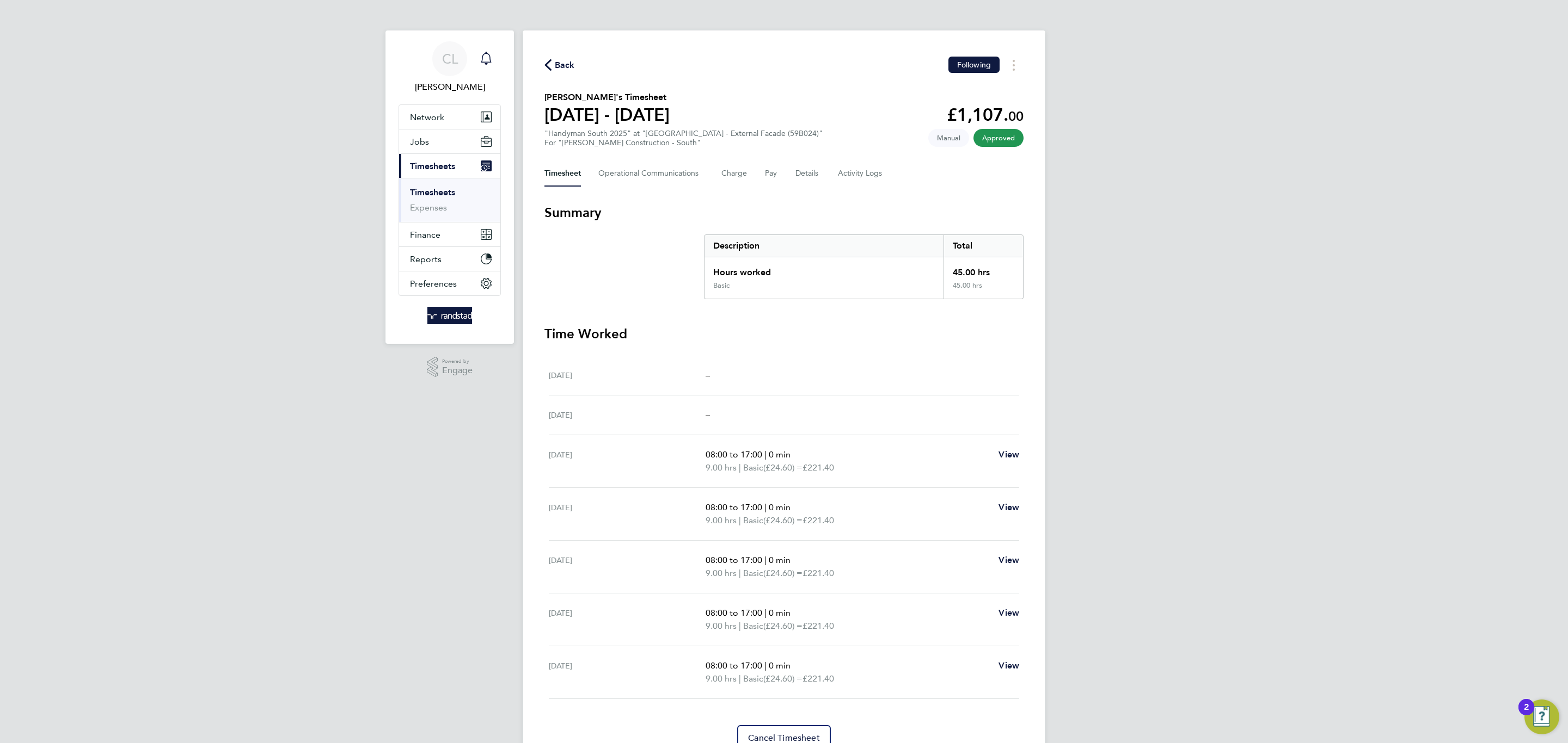
click at [489, 48] on div "Main navigation" at bounding box center [486, 59] width 22 height 22
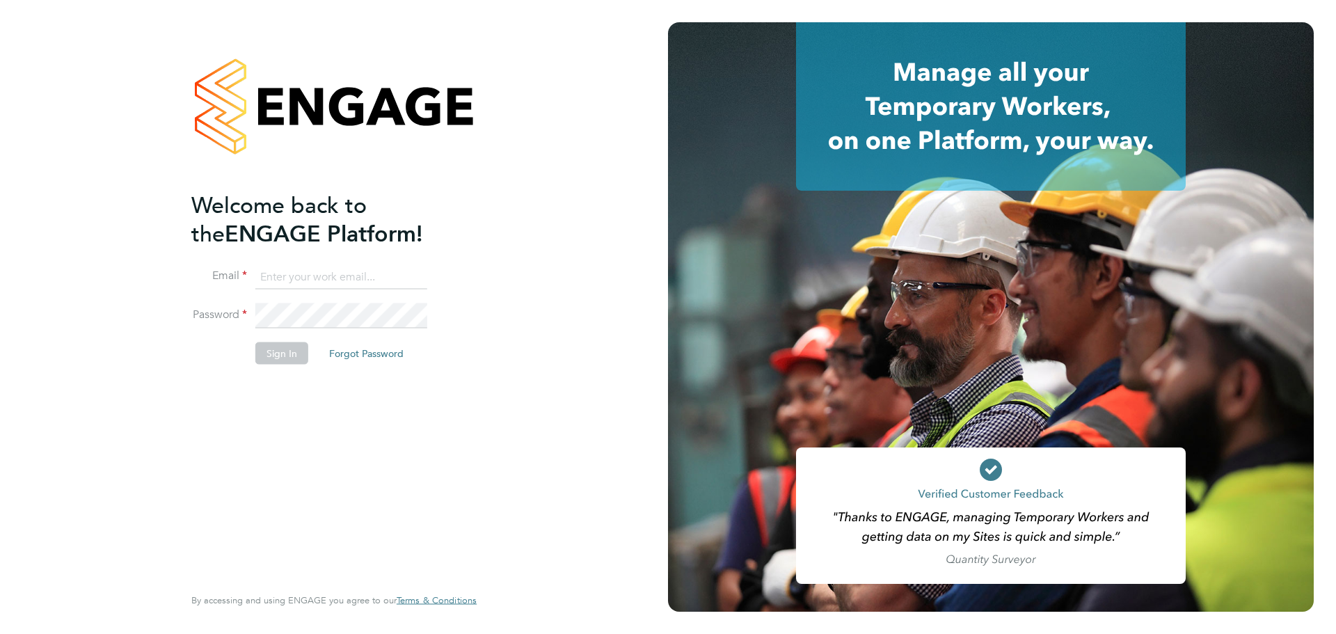
type input "charlotte.lockeridge@randstadcpe.com"
click at [269, 354] on button "Sign In" at bounding box center [281, 353] width 53 height 22
